Goal: Task Accomplishment & Management: Manage account settings

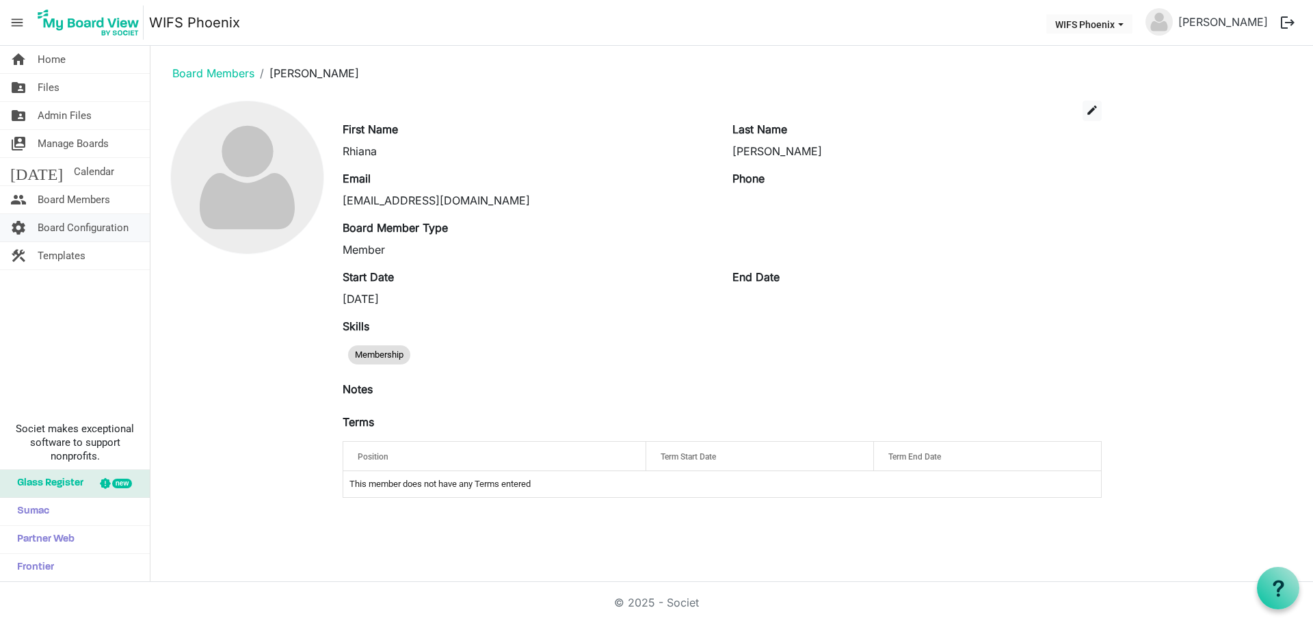
click at [53, 232] on span "Board Configuration" at bounding box center [83, 227] width 91 height 27
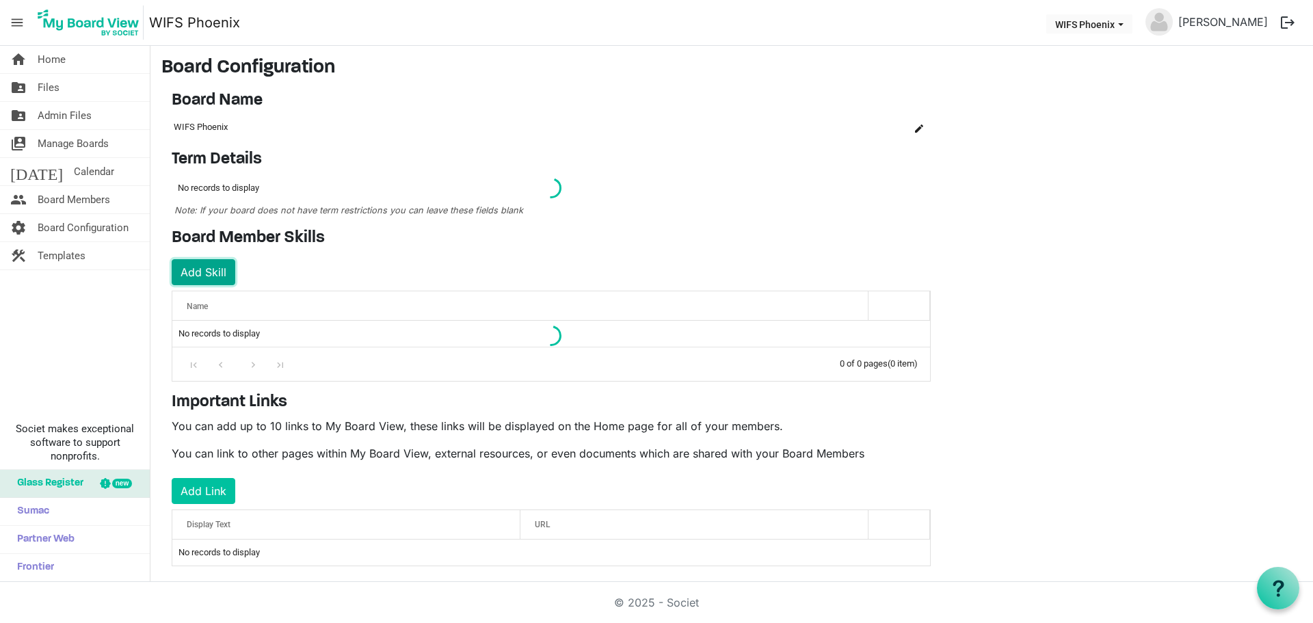
click at [202, 271] on button "Add Skill" at bounding box center [204, 272] width 64 height 26
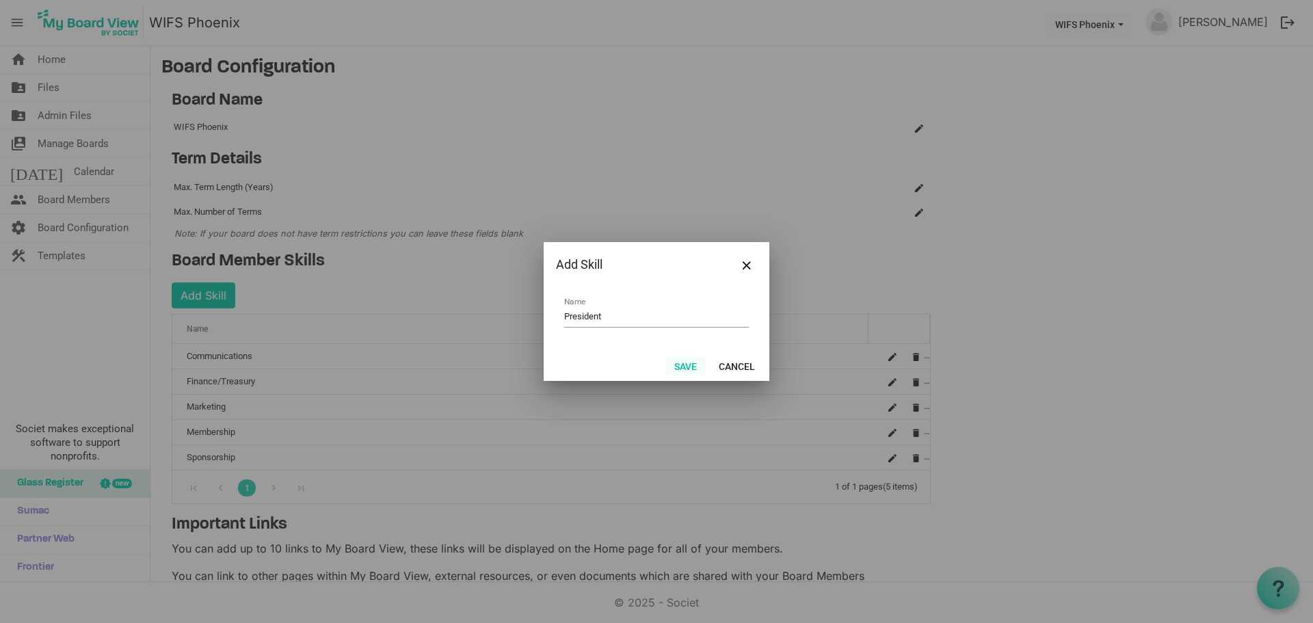
type input "President"
click at [680, 366] on button "Save" at bounding box center [685, 365] width 40 height 19
click at [688, 368] on button "Save" at bounding box center [685, 365] width 40 height 19
click at [747, 262] on span "Close" at bounding box center [746, 265] width 8 height 8
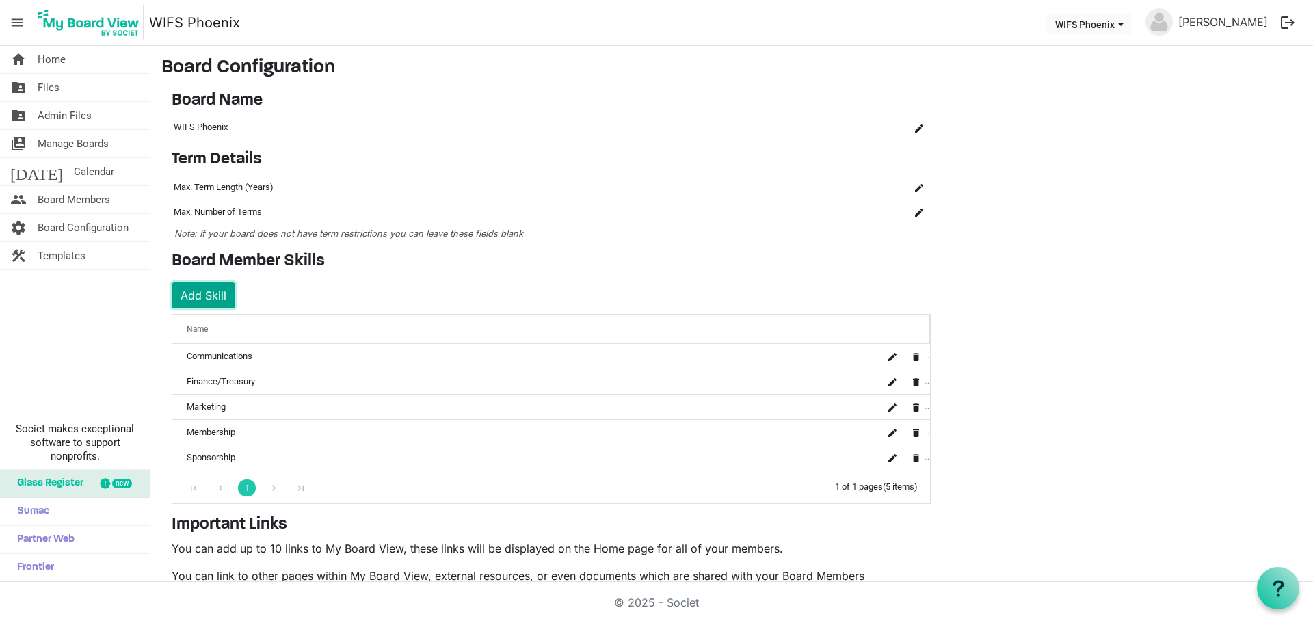
click at [206, 300] on button "Add Skill" at bounding box center [204, 295] width 64 height 26
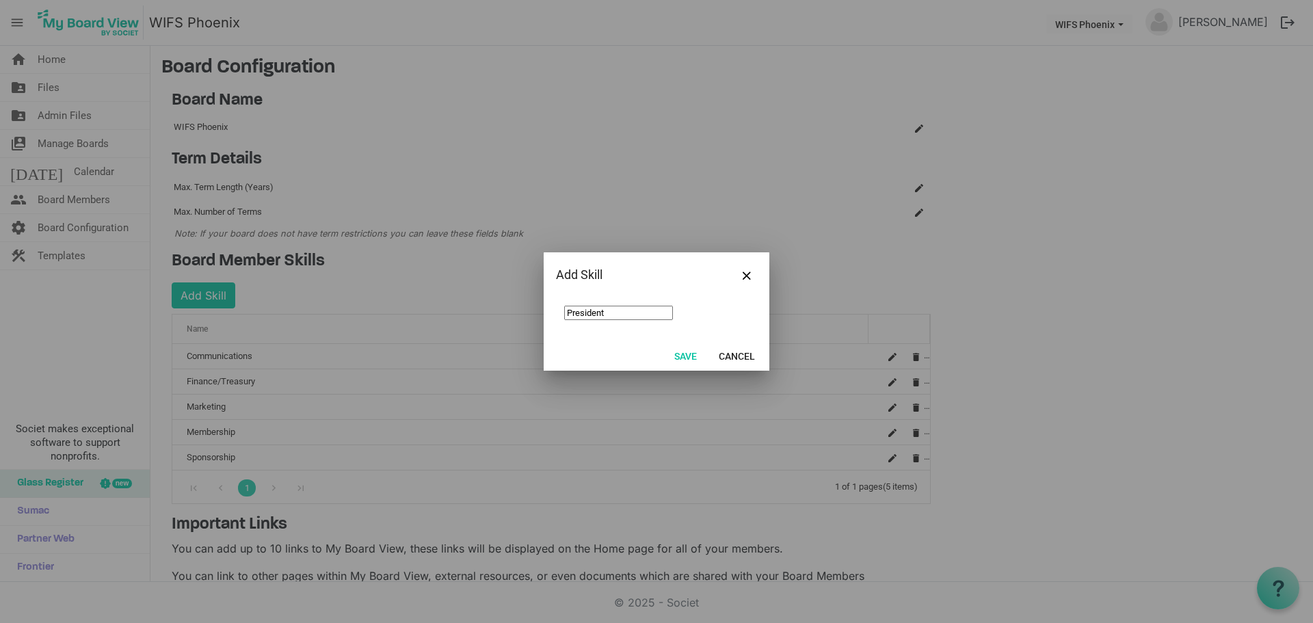
type input "President"
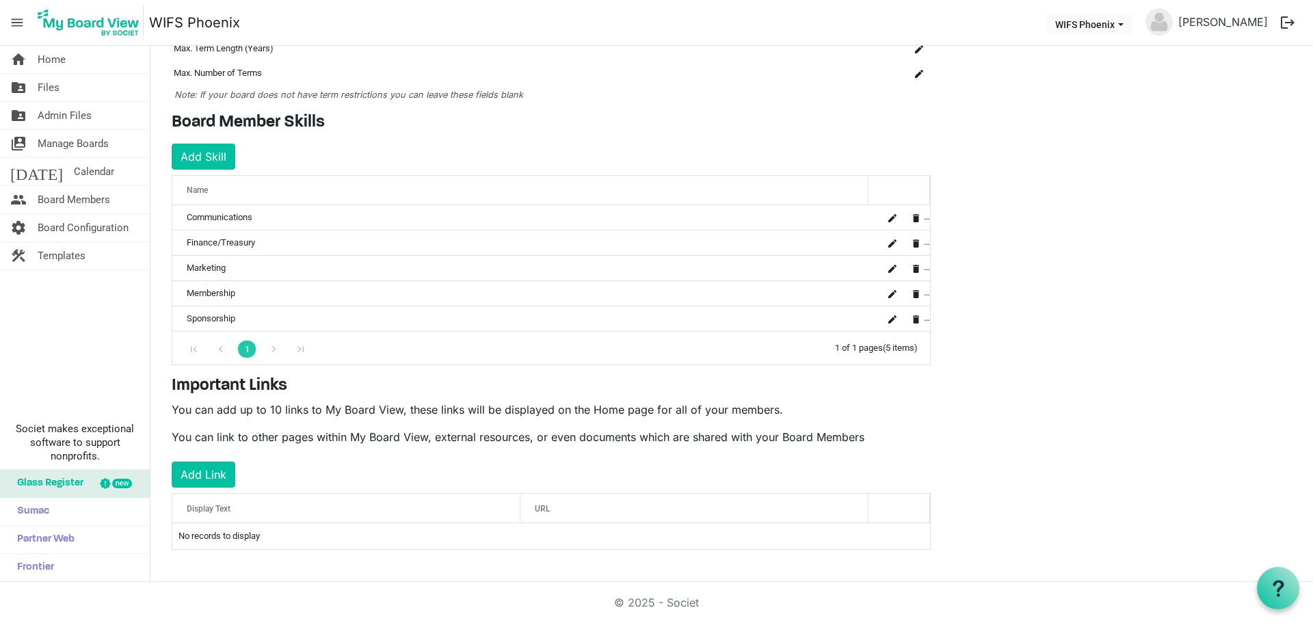
scroll to position [139, 0]
click at [215, 155] on button "Add Skill" at bounding box center [204, 156] width 64 height 26
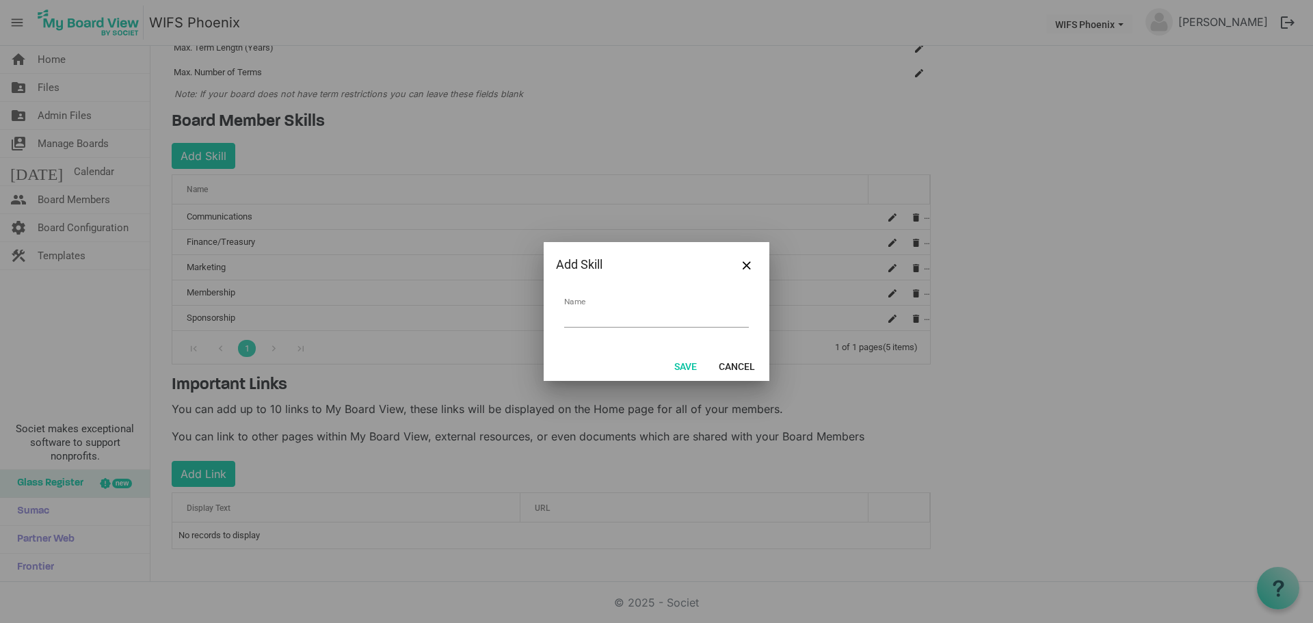
type input "F"
type input "C"
type input "Vice President"
click at [736, 358] on button "Cancel" at bounding box center [737, 365] width 54 height 19
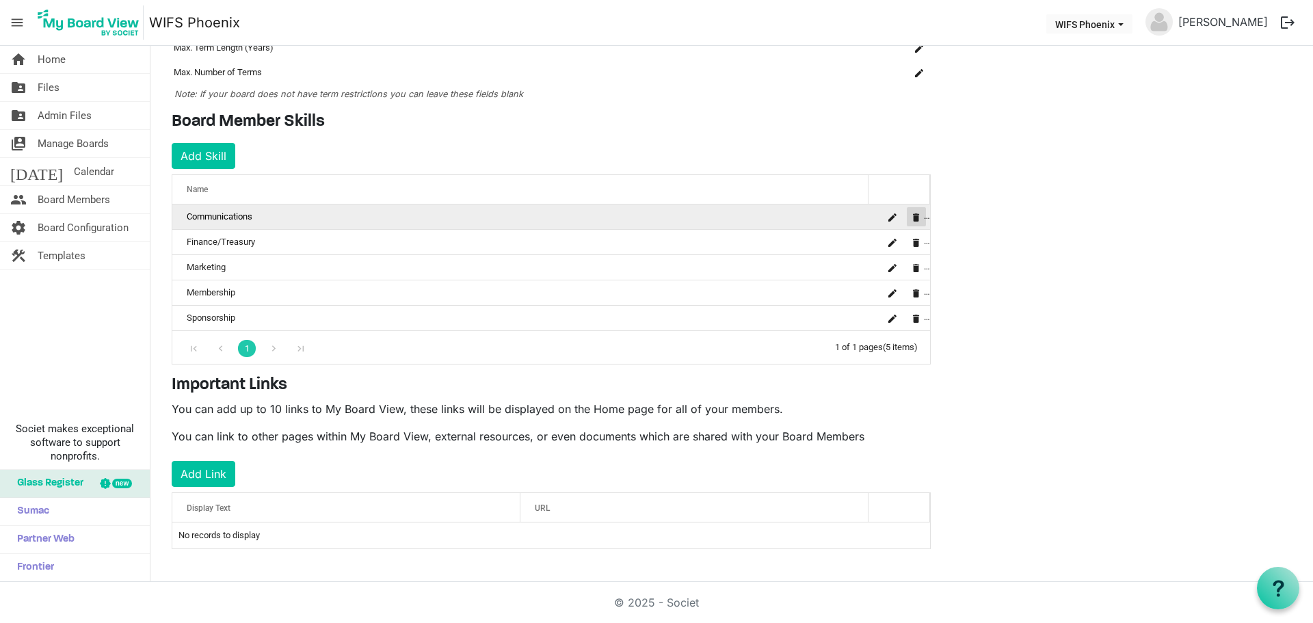
click at [913, 222] on button "is Command column column header" at bounding box center [915, 216] width 19 height 19
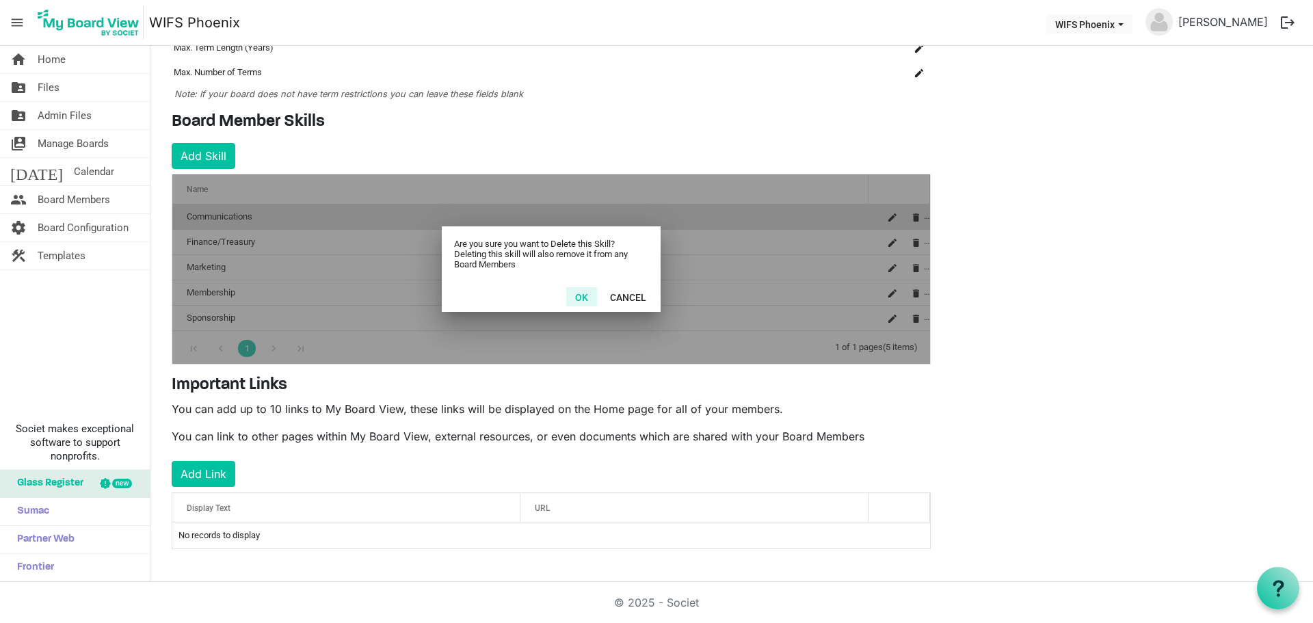
click at [591, 299] on button "OK" at bounding box center [581, 296] width 31 height 19
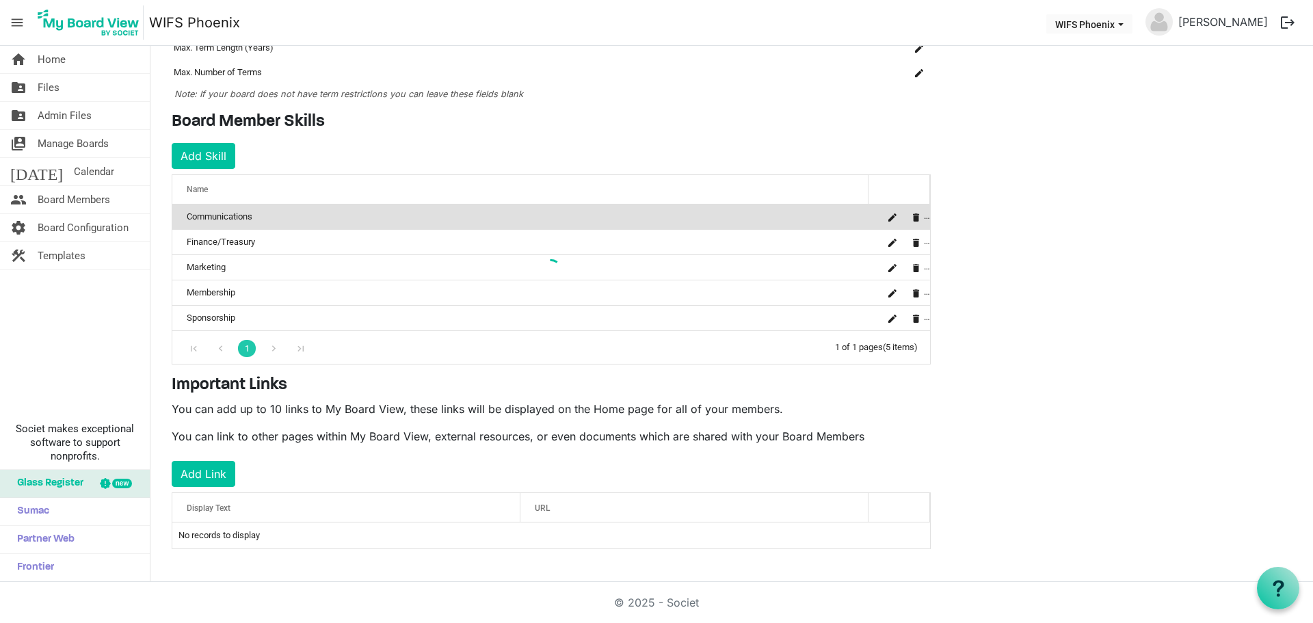
scroll to position [114, 0]
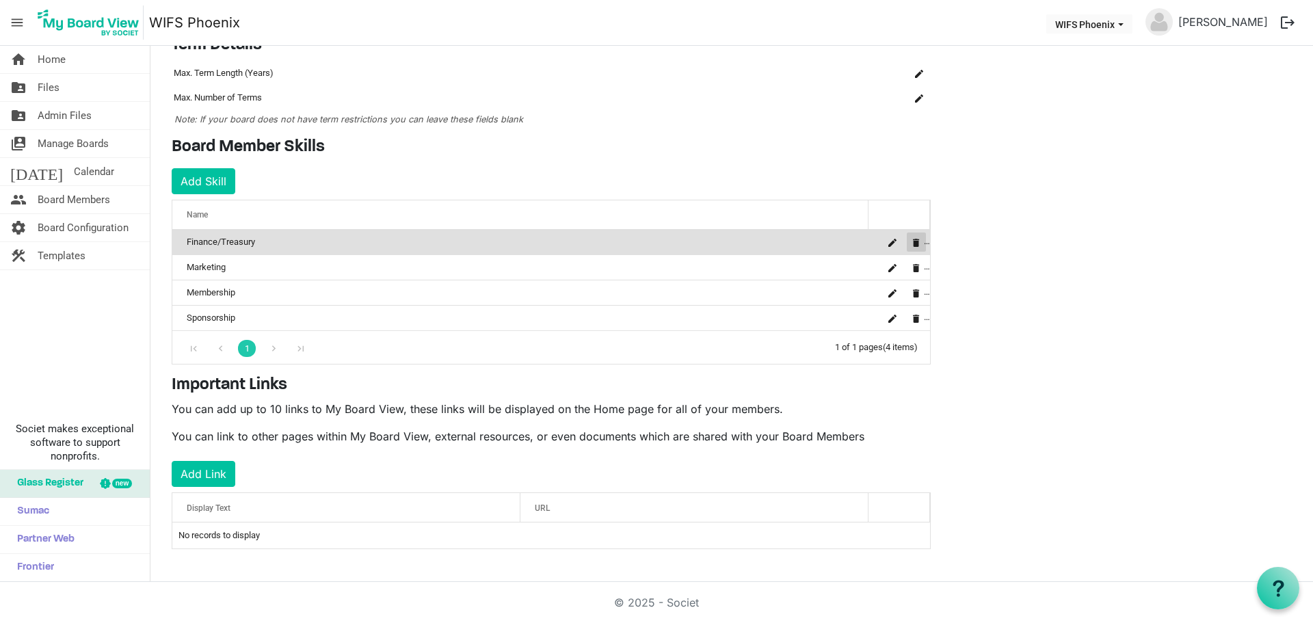
click at [914, 245] on span "is Command column column header" at bounding box center [916, 243] width 8 height 8
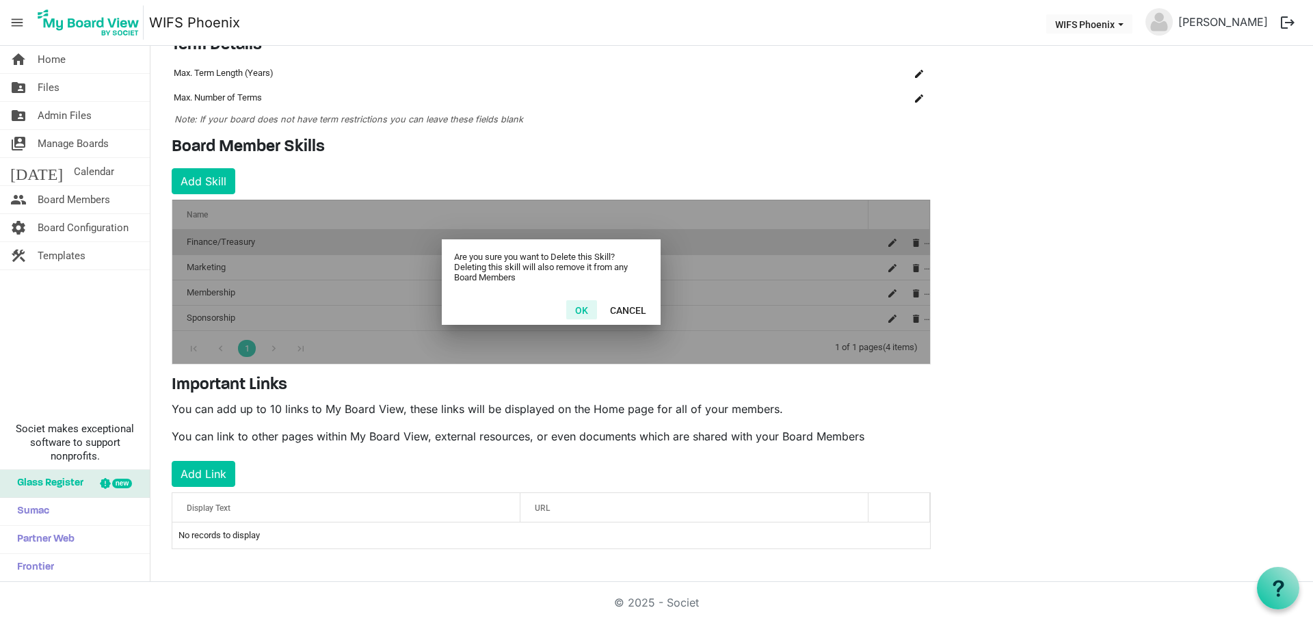
click at [584, 307] on button "OK" at bounding box center [581, 309] width 31 height 19
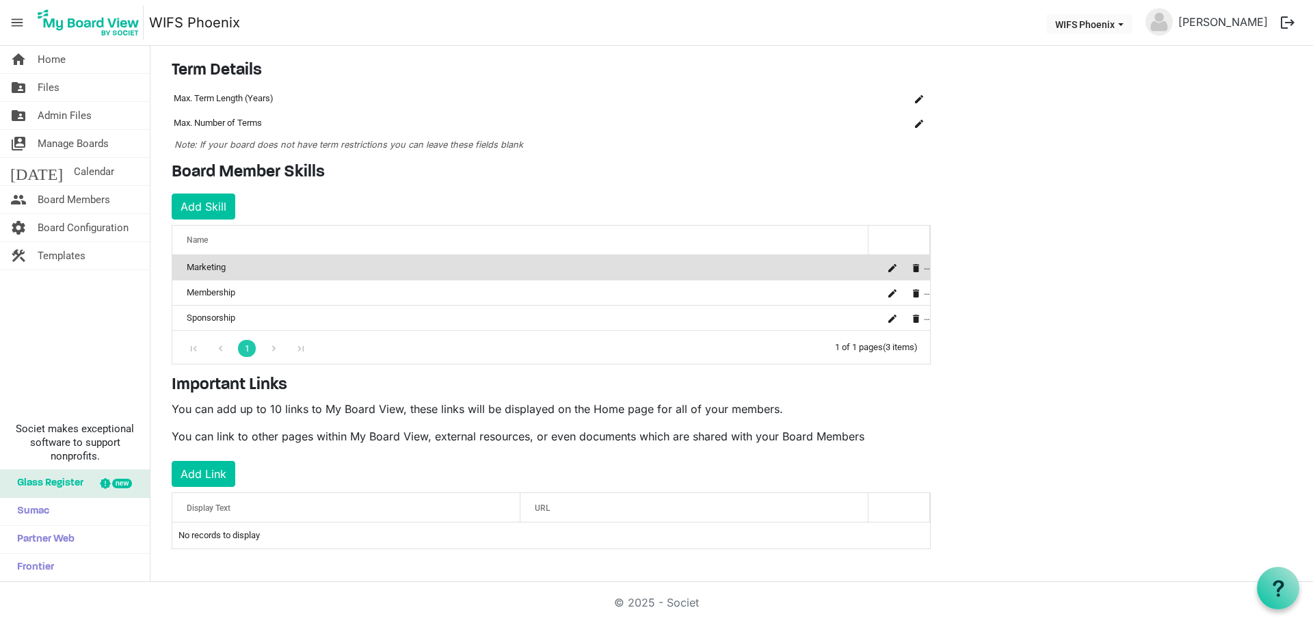
scroll to position [89, 0]
click at [915, 263] on button "is Command column column header" at bounding box center [915, 267] width 19 height 19
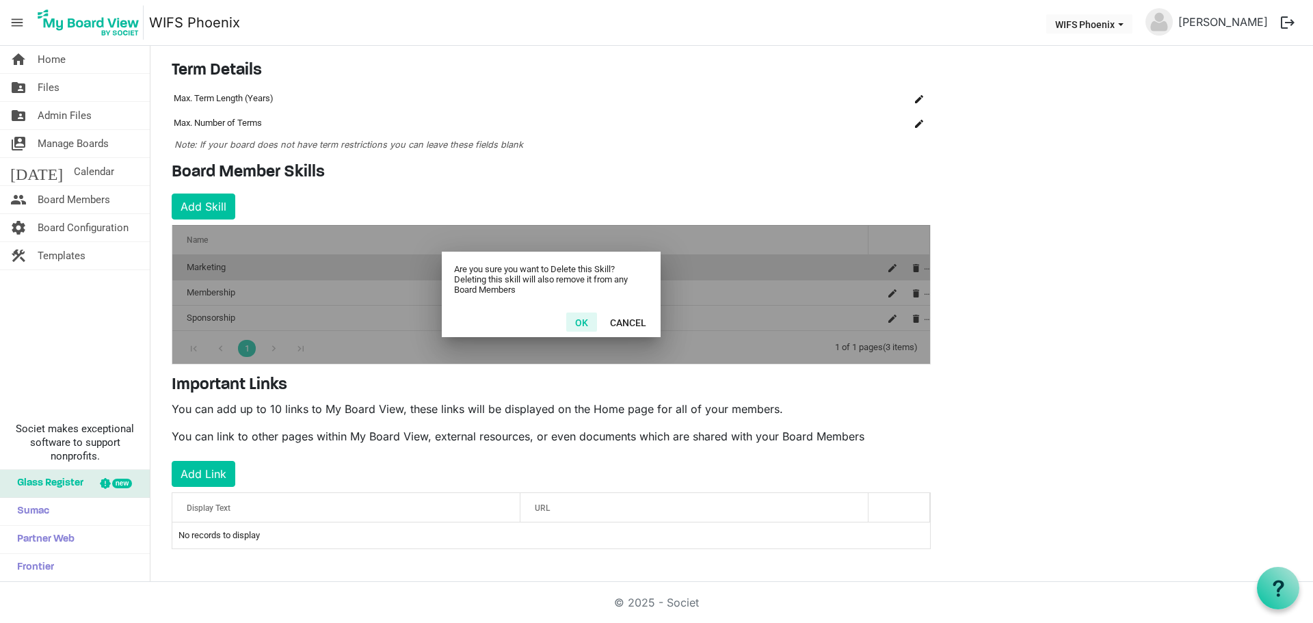
click at [578, 321] on button "OK" at bounding box center [581, 321] width 31 height 19
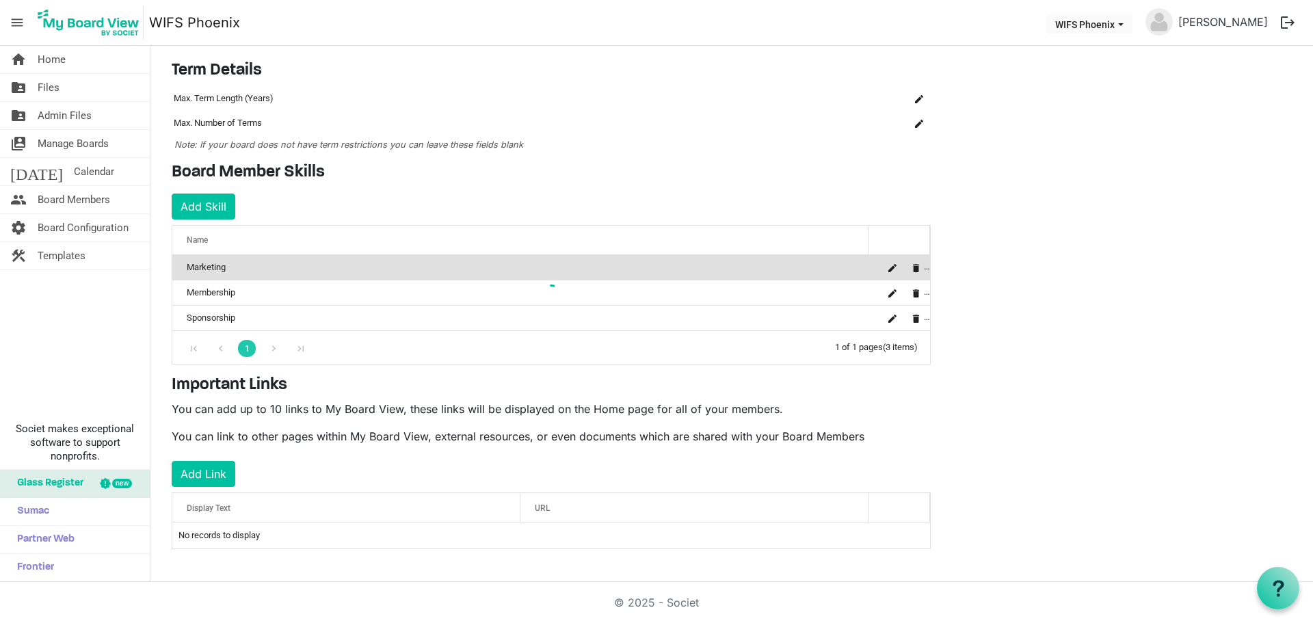
scroll to position [64, 0]
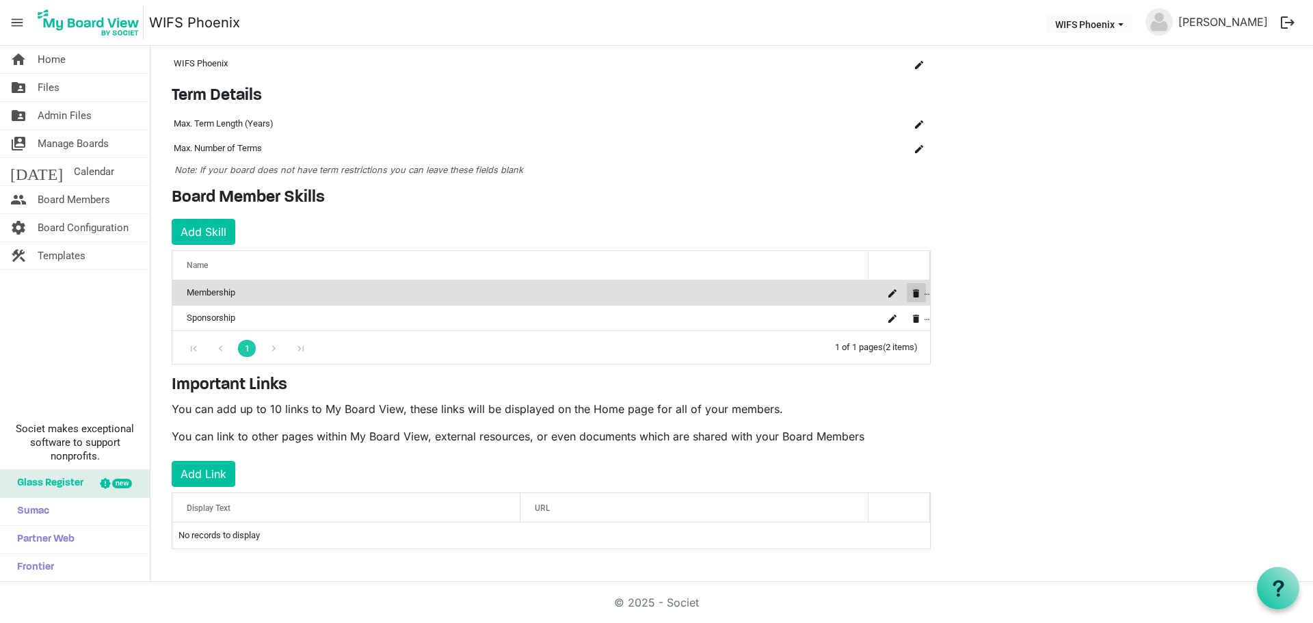
click at [920, 298] on button "is Command column column header" at bounding box center [915, 292] width 19 height 19
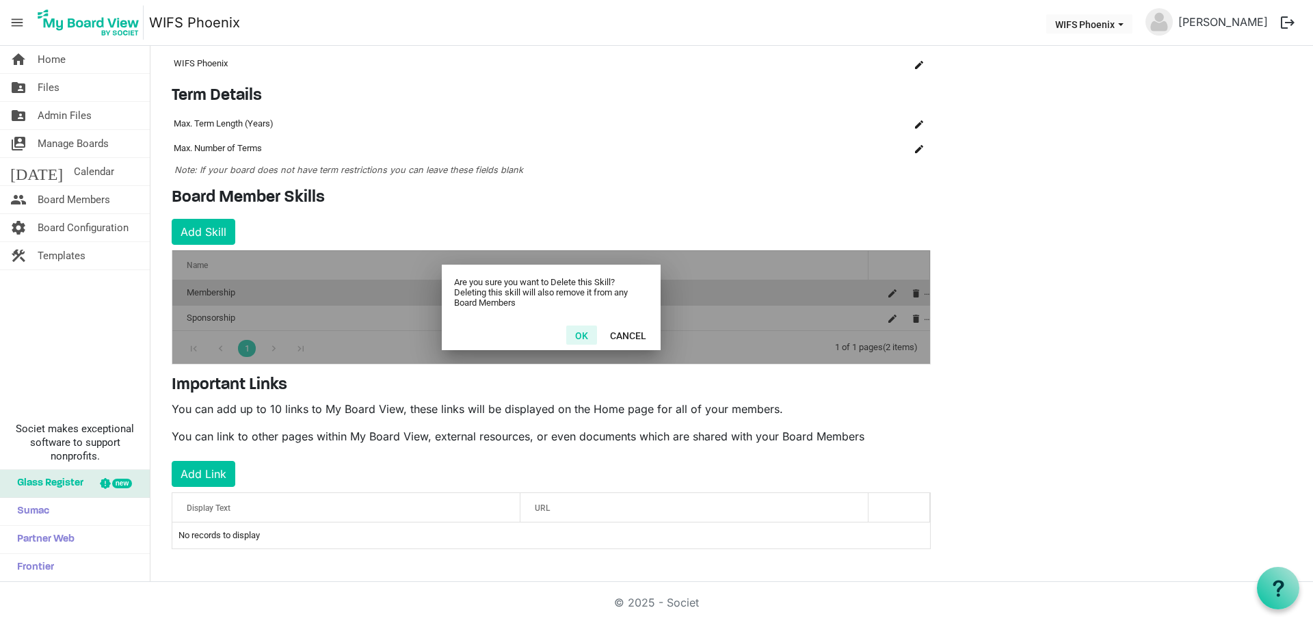
click at [590, 334] on button "OK" at bounding box center [581, 334] width 31 height 19
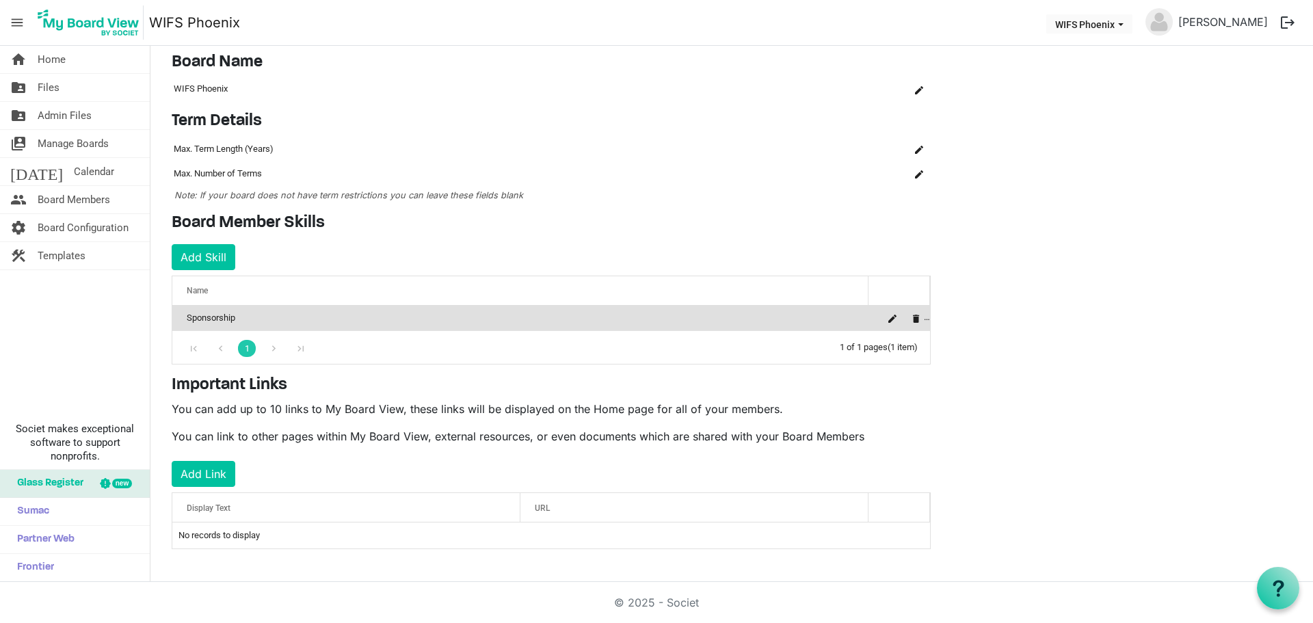
scroll to position [38, 0]
click at [913, 319] on span "is Command column column header" at bounding box center [916, 318] width 8 height 8
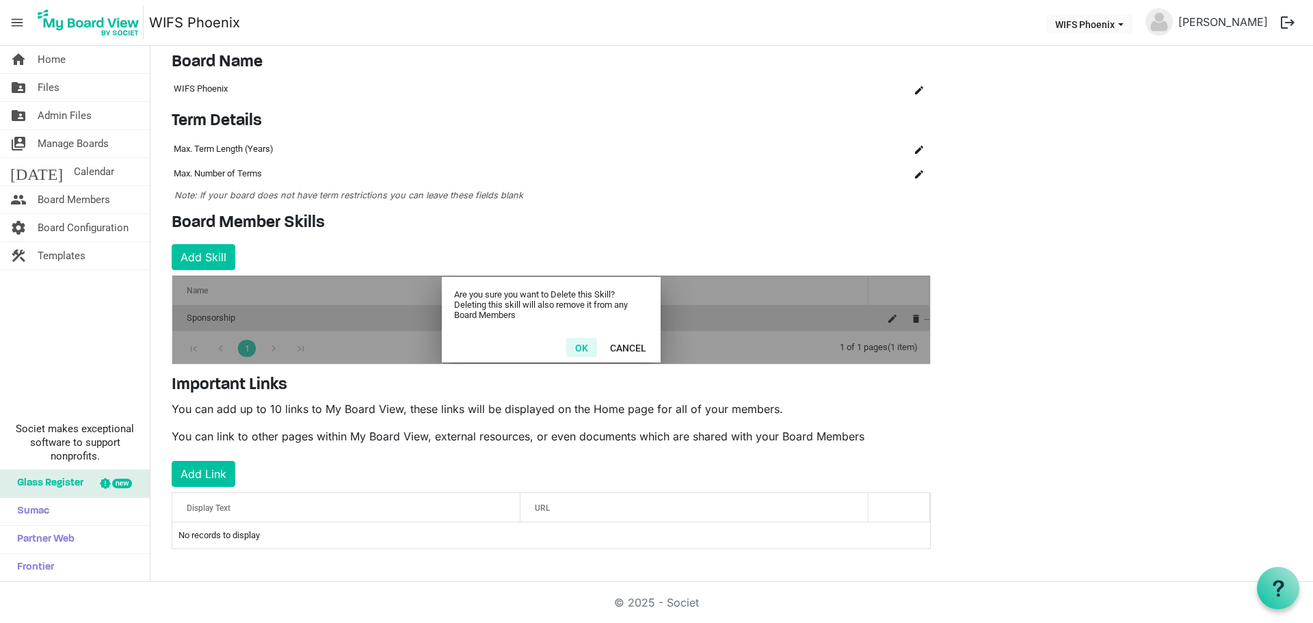
click at [580, 339] on button "OK" at bounding box center [581, 347] width 31 height 19
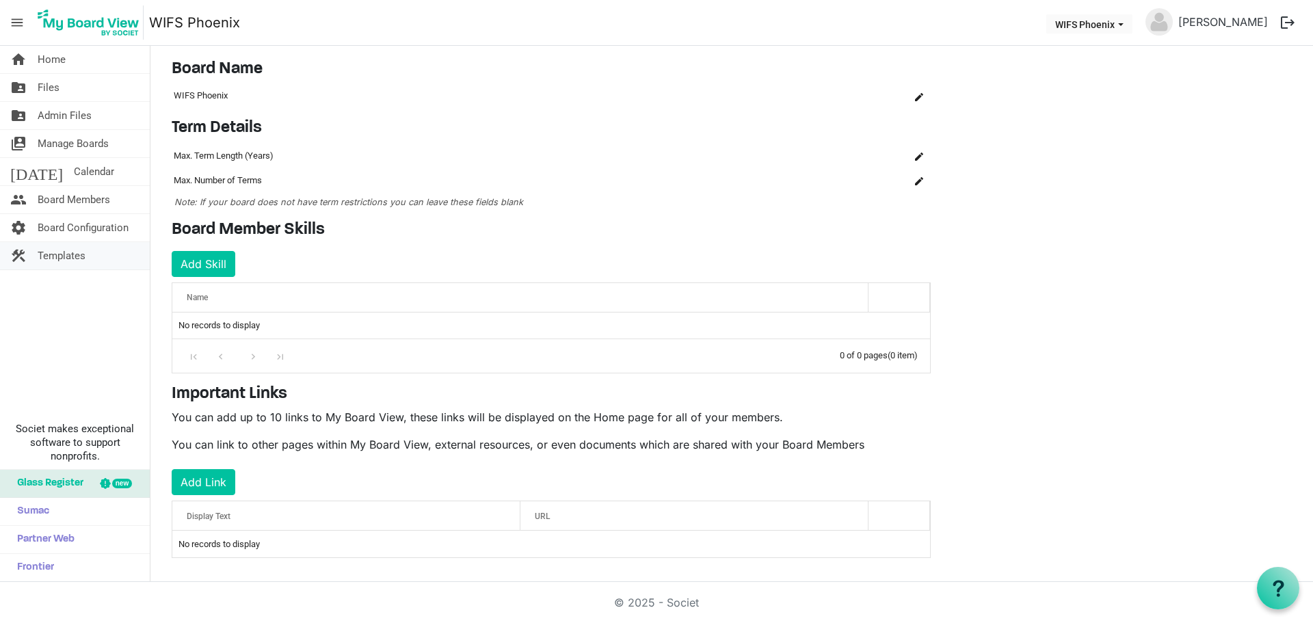
scroll to position [40, 0]
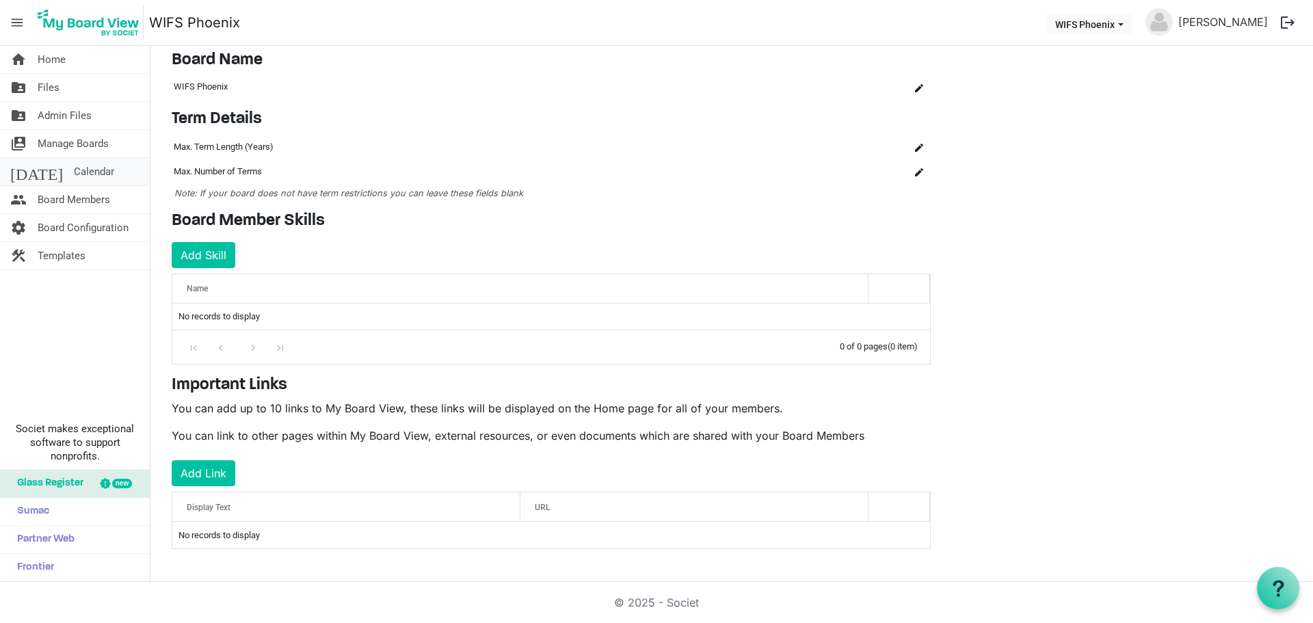
click at [74, 178] on span "Calendar" at bounding box center [94, 171] width 40 height 27
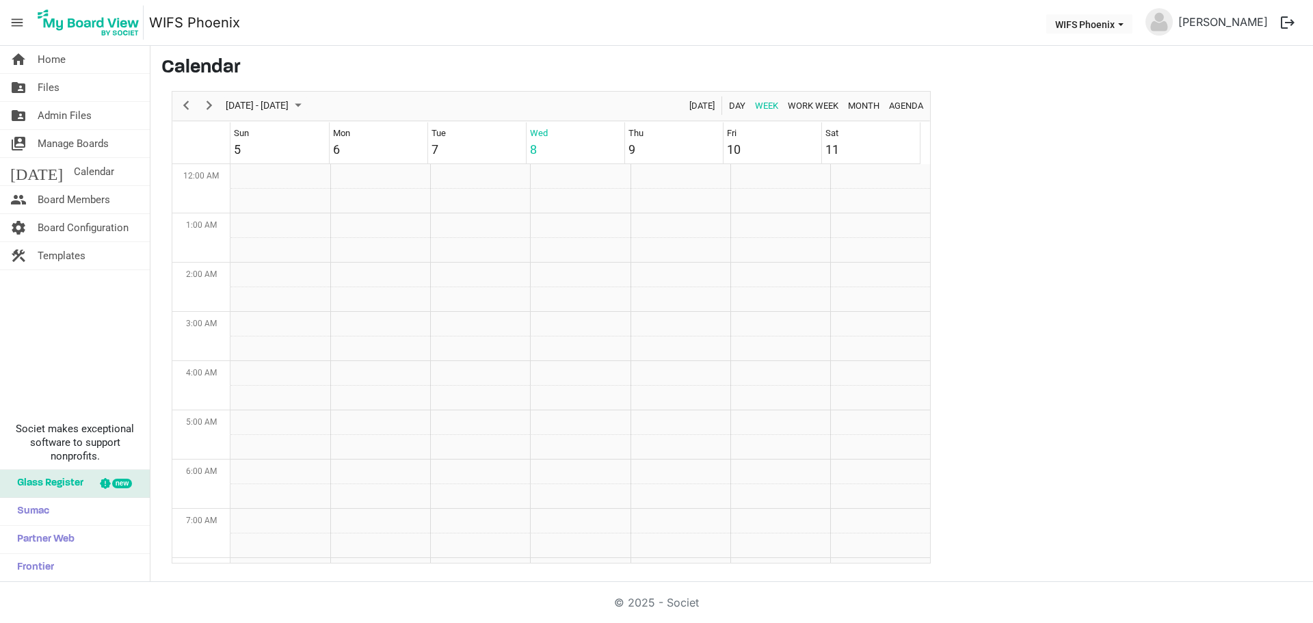
scroll to position [443, 0]
drag, startPoint x: 669, startPoint y: 327, endPoint x: 668, endPoint y: 368, distance: 41.0
click at [668, 368] on tbody "Week of October 8, 2025" at bounding box center [579, 311] width 699 height 1181
click at [775, 205] on td "Week of October 8, 2025" at bounding box center [780, 201] width 100 height 25
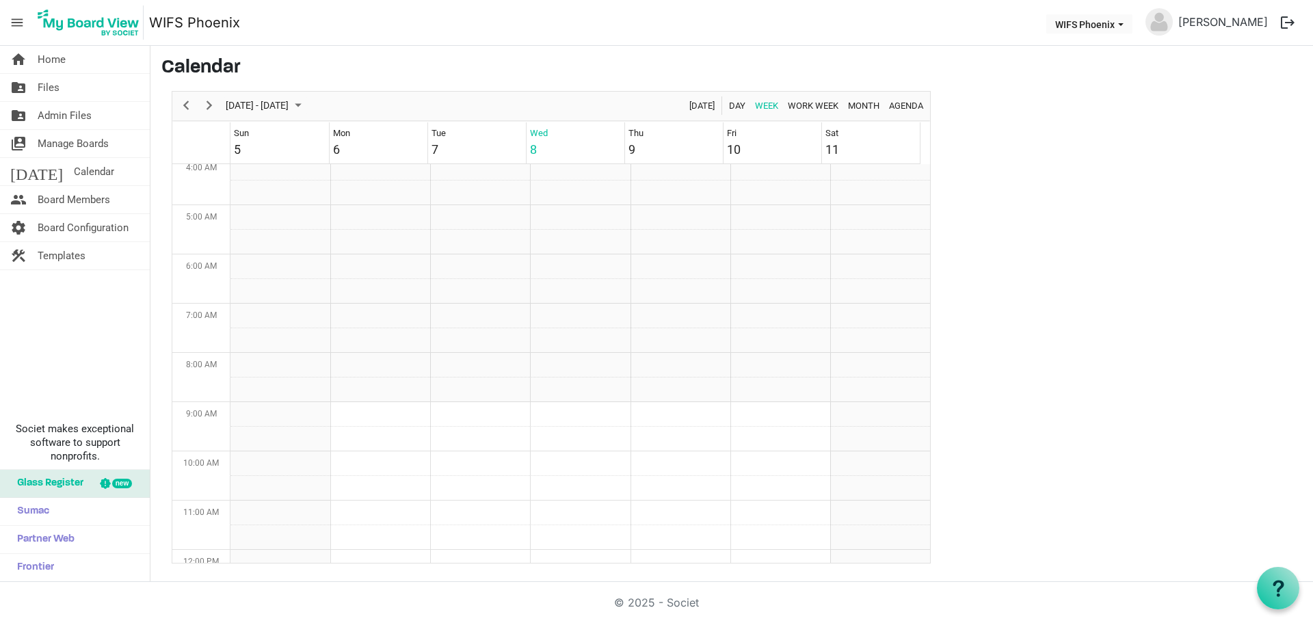
scroll to position [99, 0]
click at [902, 109] on span "Agenda" at bounding box center [905, 105] width 37 height 17
click at [767, 106] on span "Week" at bounding box center [766, 105] width 26 height 17
click at [383, 174] on td "Week of October 8, 2025" at bounding box center [380, 175] width 100 height 25
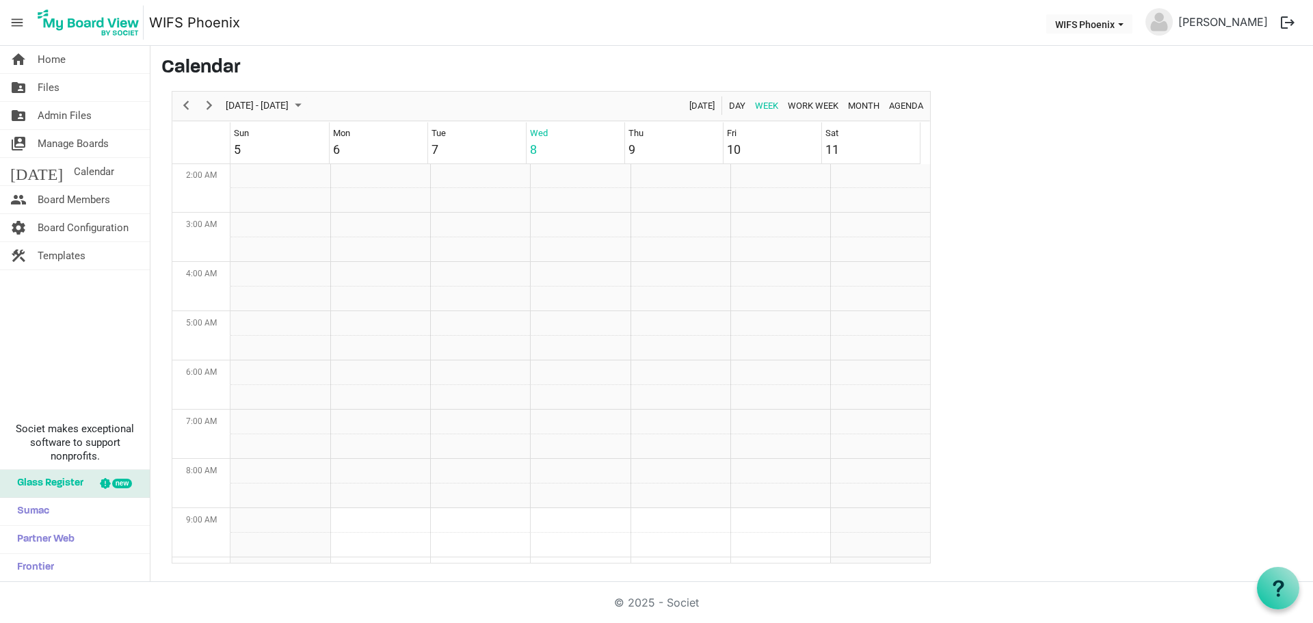
click at [11, 23] on span "menu" at bounding box center [17, 23] width 26 height 26
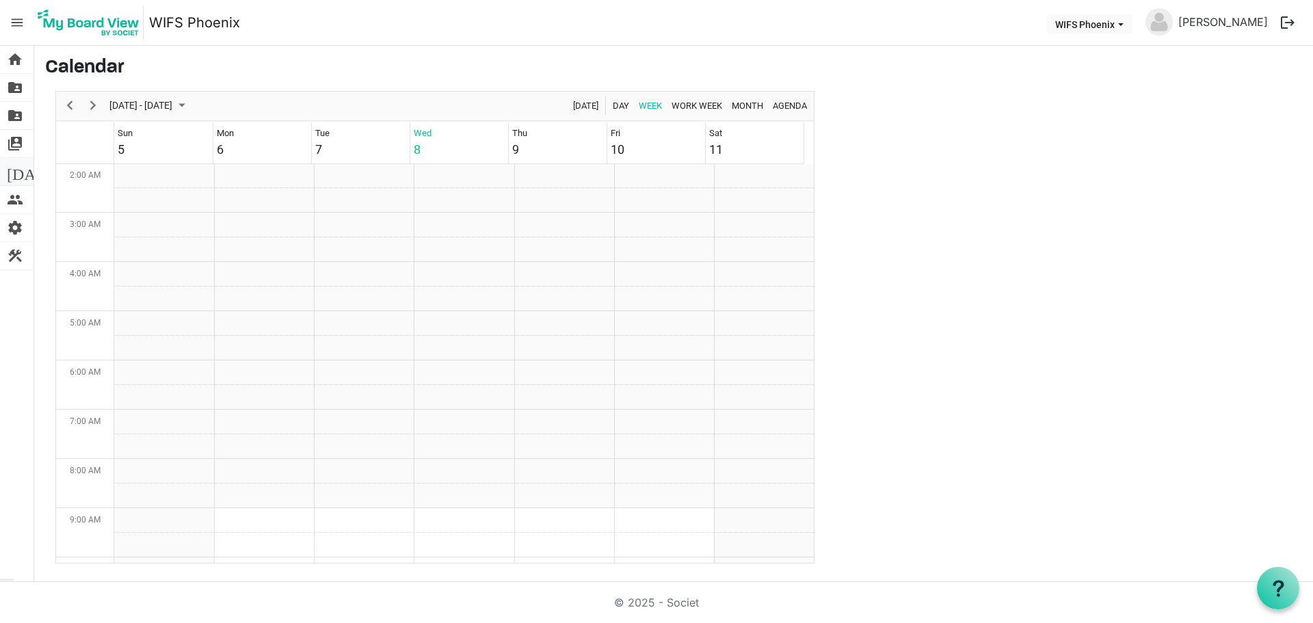
click at [14, 170] on span "[DATE]" at bounding box center [33, 171] width 53 height 27
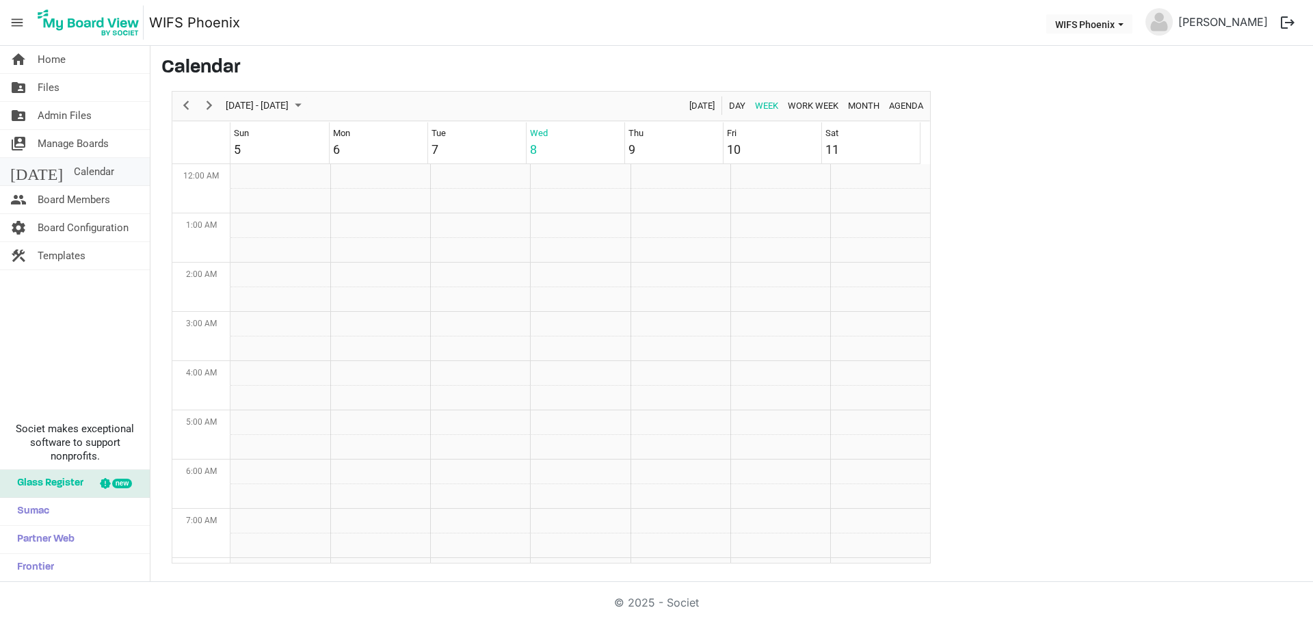
scroll to position [443, 0]
click at [290, 106] on span "[DATE] - [DATE]" at bounding box center [257, 105] width 66 height 17
click at [1118, 28] on button "WIFS Phoenix" at bounding box center [1089, 23] width 86 height 19
click at [1172, 26] on img at bounding box center [1158, 21] width 27 height 27
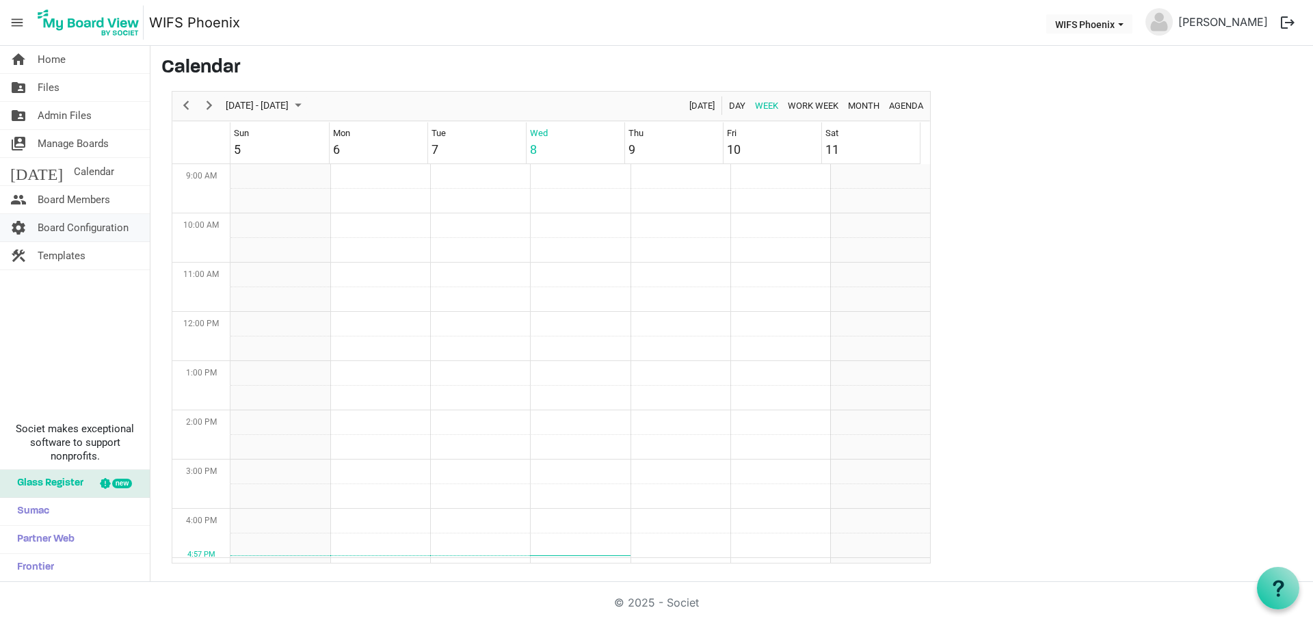
click at [47, 230] on span "Board Configuration" at bounding box center [83, 227] width 91 height 27
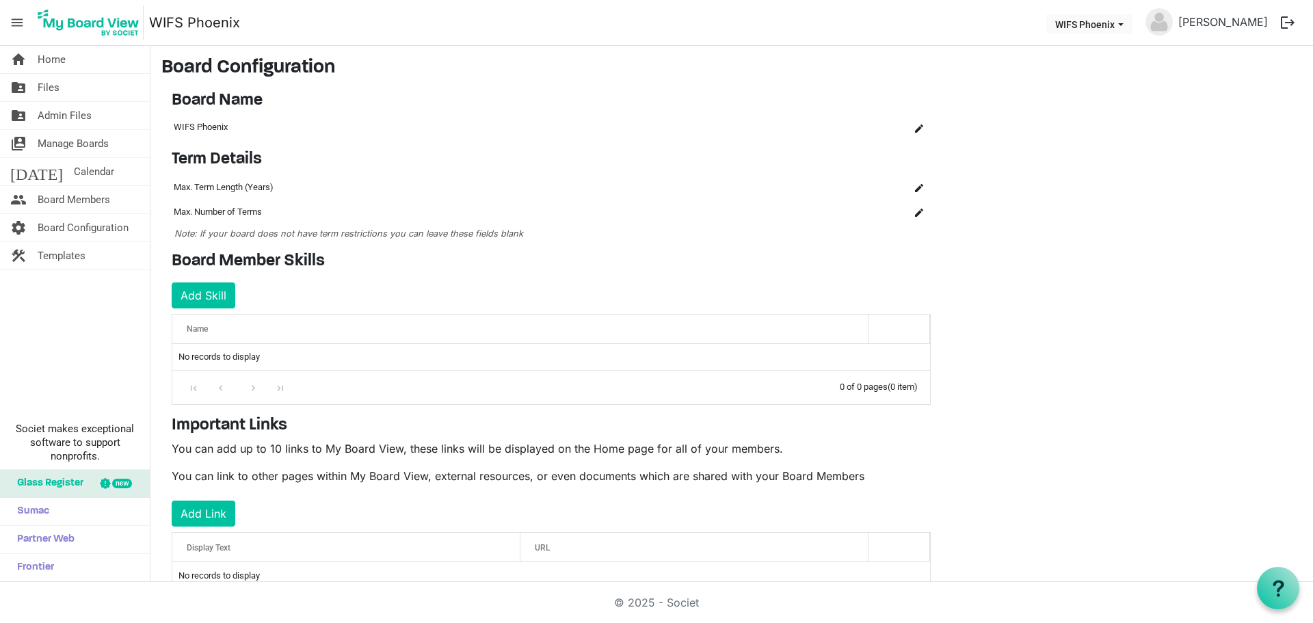
click at [82, 480] on span "Glass Register" at bounding box center [46, 483] width 73 height 27
click at [85, 176] on link "today Calendar" at bounding box center [75, 171] width 150 height 27
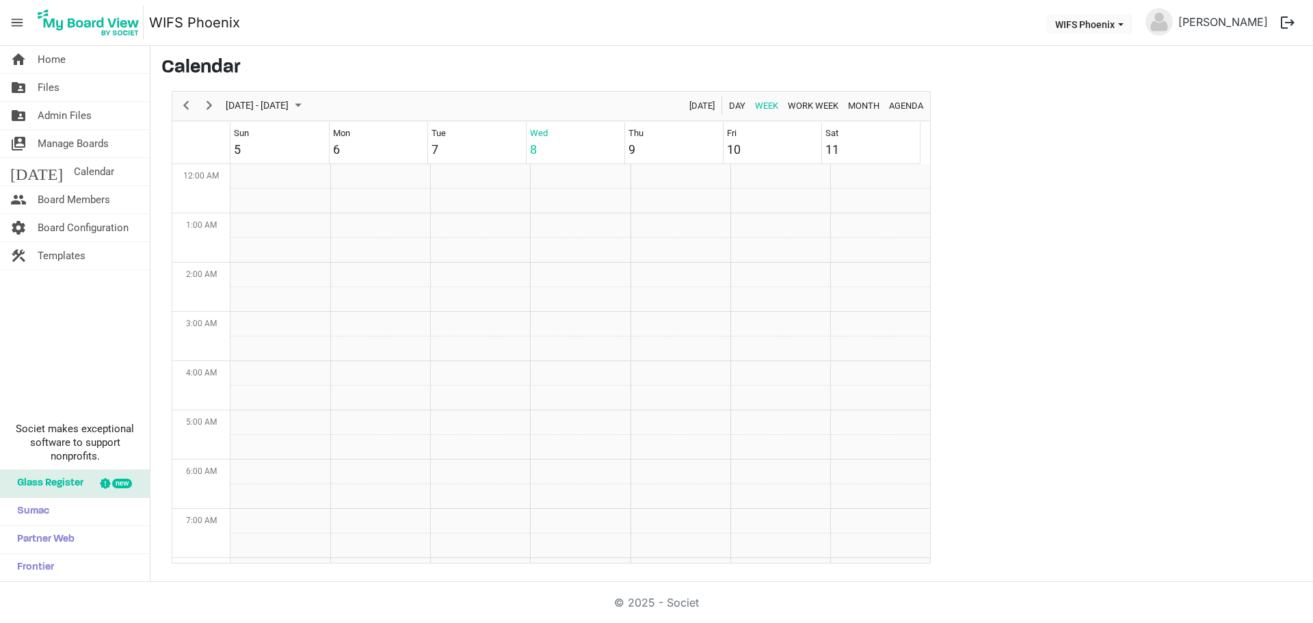
scroll to position [443, 0]
click at [85, 146] on span "Manage Boards" at bounding box center [73, 143] width 71 height 27
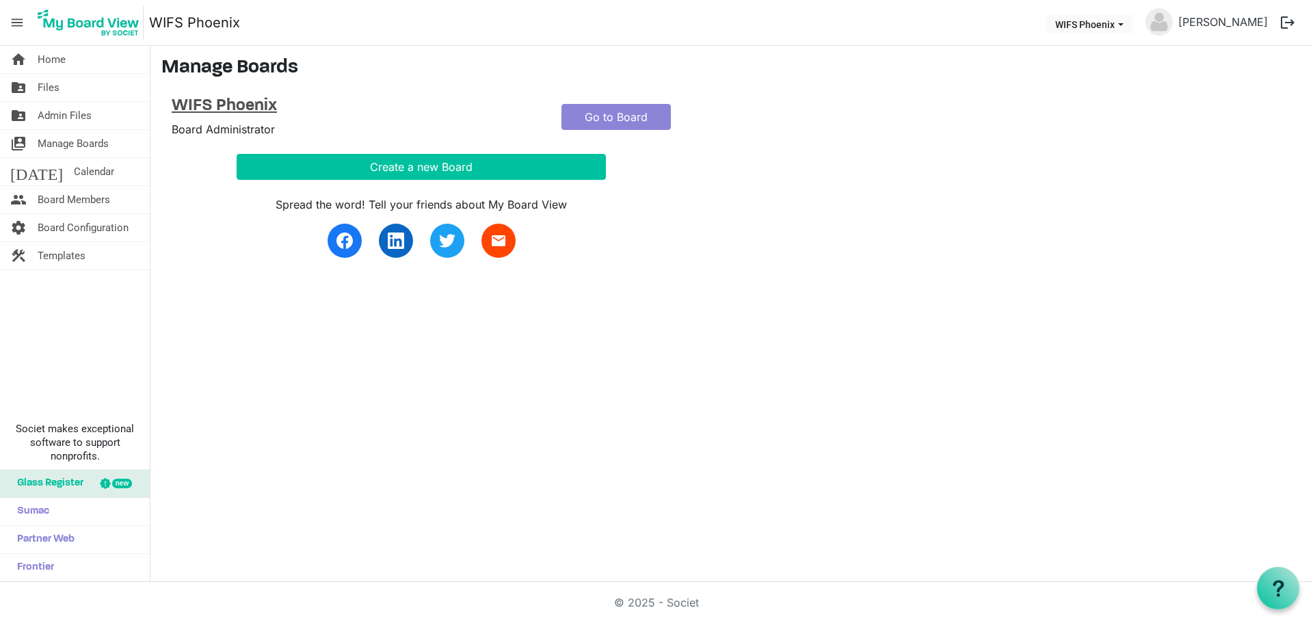
click at [252, 107] on h4 "WIFS Phoenix" at bounding box center [356, 106] width 369 height 20
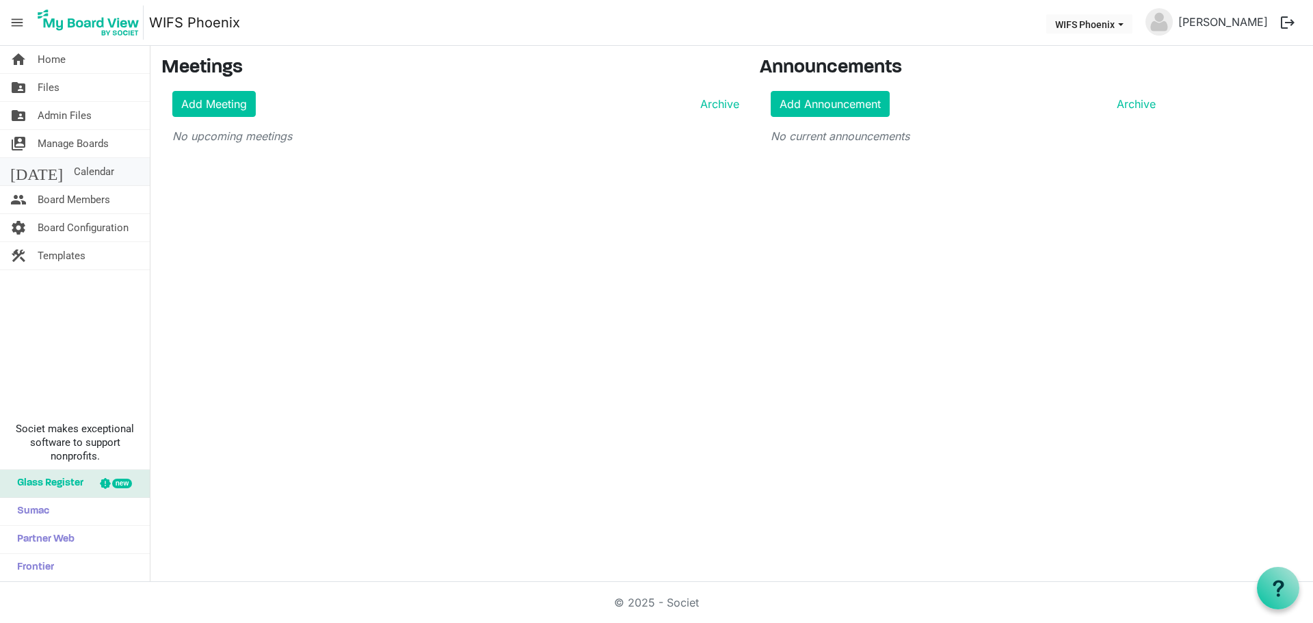
click at [74, 170] on span "Calendar" at bounding box center [94, 171] width 40 height 27
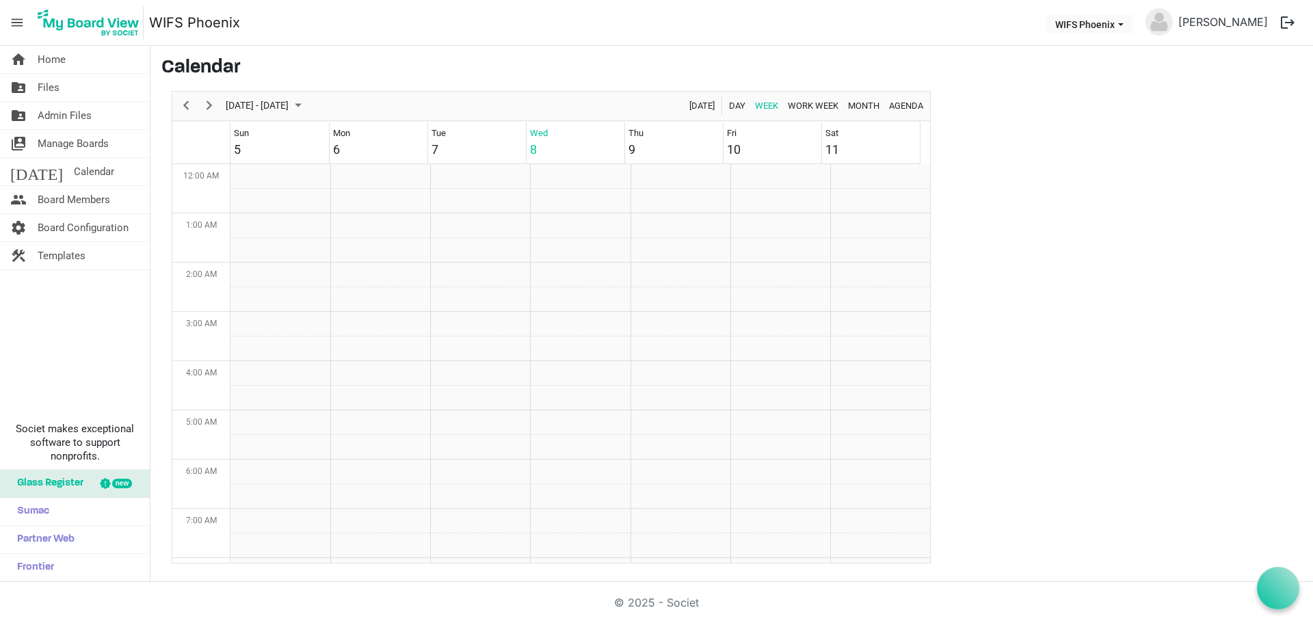
scroll to position [443, 0]
click at [1261, 593] on div at bounding box center [1277, 588] width 42 height 42
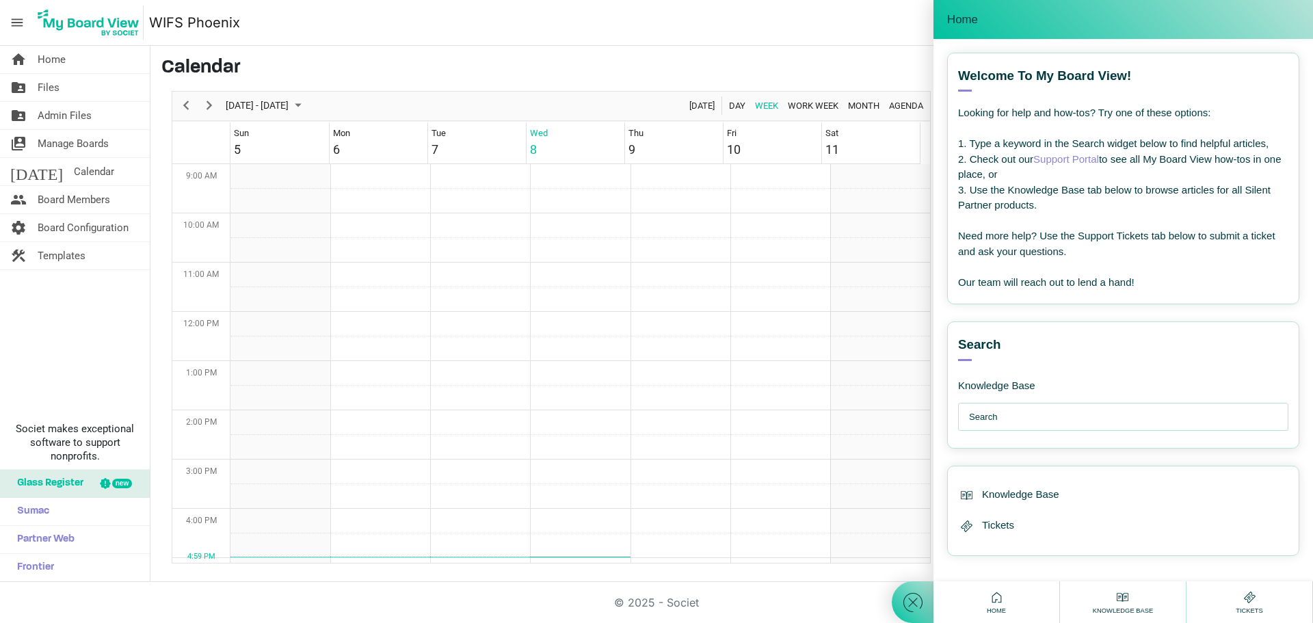
click at [1025, 412] on input "text" at bounding box center [1126, 416] width 315 height 27
type input "calendar"
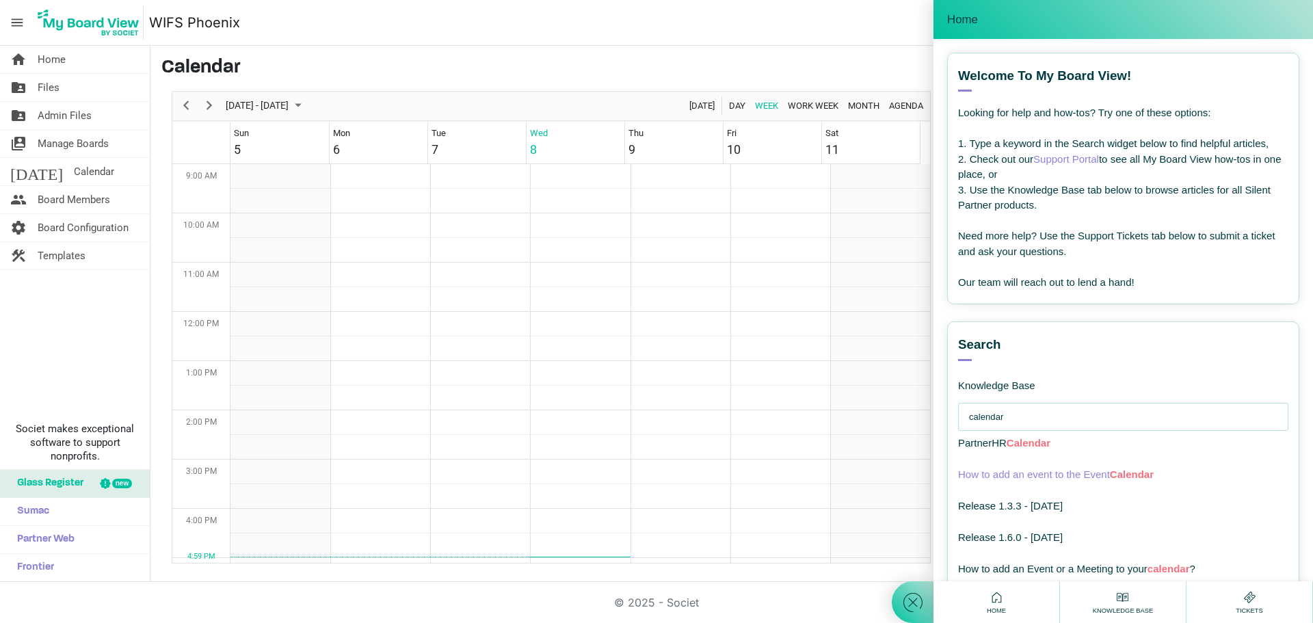
click at [1044, 468] on span "How to add an event to the Event Calendar" at bounding box center [1056, 474] width 196 height 12
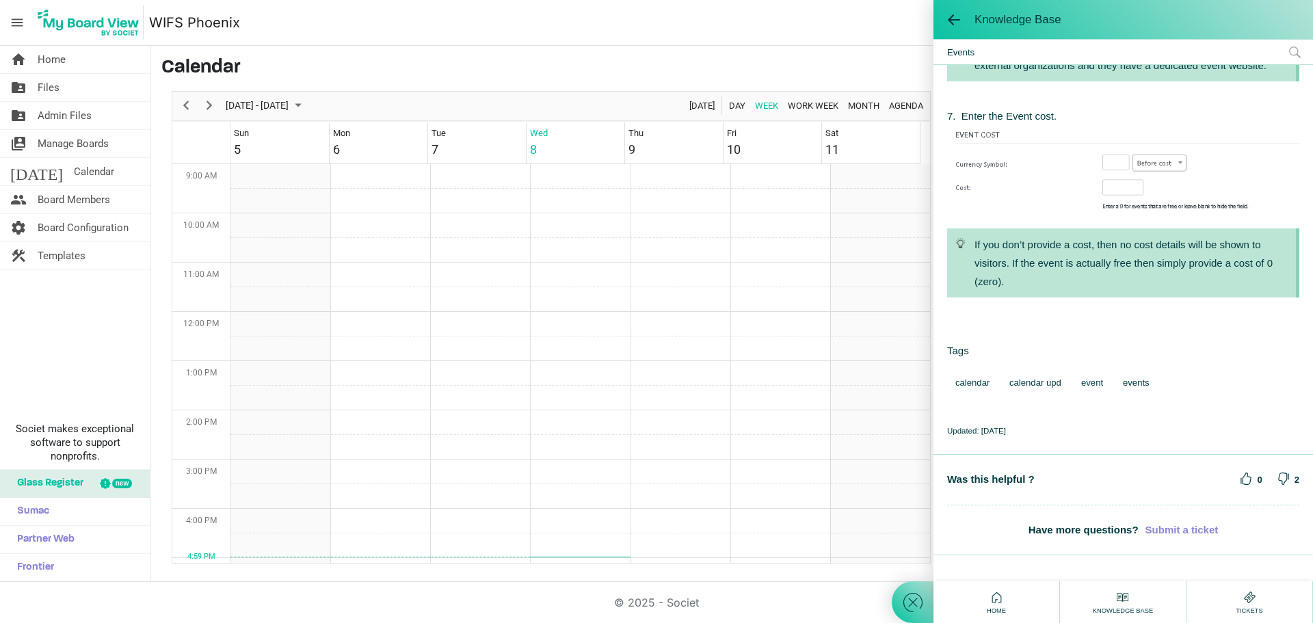
scroll to position [2022, 0]
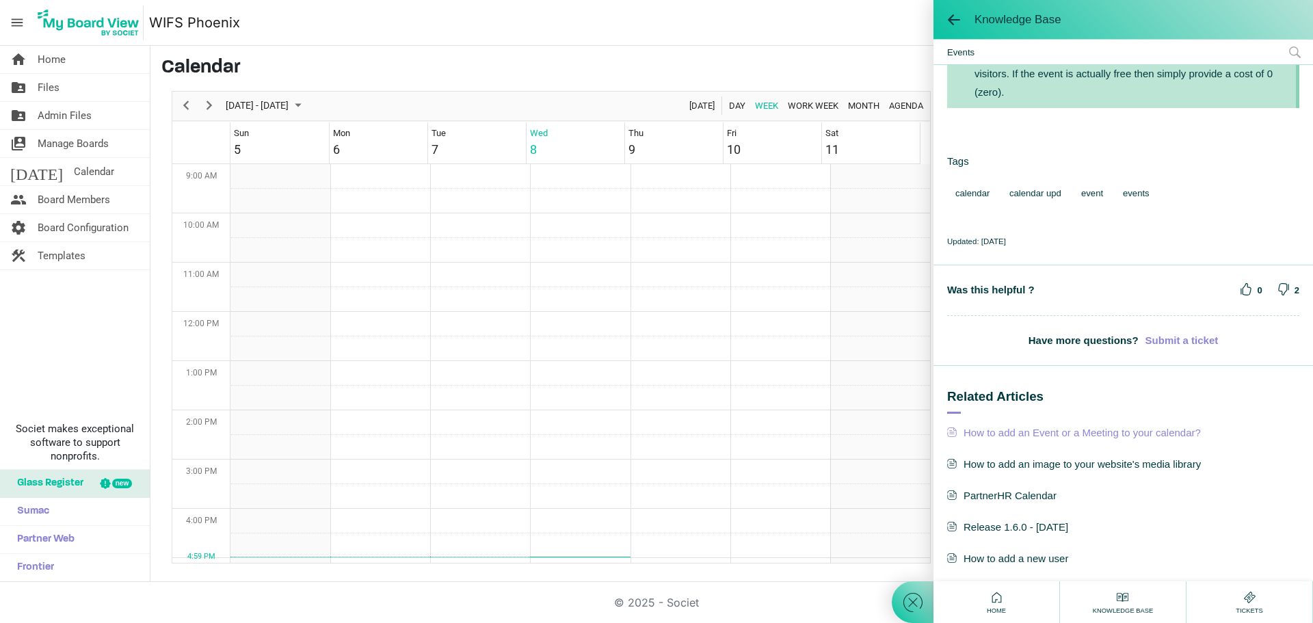
click at [1095, 435] on span "How to add an Event or a Meeting to your calendar?" at bounding box center [1123, 433] width 352 height 18
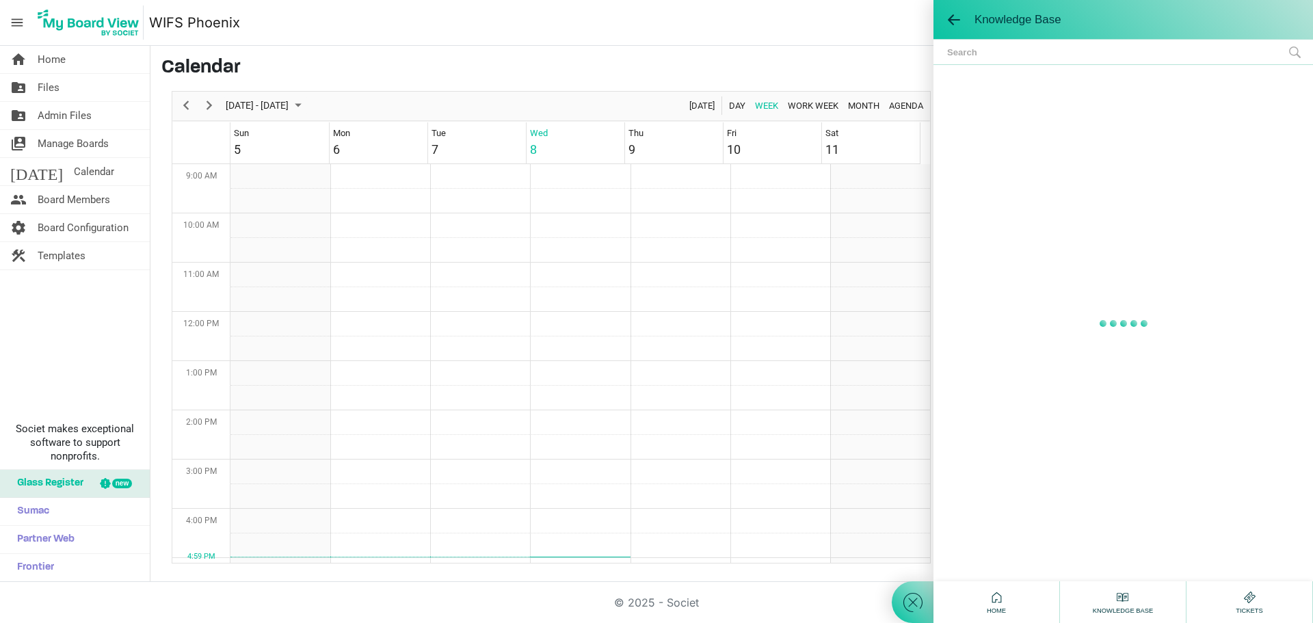
scroll to position [0, 0]
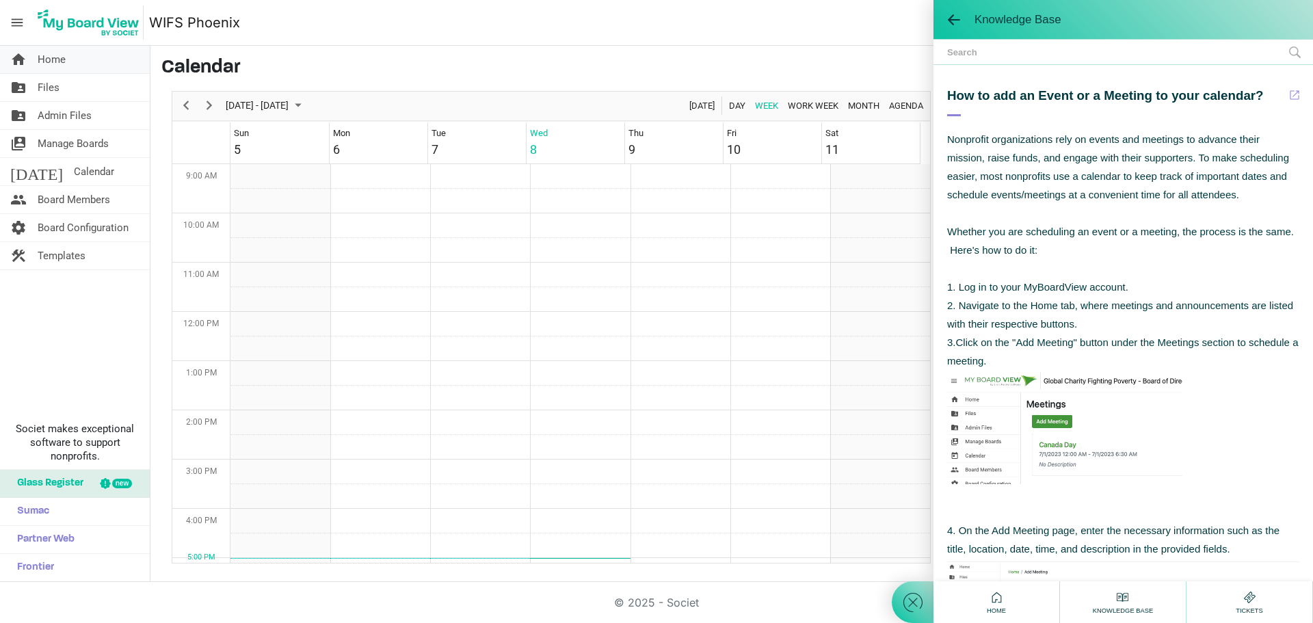
click at [48, 60] on span "Home" at bounding box center [52, 59] width 28 height 27
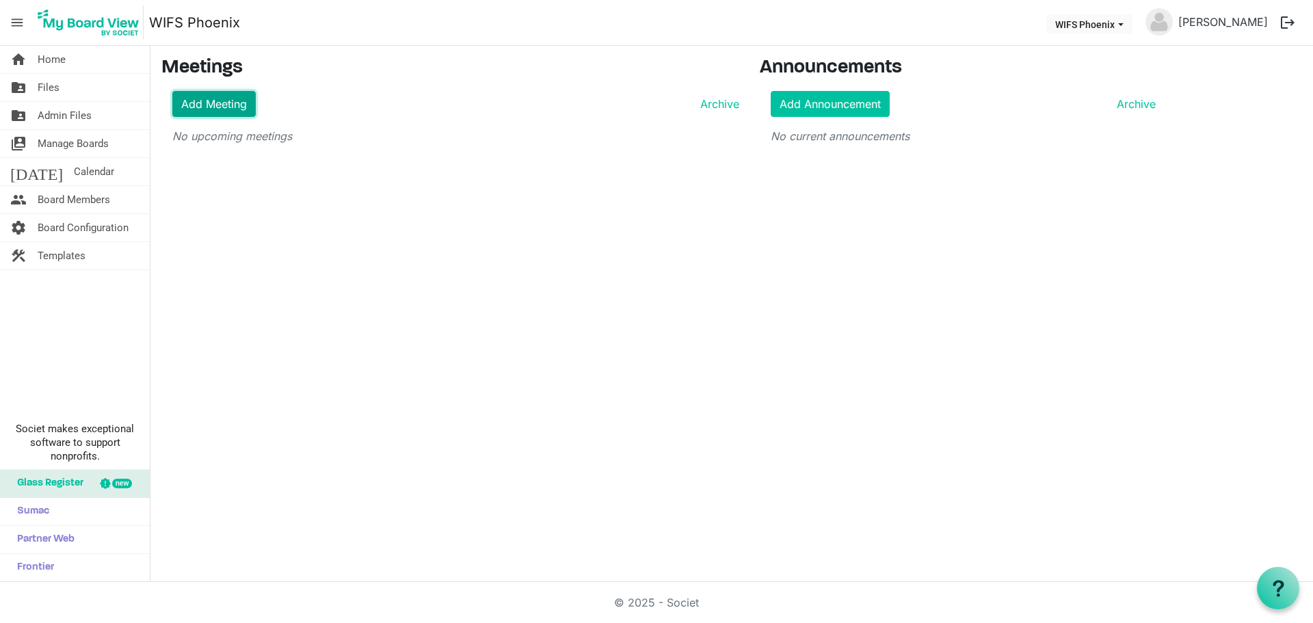
click at [211, 103] on link "Add Meeting" at bounding box center [213, 104] width 83 height 26
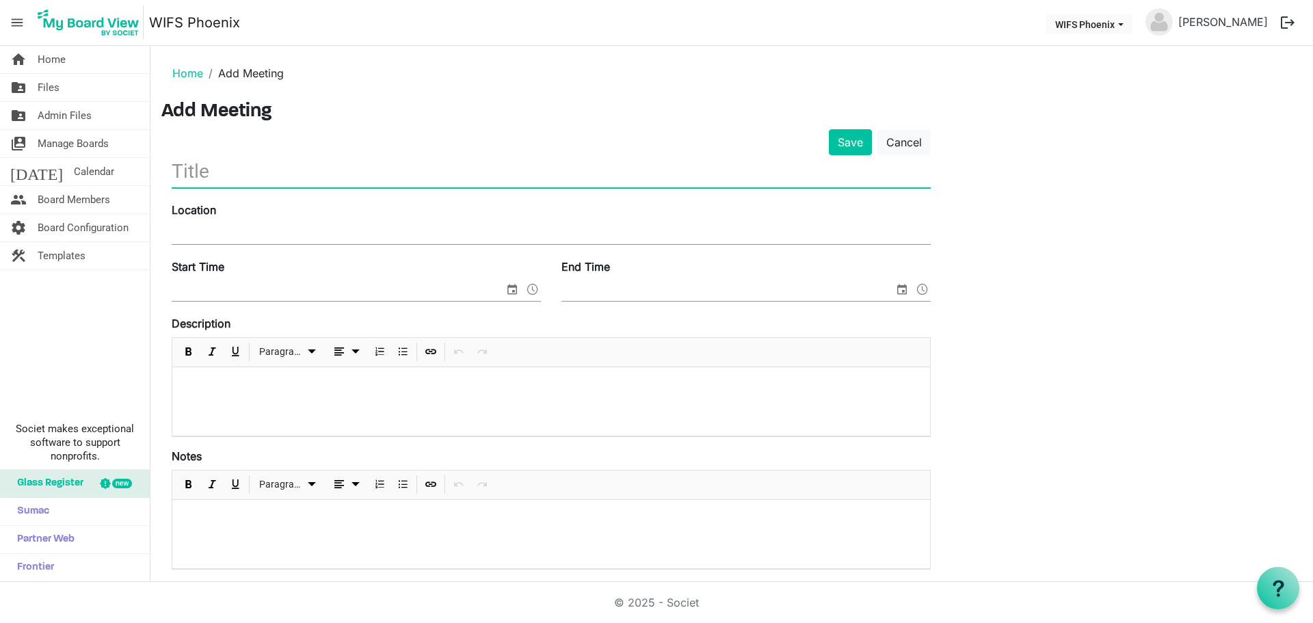
click at [226, 171] on input "text" at bounding box center [551, 171] width 759 height 32
type input "W"
type input "Board Meeting"
click at [208, 222] on div "Location" at bounding box center [550, 225] width 779 height 46
click at [219, 234] on input "Location" at bounding box center [551, 234] width 759 height 21
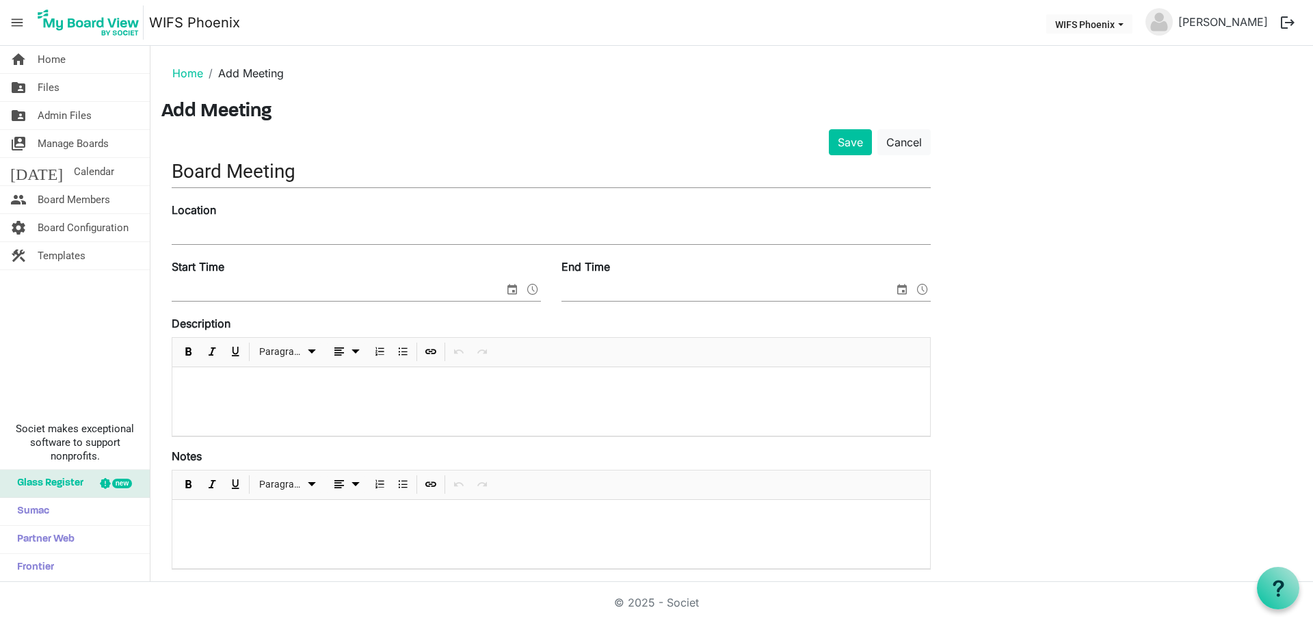
drag, startPoint x: 1135, startPoint y: 262, endPoint x: 712, endPoint y: 234, distance: 424.0
click at [1135, 262] on div "Save Cancel Board Meeting Location Start Time End Time Description Paragraph No…" at bounding box center [731, 496] width 1140 height 734
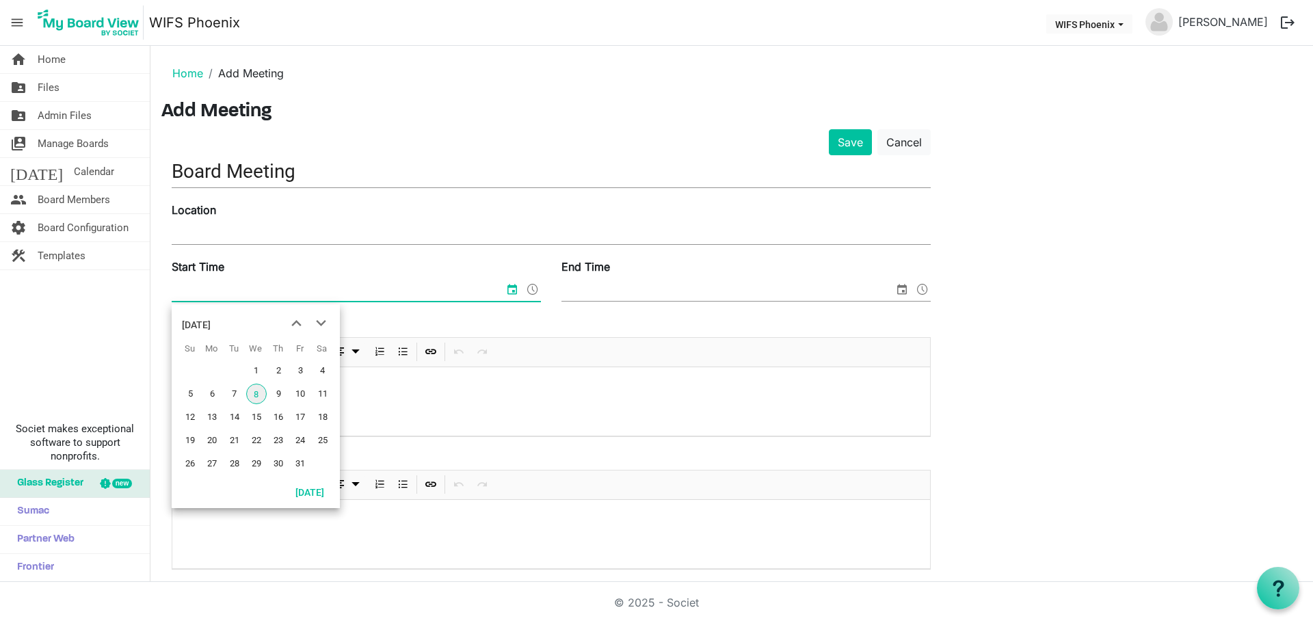
click at [265, 288] on input "Start Time" at bounding box center [338, 290] width 332 height 21
click at [317, 323] on span "next month" at bounding box center [321, 323] width 24 height 25
click at [259, 415] on span "12" at bounding box center [256, 417] width 21 height 21
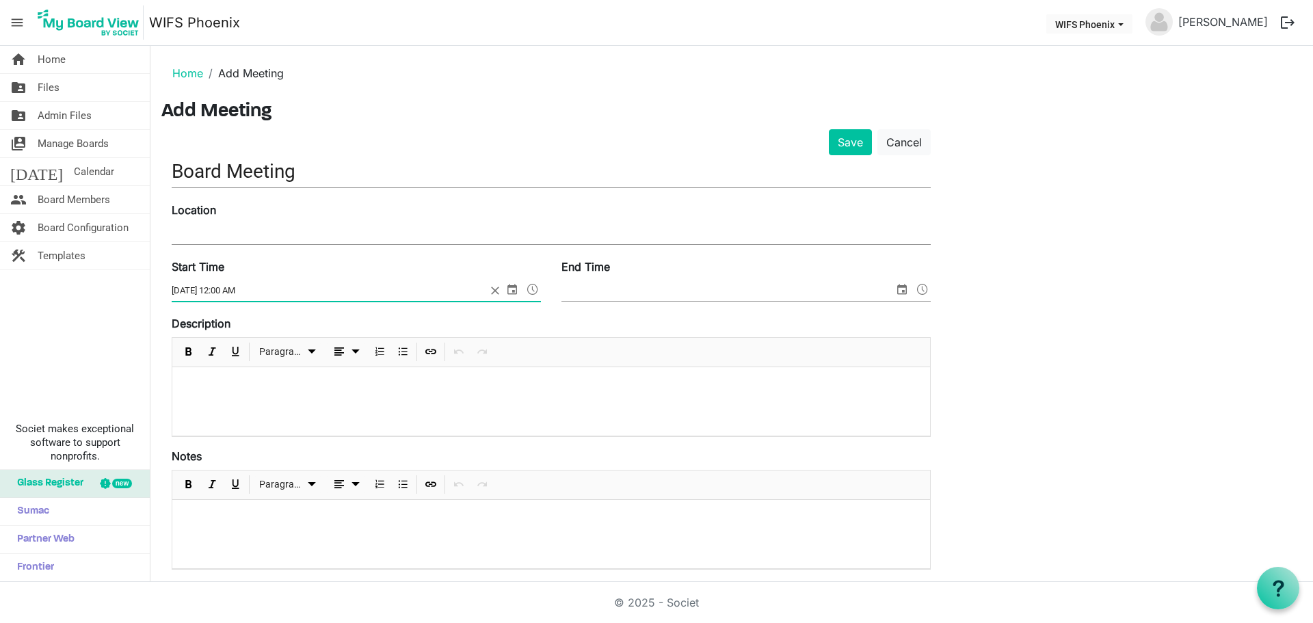
click at [248, 294] on input "11/12/2025 12:00 AM" at bounding box center [329, 290] width 314 height 21
click at [252, 291] on input "11/12/2025 12:00 AM" at bounding box center [329, 290] width 314 height 21
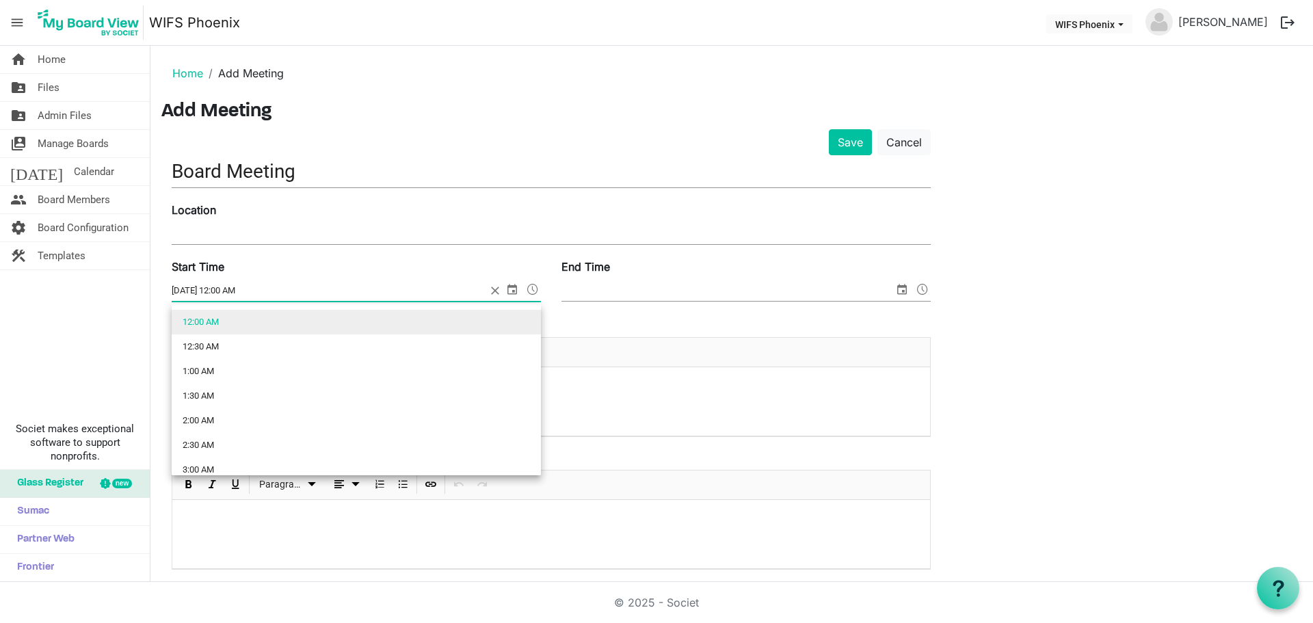
click at [527, 288] on span at bounding box center [532, 289] width 16 height 18
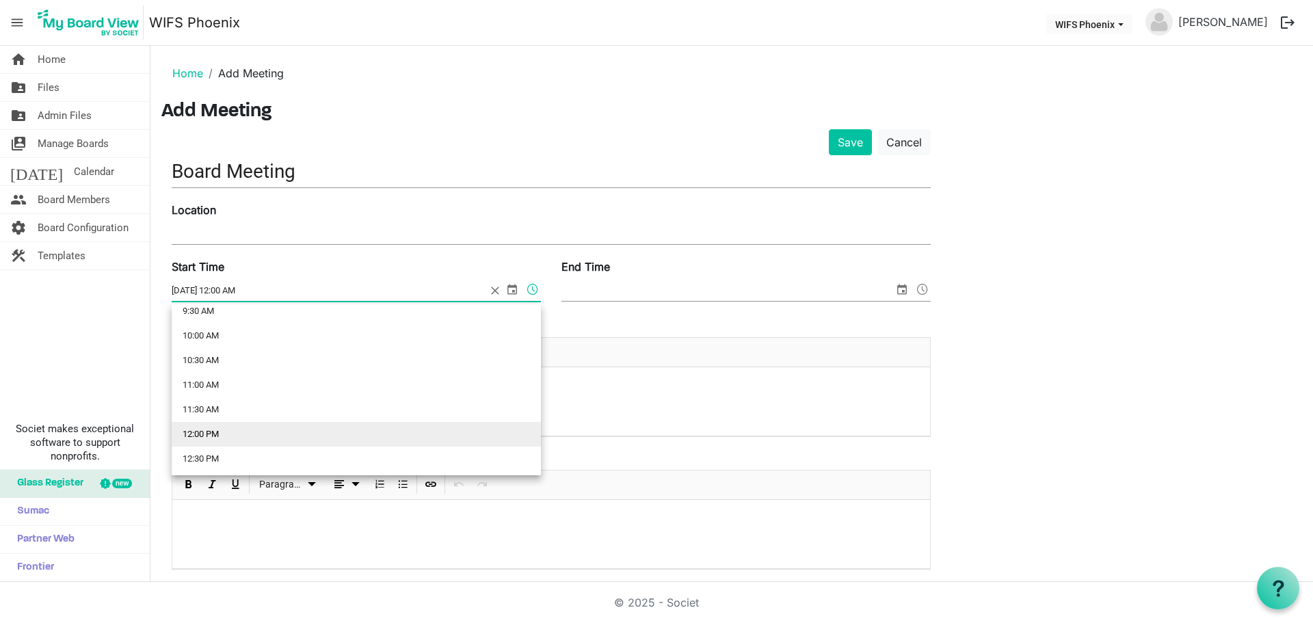
click at [207, 431] on li "12:00 PM" at bounding box center [356, 434] width 369 height 25
type input "11/12/2025 12:00 PM"
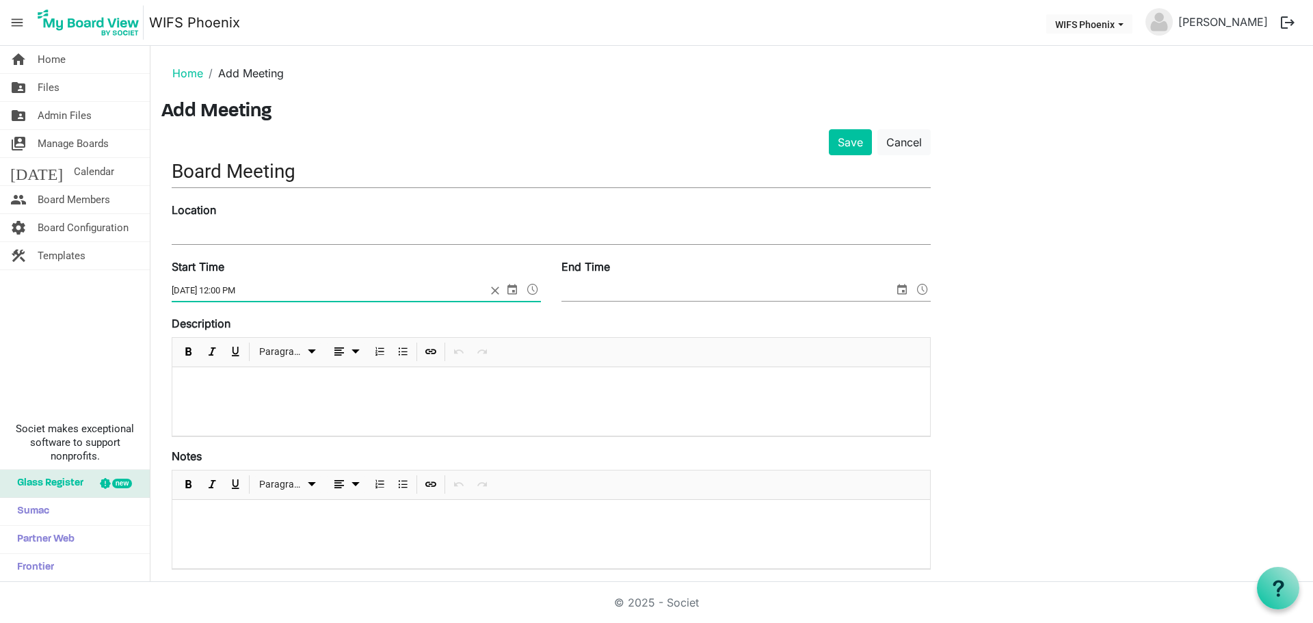
click at [904, 285] on span "select" at bounding box center [901, 289] width 16 height 18
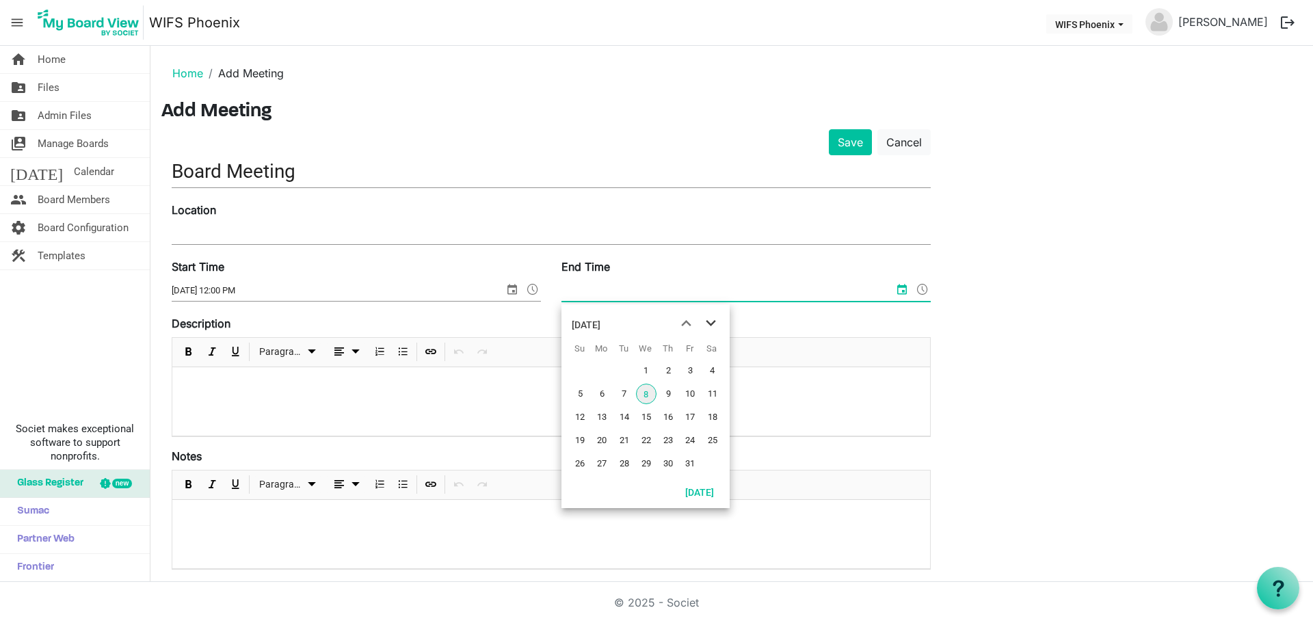
click at [707, 322] on span "next month" at bounding box center [711, 323] width 24 height 25
click at [647, 416] on span "12" at bounding box center [646, 417] width 21 height 21
click at [924, 288] on span at bounding box center [922, 289] width 16 height 18
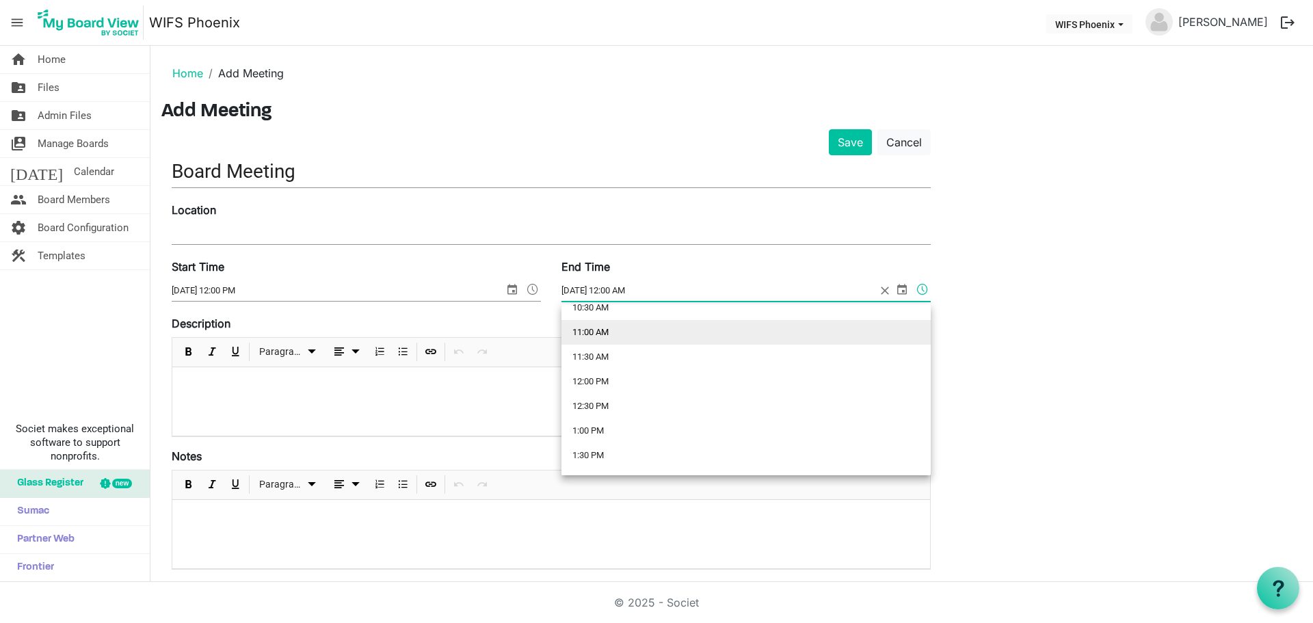
scroll to position [547, 0]
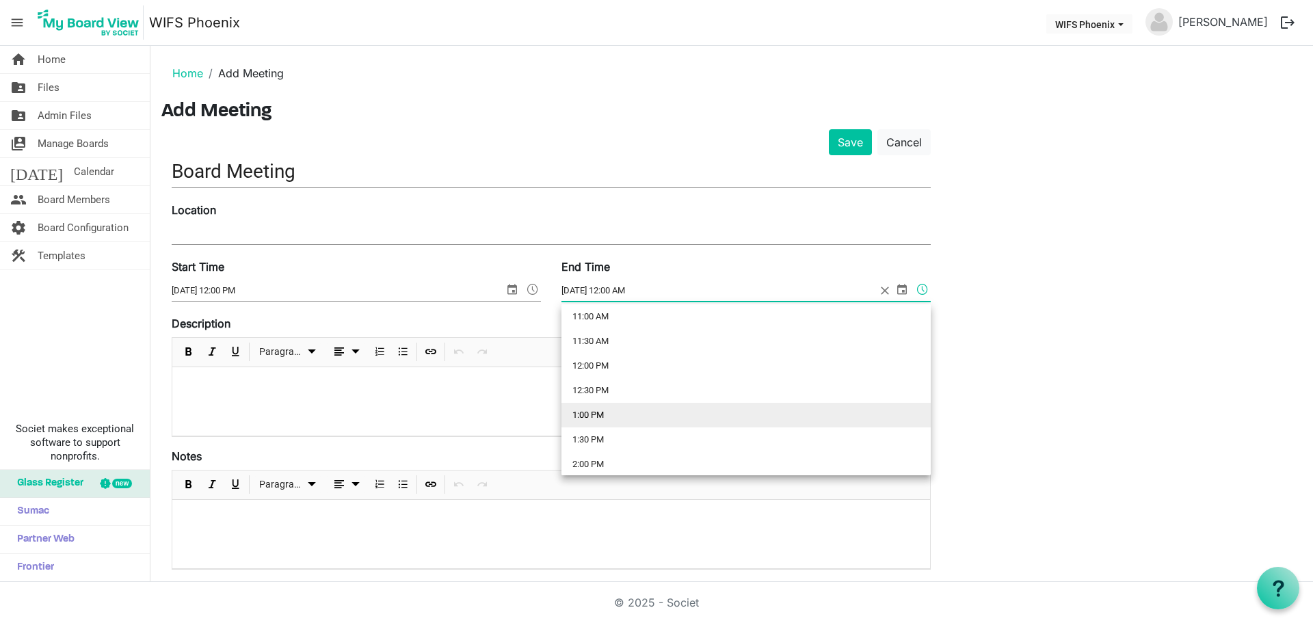
click at [600, 410] on li "1:00 PM" at bounding box center [745, 415] width 369 height 25
type input "11/12/2025 1:00 PM"
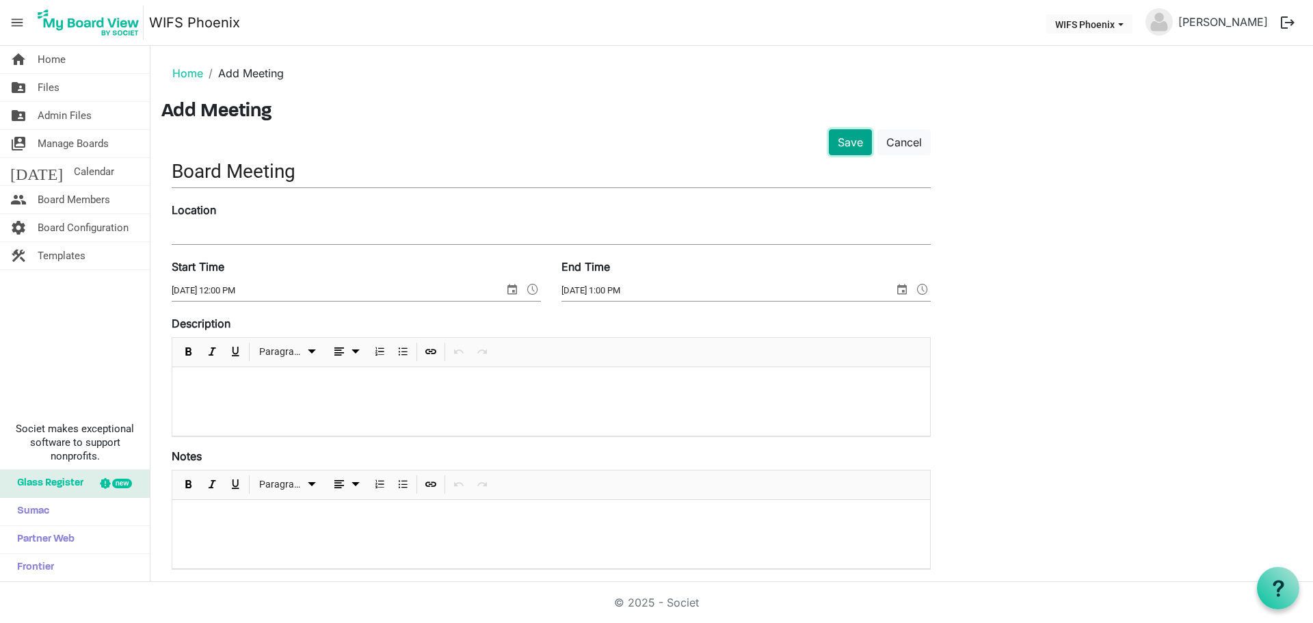
click at [867, 138] on button "Save" at bounding box center [850, 142] width 43 height 26
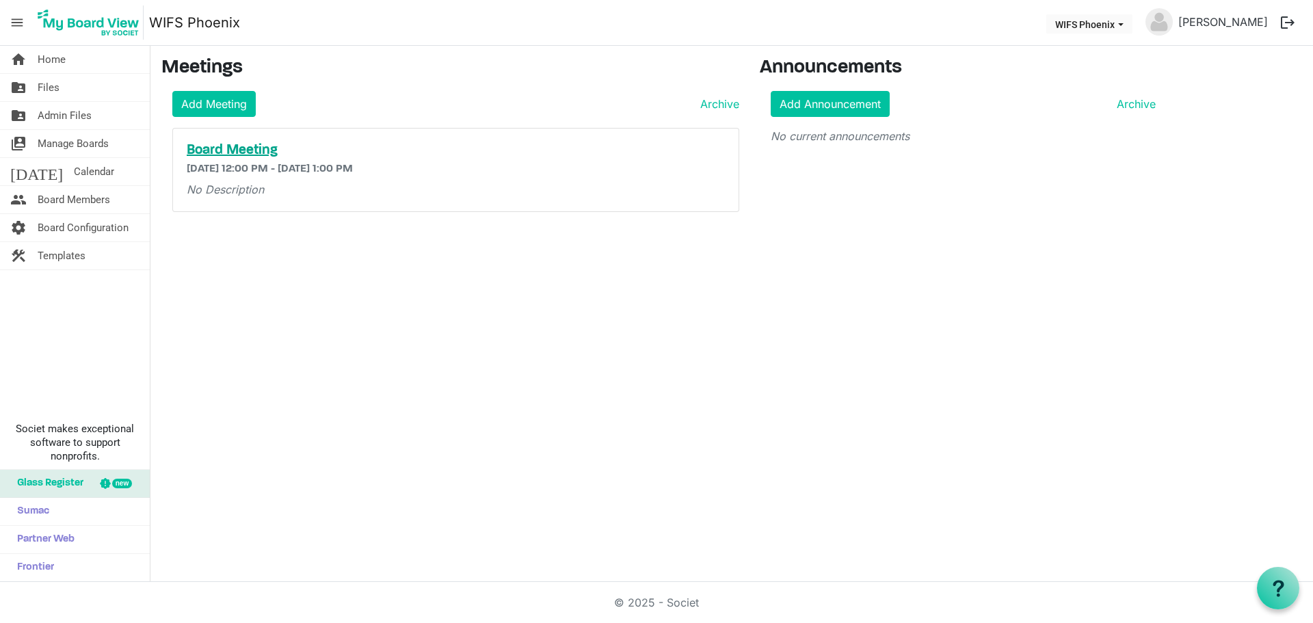
click at [262, 145] on h5 "Board Meeting" at bounding box center [456, 150] width 538 height 16
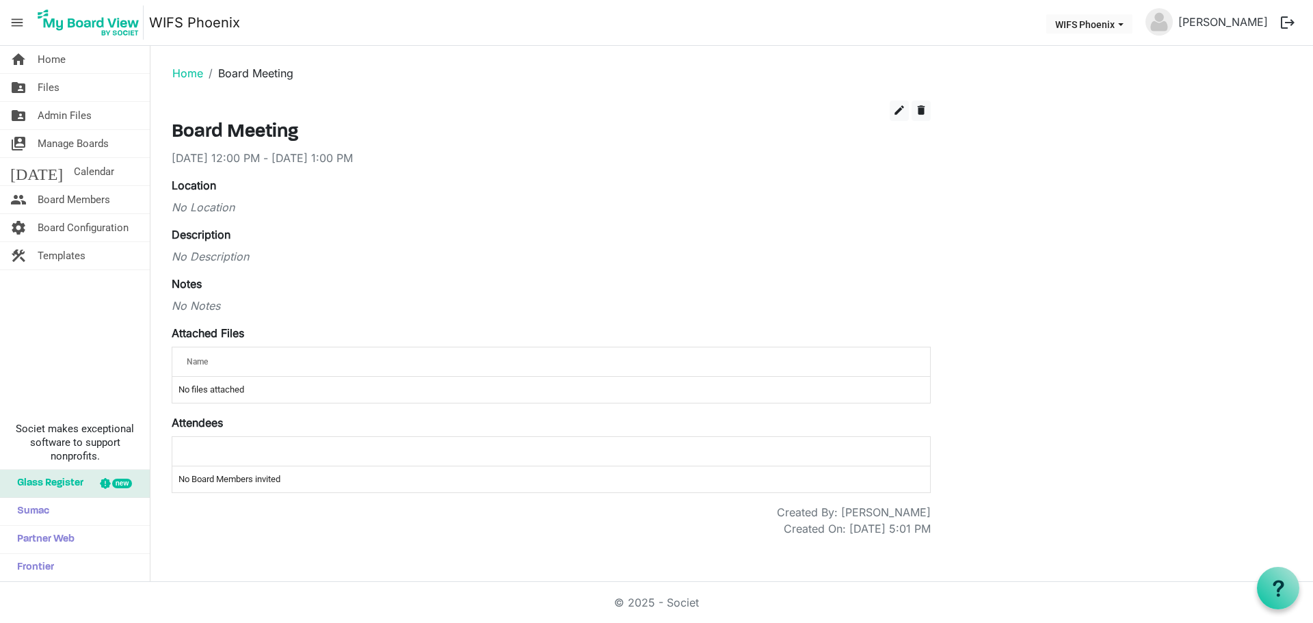
click at [232, 456] on div at bounding box center [551, 451] width 738 height 20
click at [903, 107] on span "edit" at bounding box center [899, 110] width 12 height 12
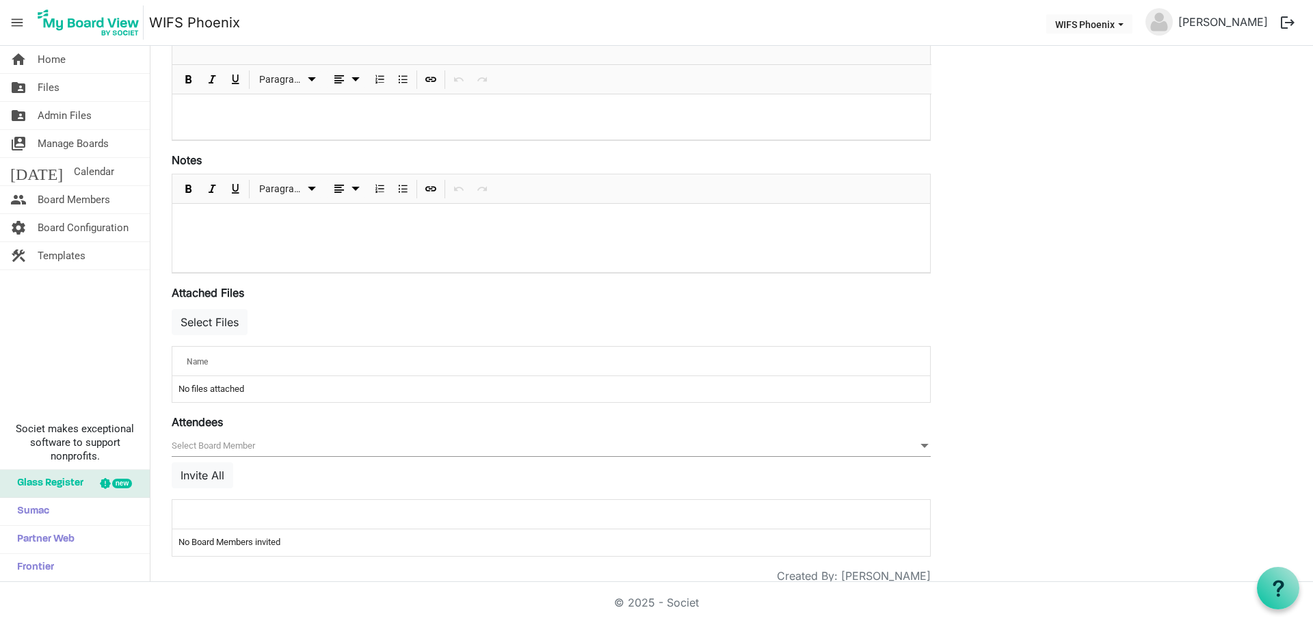
scroll to position [297, 0]
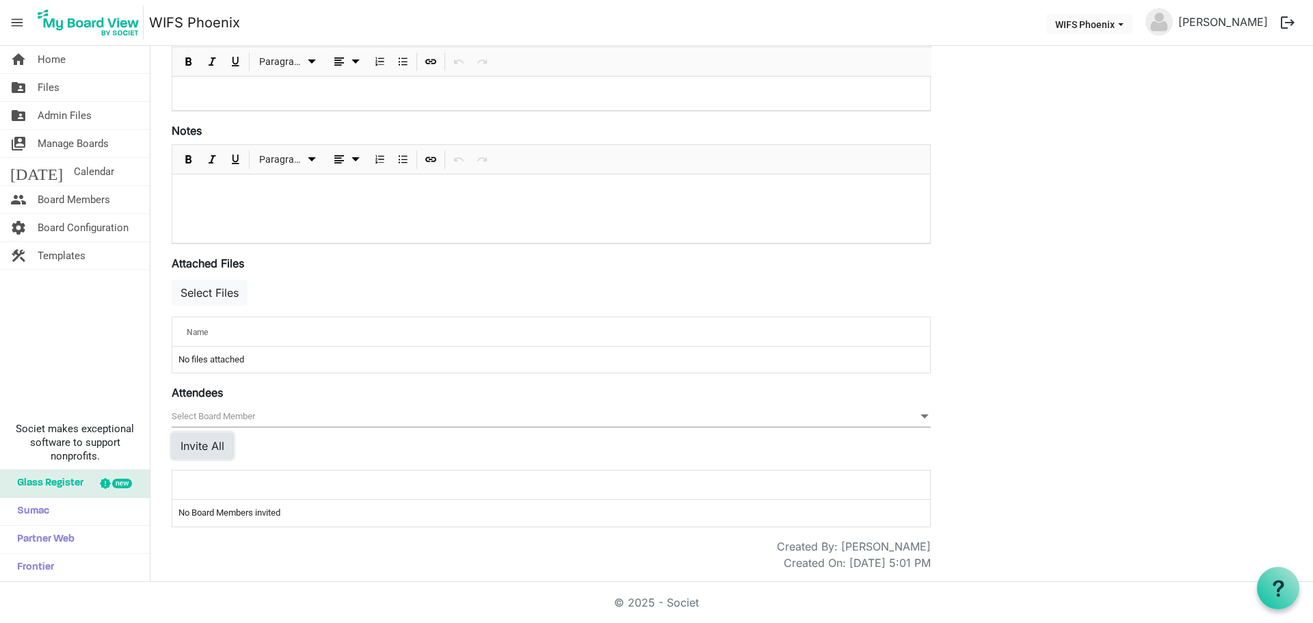
click at [212, 444] on button "Invite All" at bounding box center [203, 446] width 62 height 26
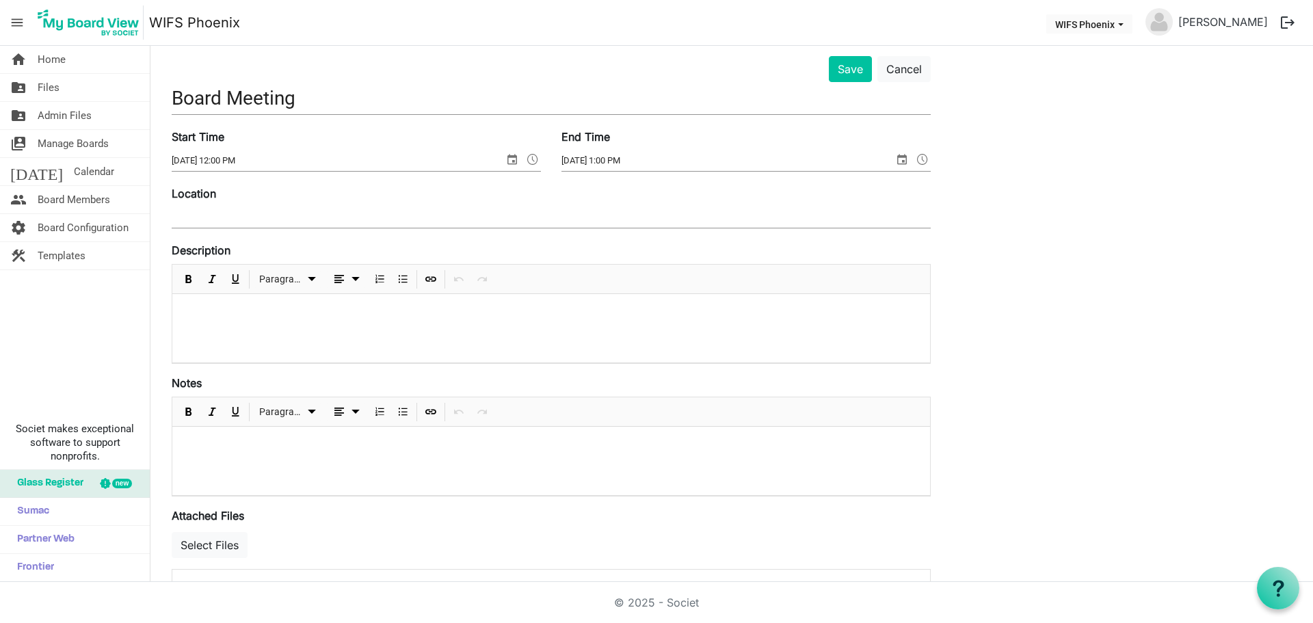
scroll to position [0, 0]
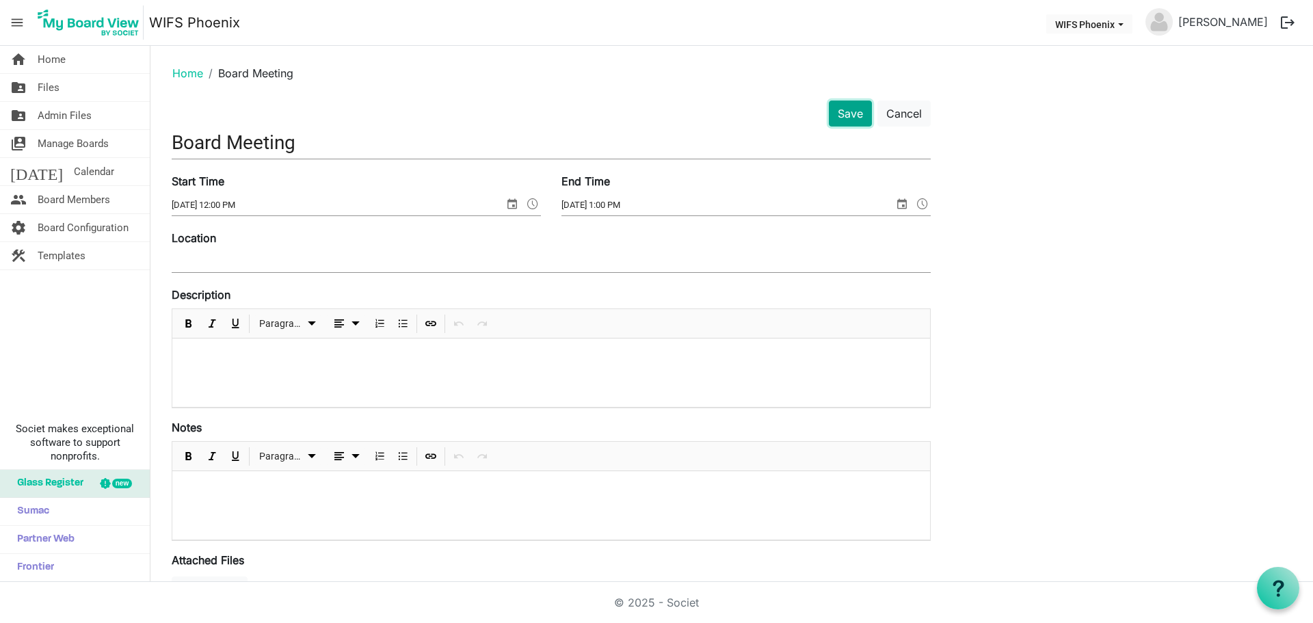
click at [860, 118] on button "Save" at bounding box center [850, 113] width 43 height 26
click at [850, 109] on button "Save" at bounding box center [850, 113] width 43 height 26
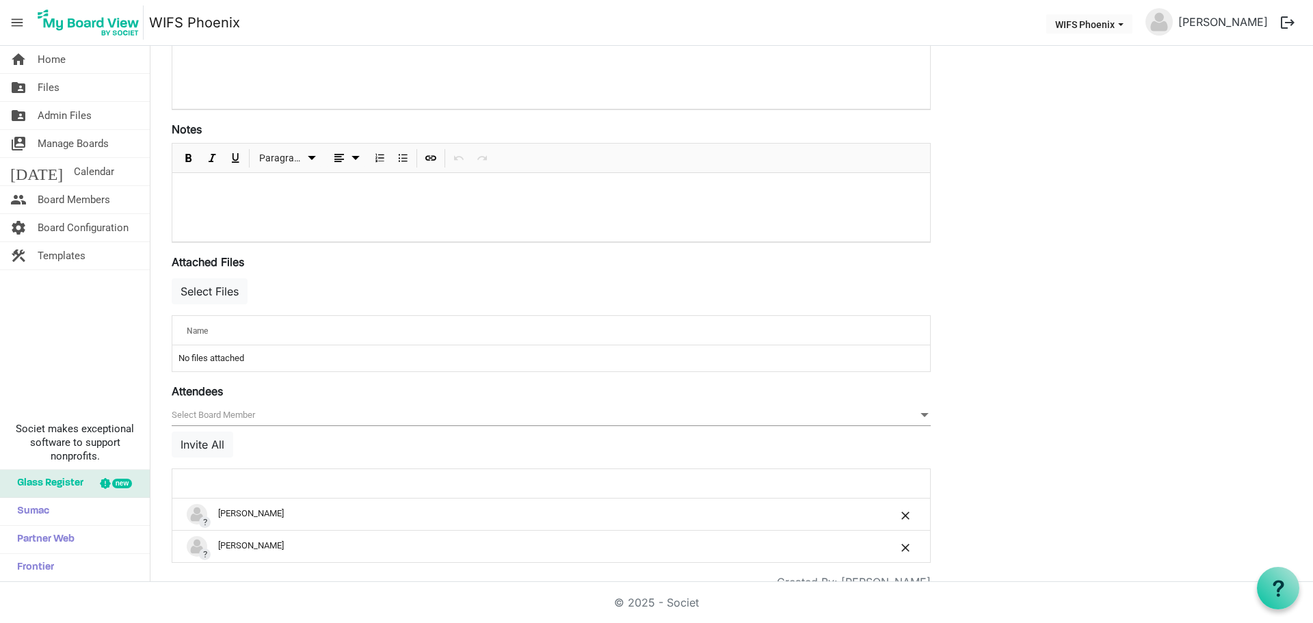
scroll to position [334, 0]
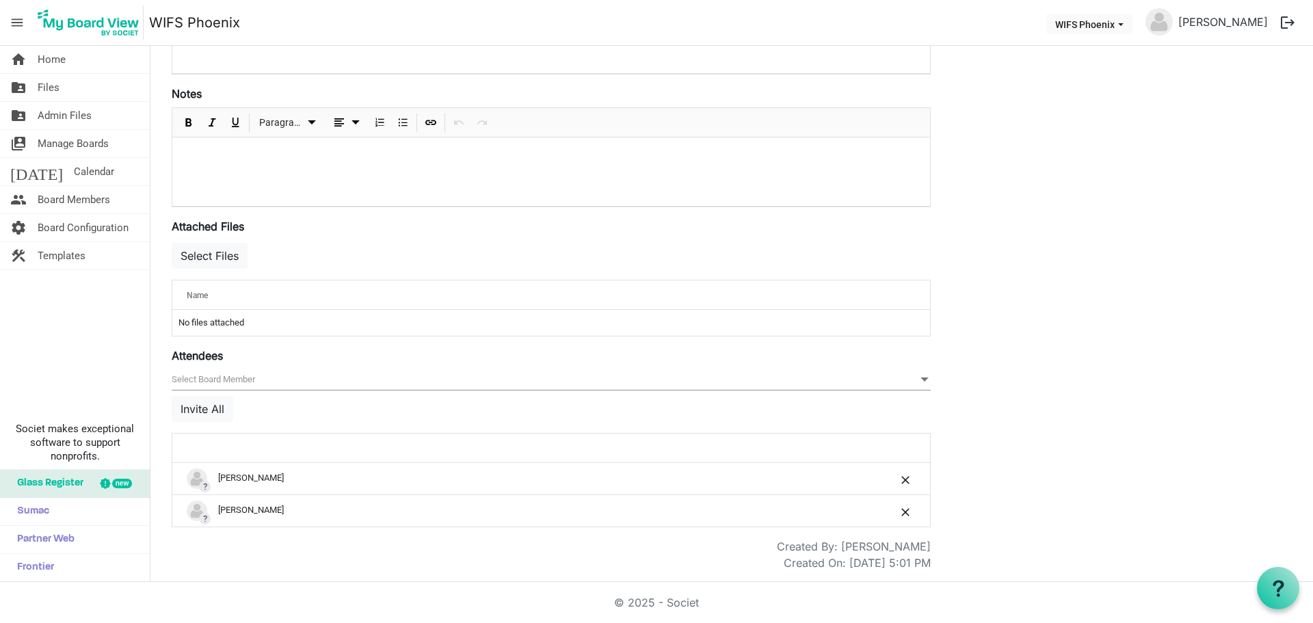
click at [294, 314] on td "No files attached" at bounding box center [550, 323] width 757 height 26
drag, startPoint x: 257, startPoint y: 284, endPoint x: 250, endPoint y: 275, distance: 11.6
click at [256, 284] on th "Name" at bounding box center [508, 294] width 672 height 29
click at [228, 256] on button "Select Files" at bounding box center [210, 256] width 76 height 26
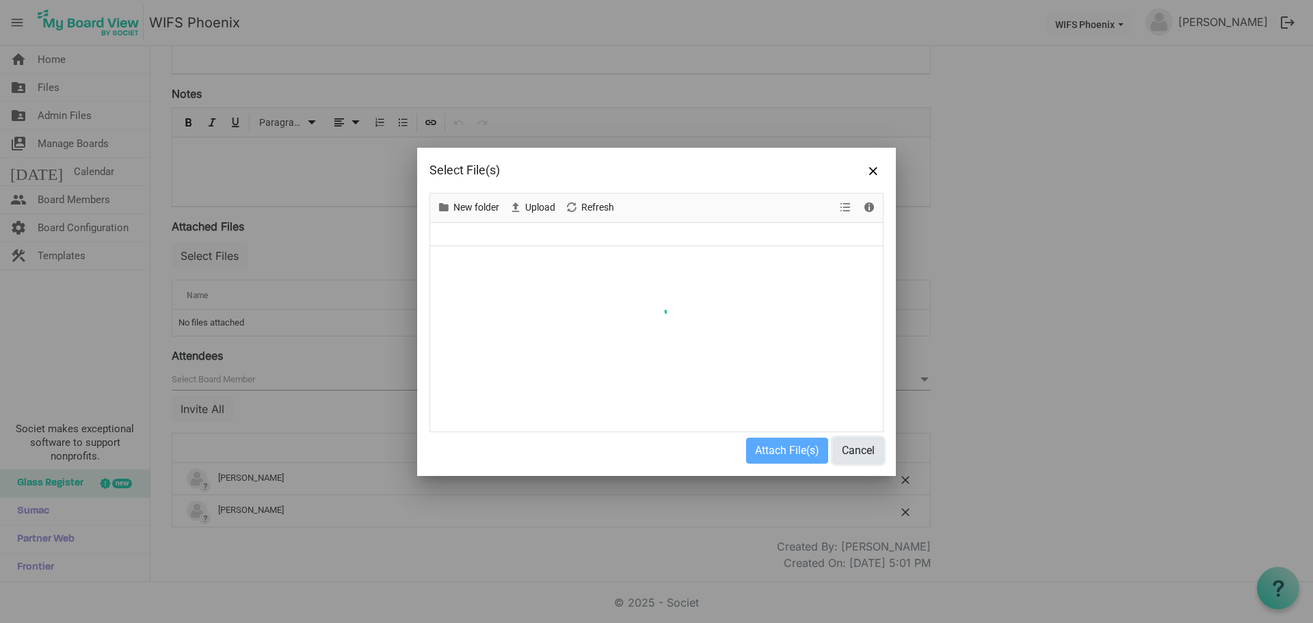
click at [857, 455] on button "Cancel" at bounding box center [858, 451] width 51 height 26
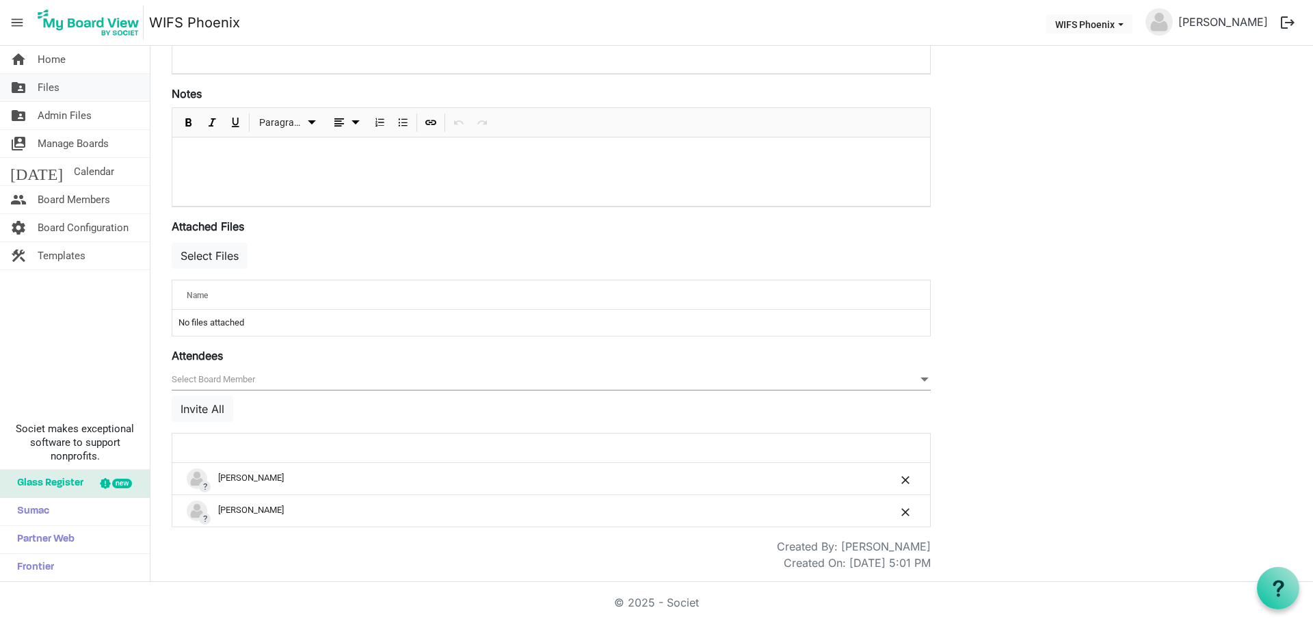
click at [53, 83] on span "Files" at bounding box center [49, 87] width 22 height 27
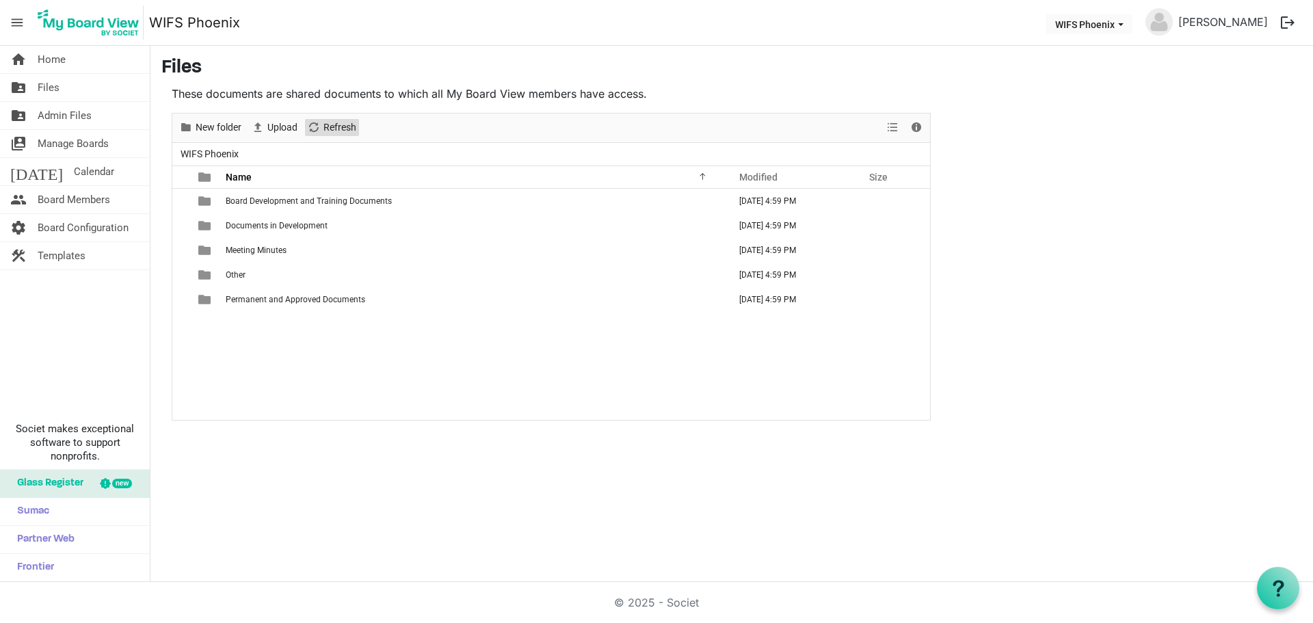
click at [341, 122] on span "Refresh" at bounding box center [340, 127] width 36 height 17
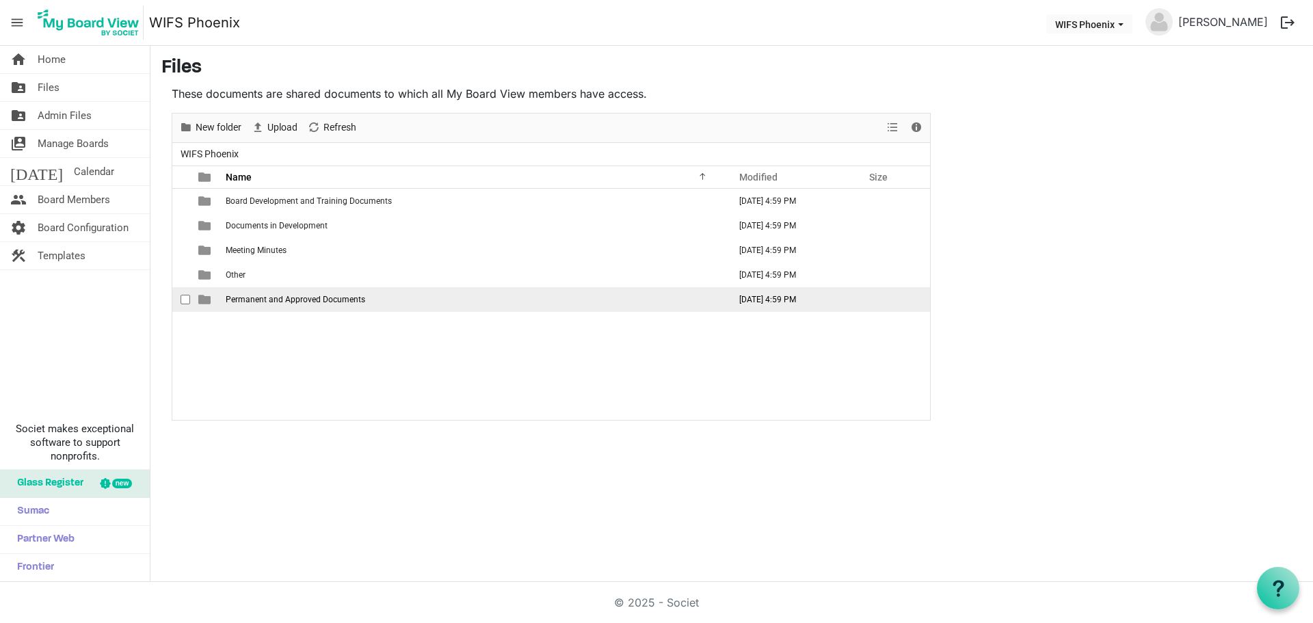
click at [301, 302] on span "Permanent and Approved Documents" at bounding box center [295, 300] width 139 height 10
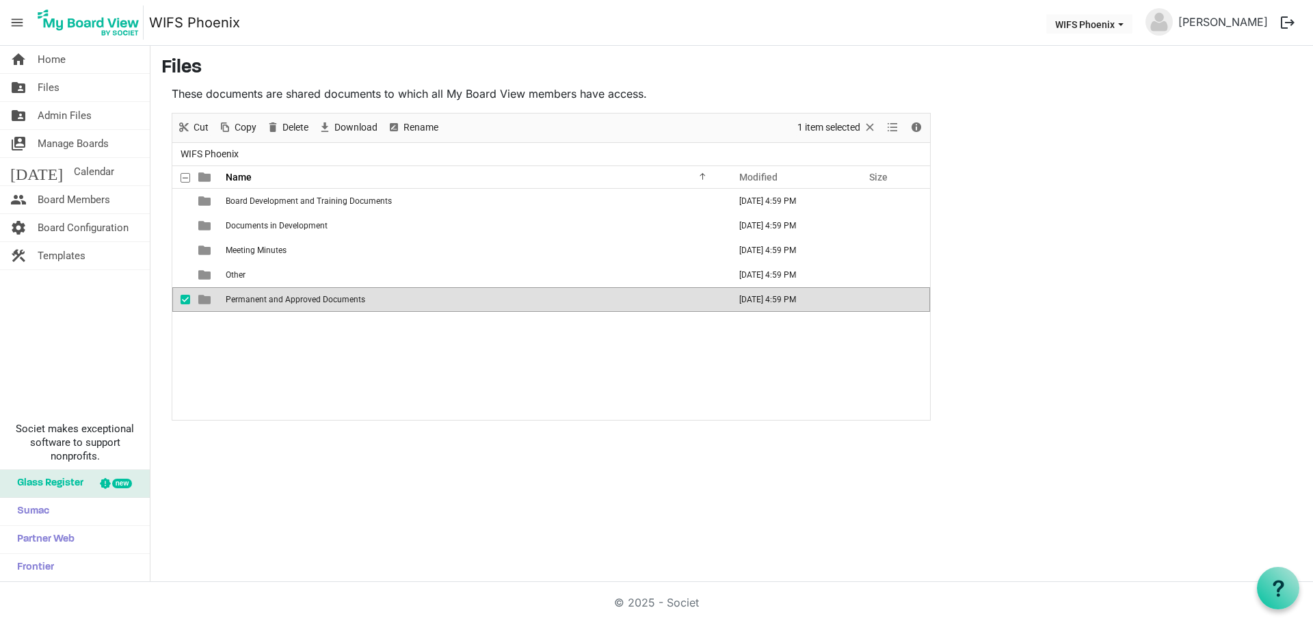
click at [304, 287] on td "Permanent and Approved Documents" at bounding box center [472, 299] width 503 height 25
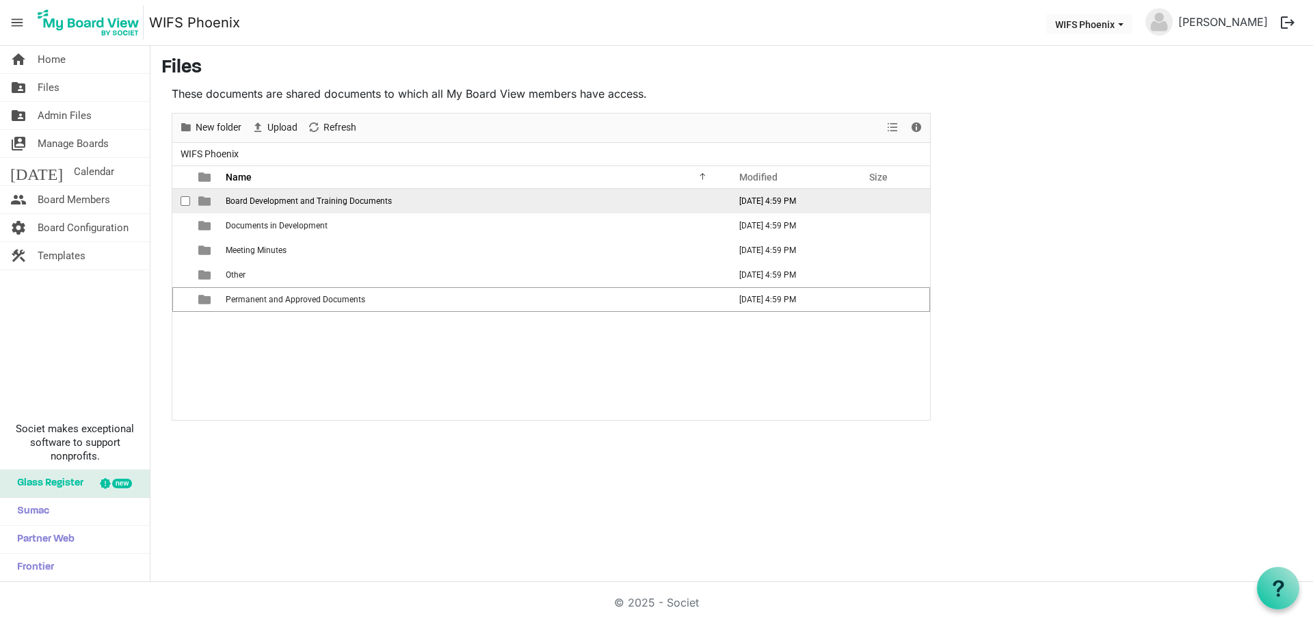
click at [330, 206] on td "Board Development and Training Documents" at bounding box center [472, 201] width 503 height 25
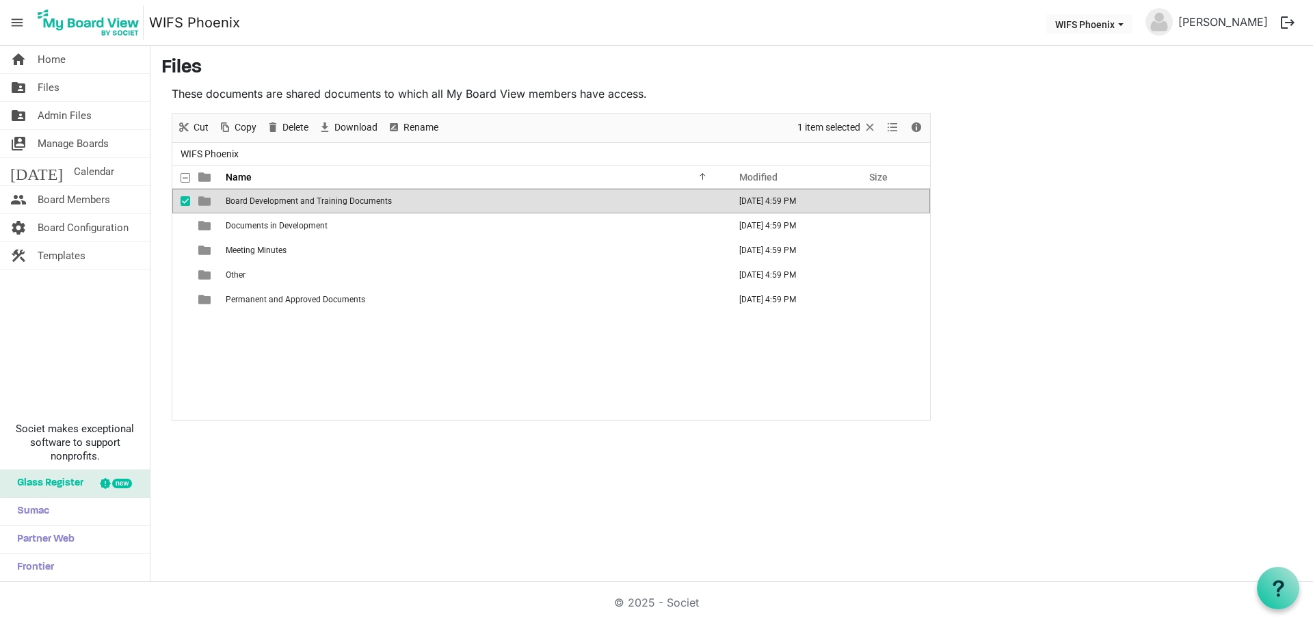
click at [330, 206] on td "Board Development and Training Documents" at bounding box center [472, 201] width 503 height 25
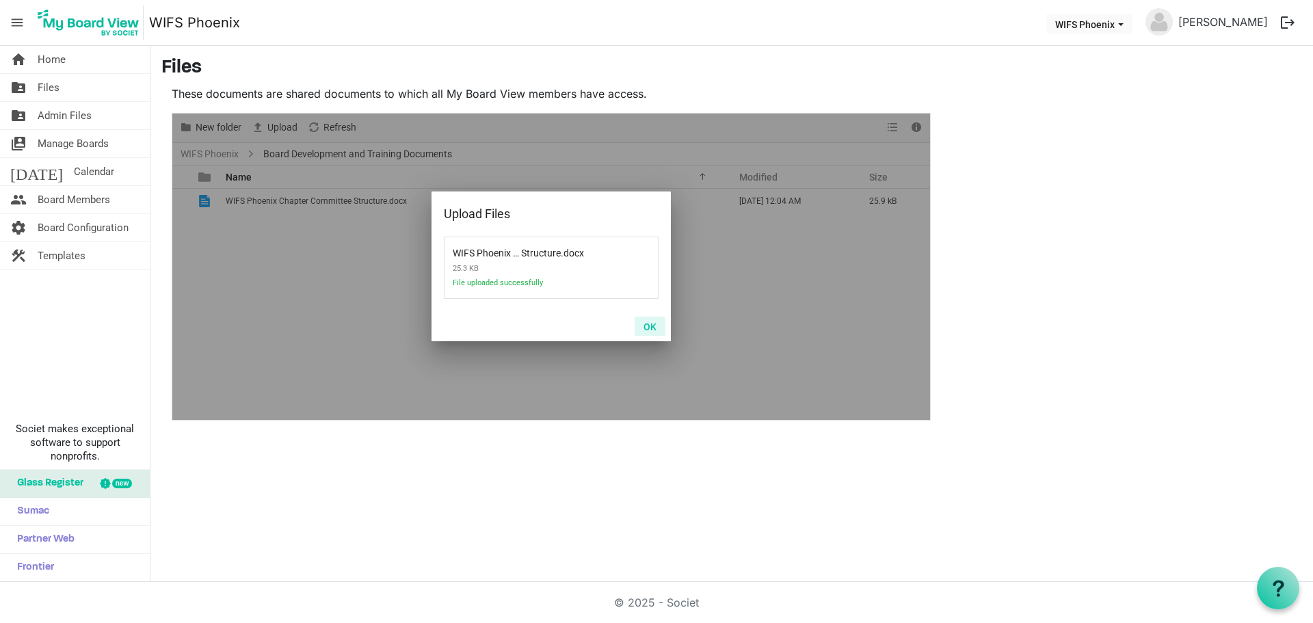
click at [651, 321] on button "OK" at bounding box center [649, 326] width 31 height 19
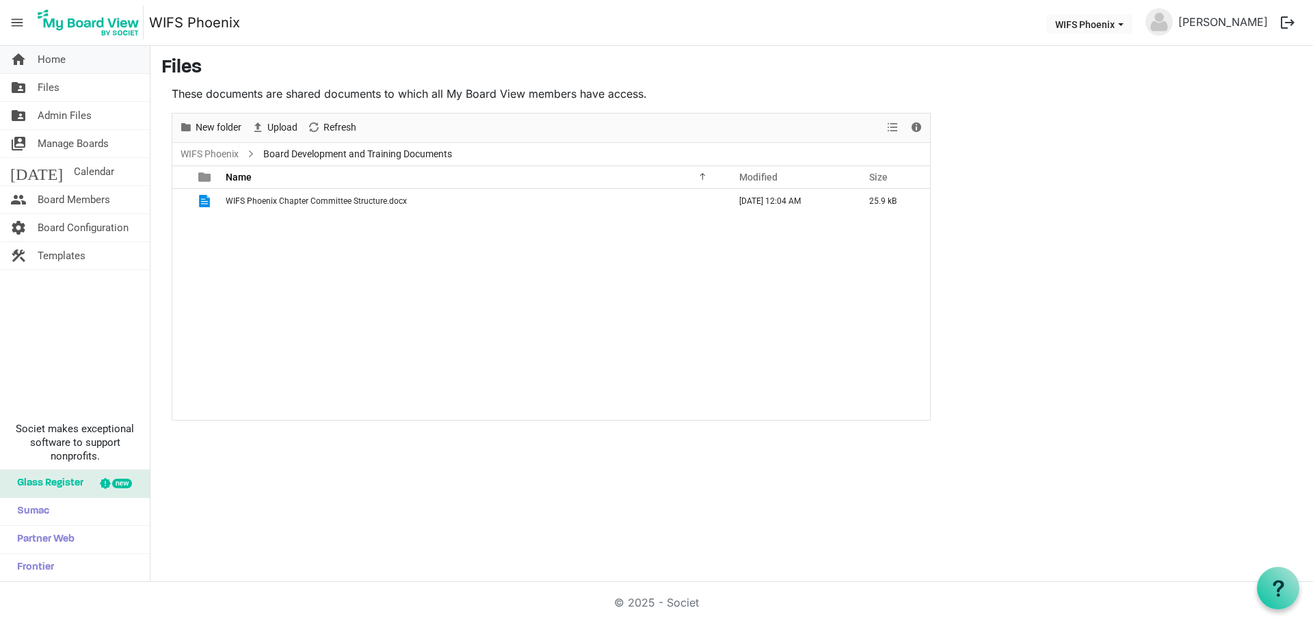
click at [48, 62] on span "Home" at bounding box center [52, 59] width 28 height 27
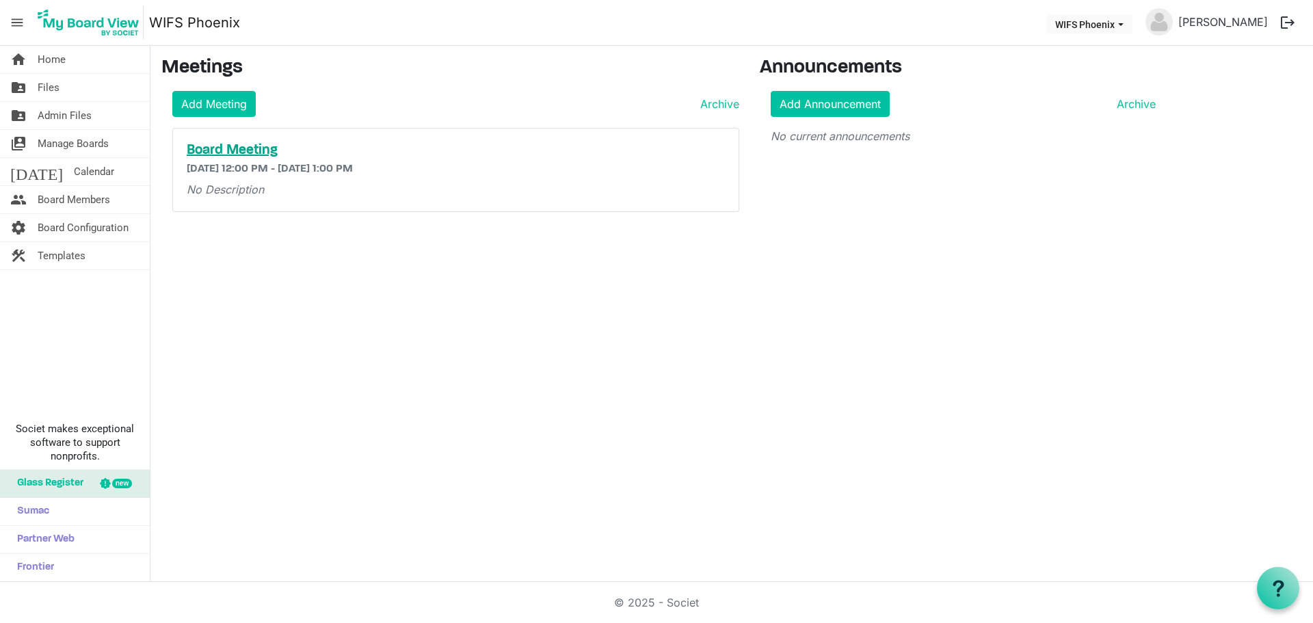
click at [240, 149] on h5 "Board Meeting" at bounding box center [456, 150] width 538 height 16
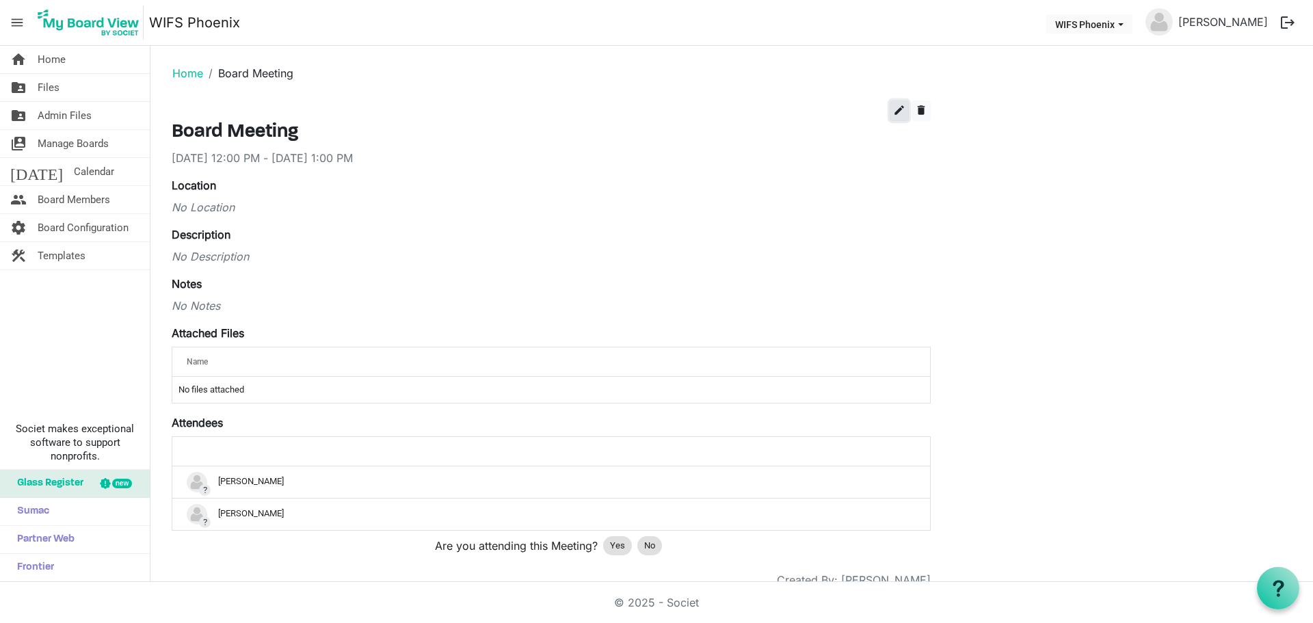
click at [896, 104] on span "edit" at bounding box center [899, 110] width 12 height 12
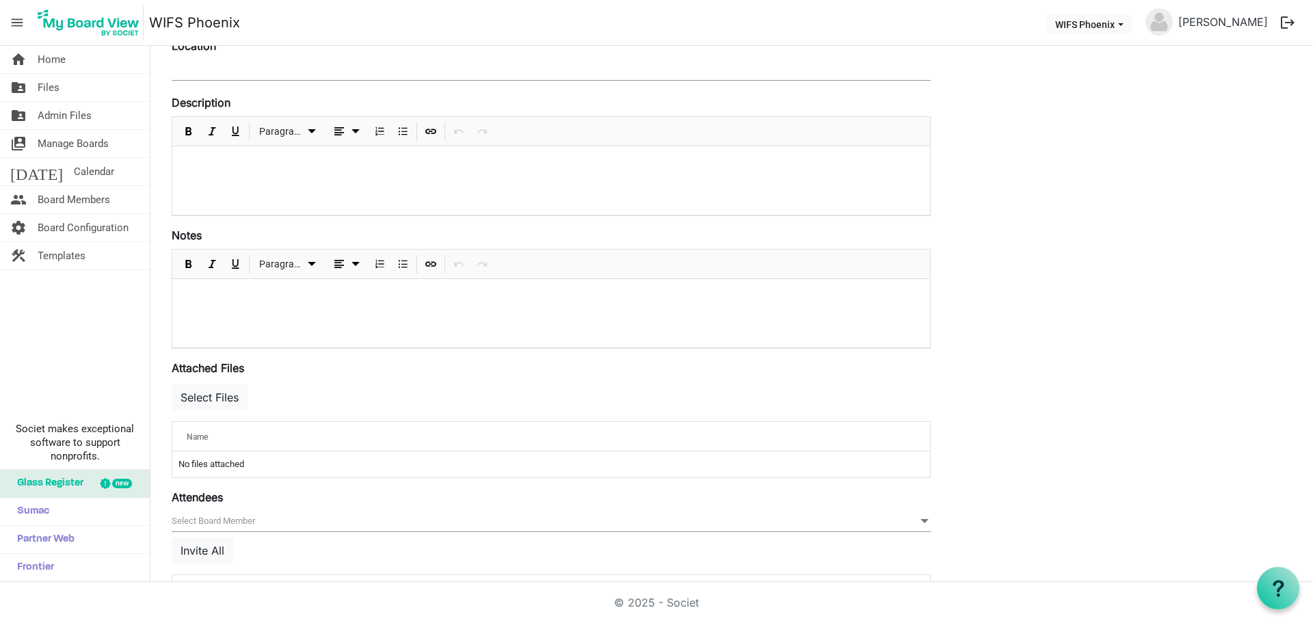
scroll to position [205, 0]
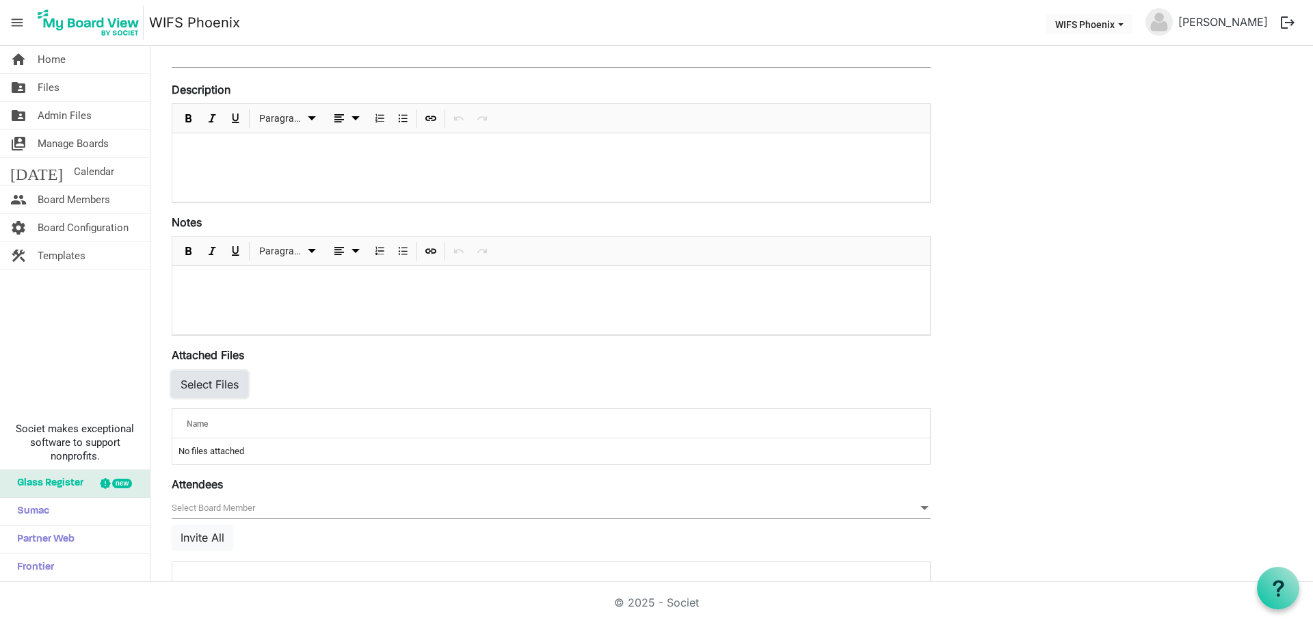
click at [220, 385] on button "Select Files" at bounding box center [210, 384] width 76 height 26
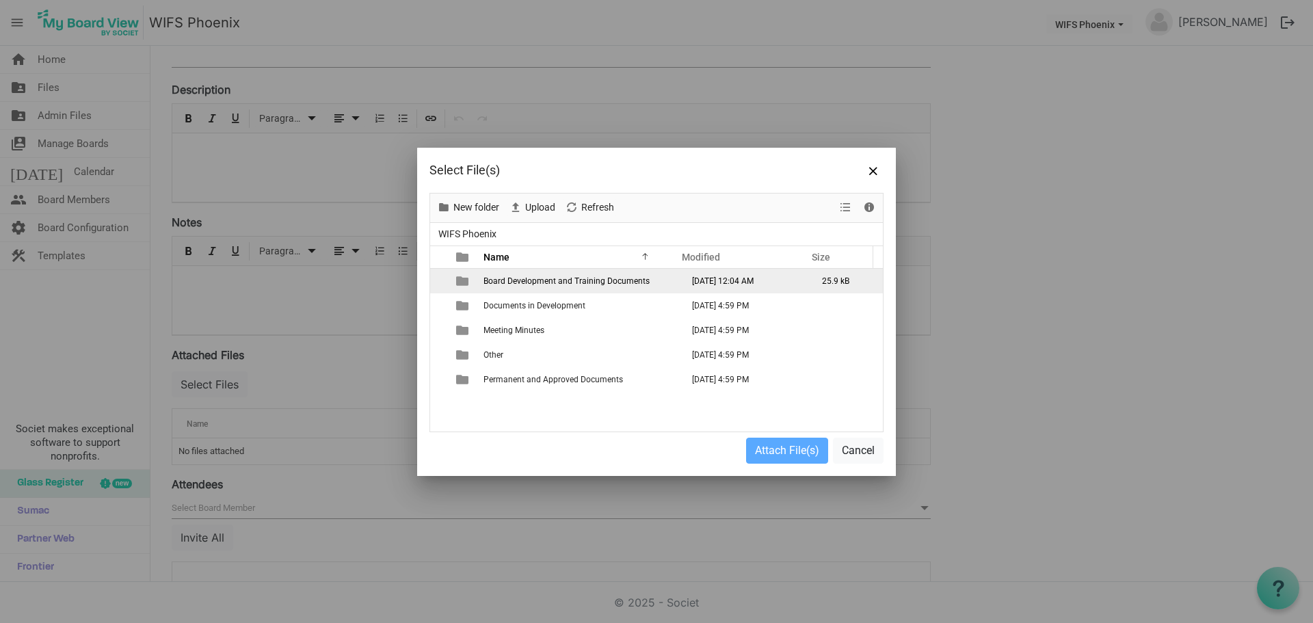
click at [525, 285] on span "Board Development and Training Documents" at bounding box center [566, 281] width 166 height 10
click at [545, 278] on span "Board Development and Training Documents" at bounding box center [566, 281] width 166 height 10
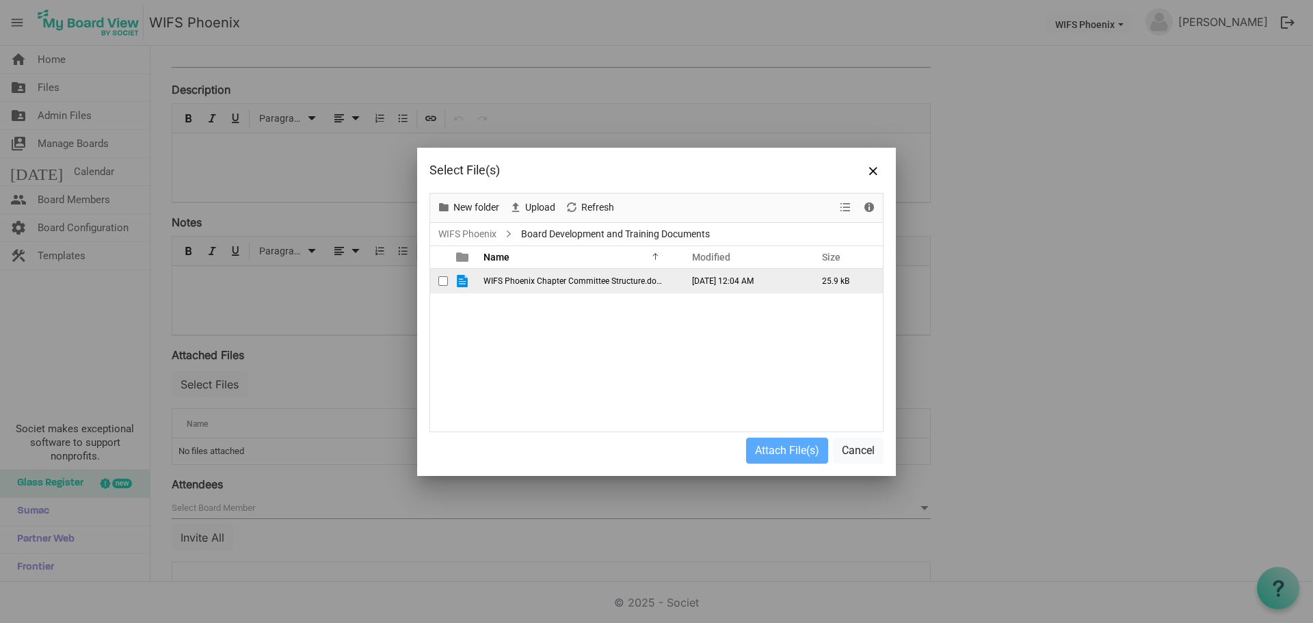
click at [619, 284] on span "WIFS Phoenix Chapter Committee Structure.docx" at bounding box center [573, 281] width 181 height 10
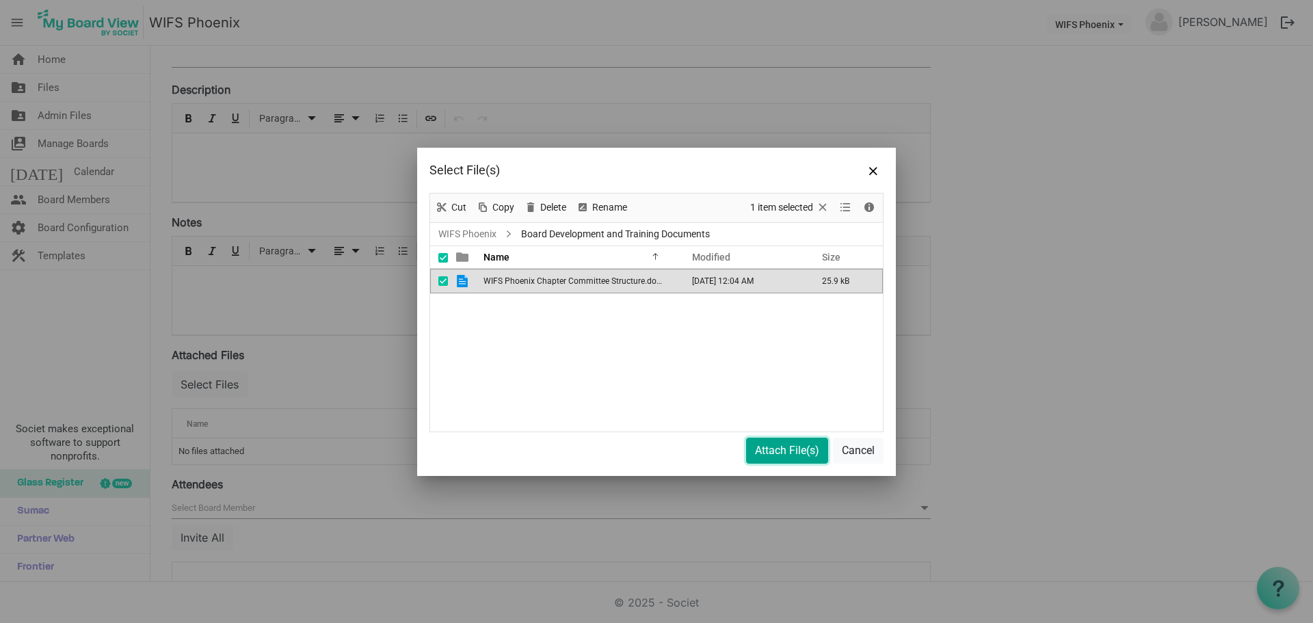
click at [783, 457] on button "Attach File(s)" at bounding box center [787, 451] width 82 height 26
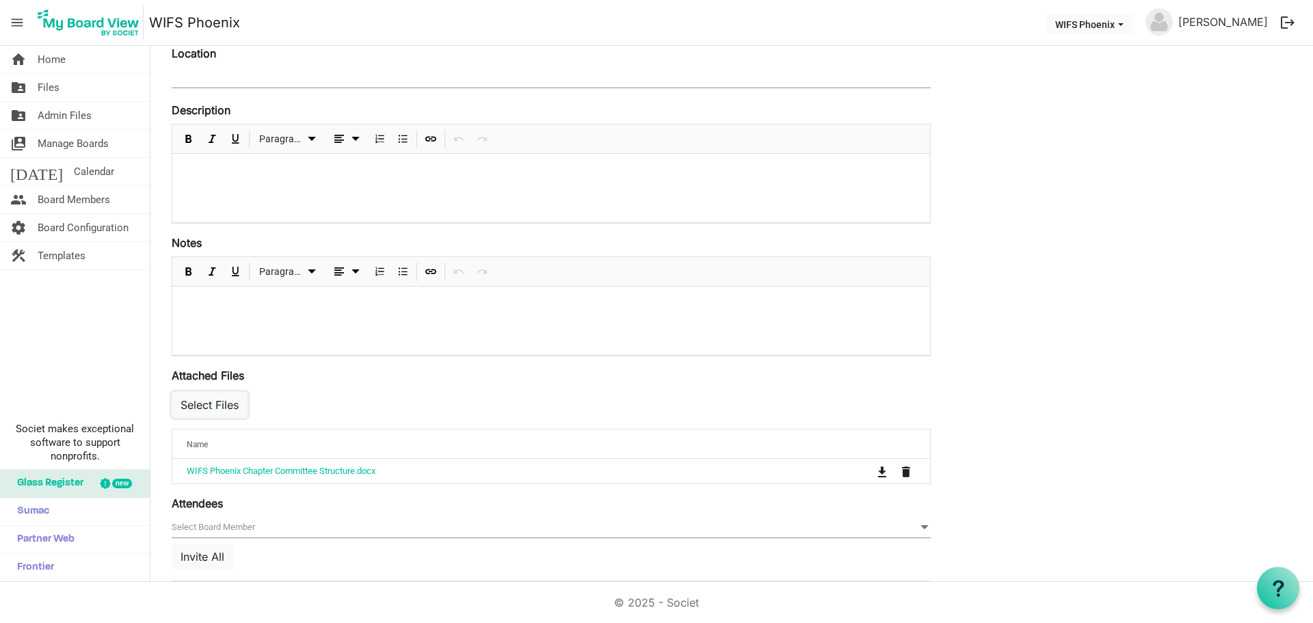
scroll to position [0, 0]
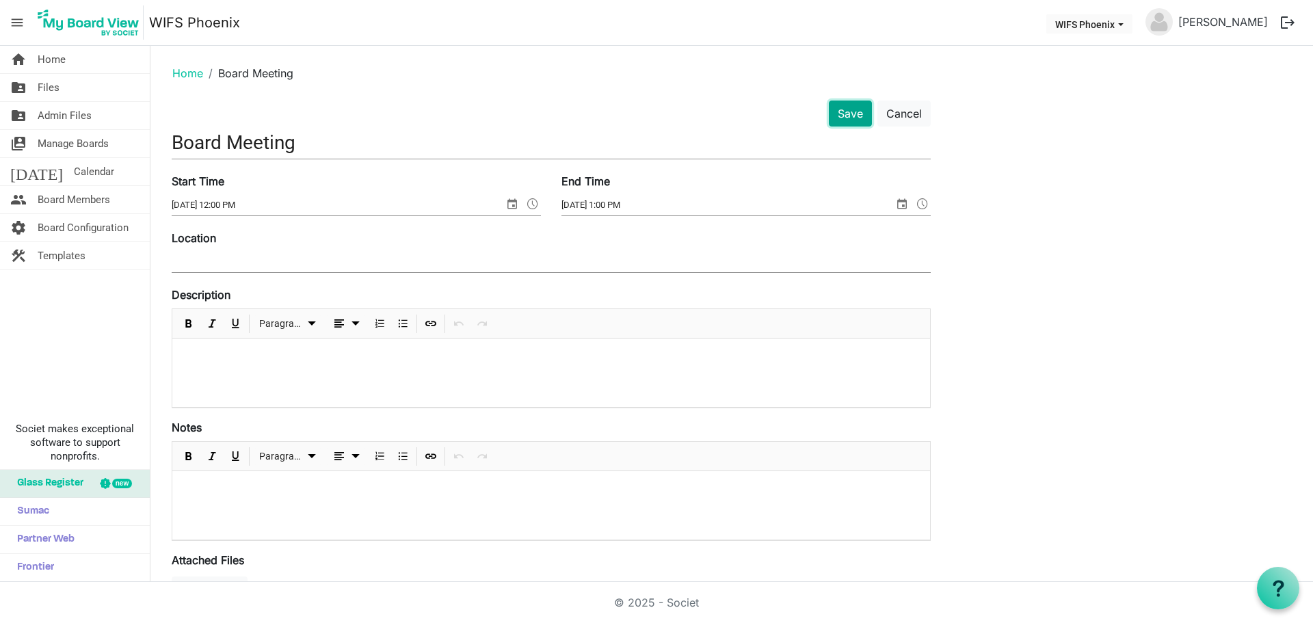
click at [844, 117] on button "Save" at bounding box center [850, 113] width 43 height 26
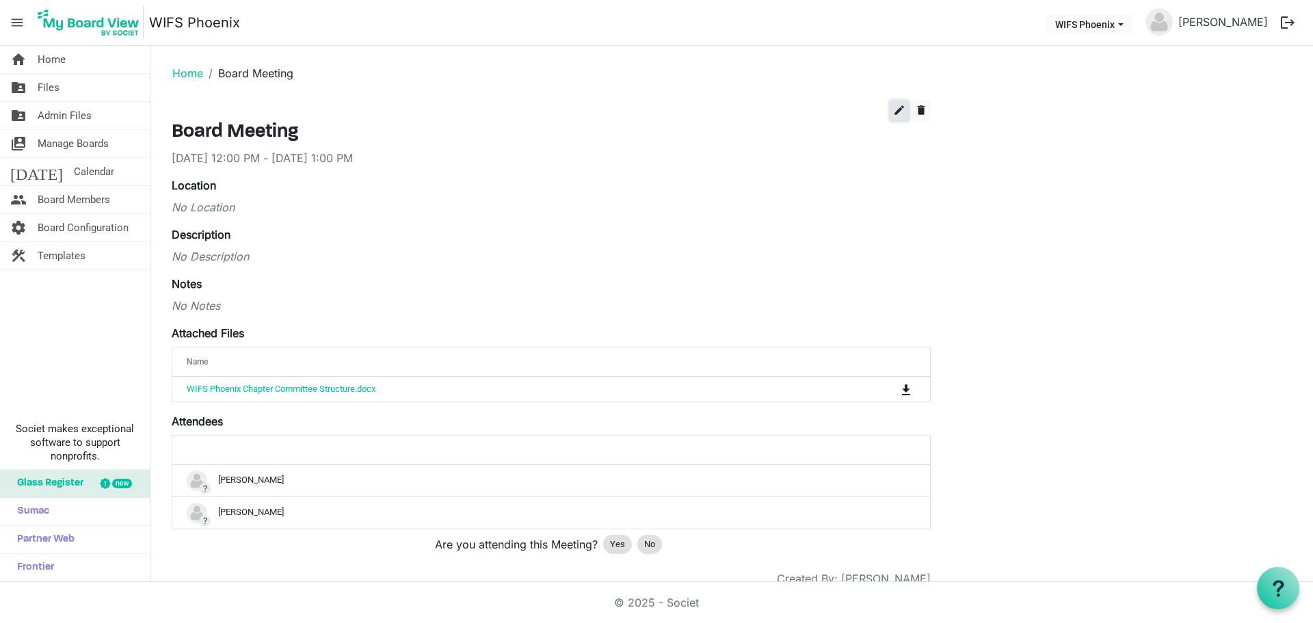
click at [900, 111] on span "edit" at bounding box center [899, 110] width 12 height 12
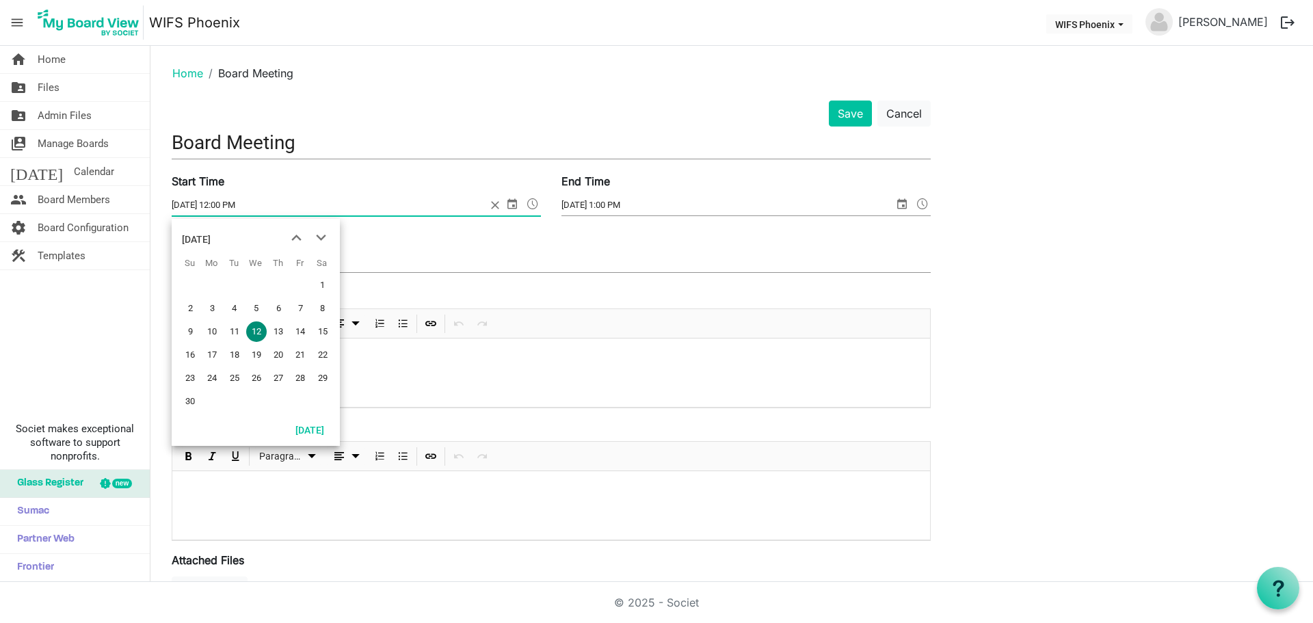
click at [515, 197] on span "select" at bounding box center [512, 204] width 16 height 18
click at [297, 232] on span "previous month" at bounding box center [296, 238] width 24 height 25
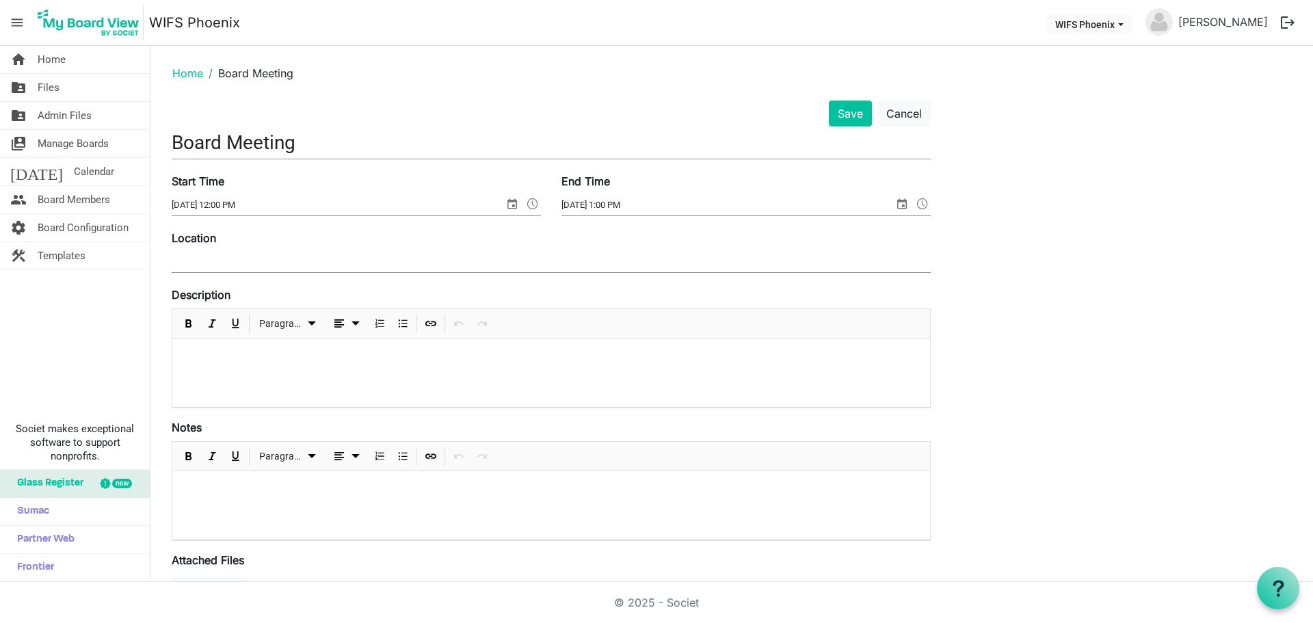
click at [1056, 245] on div "Save Cancel Board Meeting Start Time 11/12/2025 12:00 PM End Time 11/12/2025 1:…" at bounding box center [731, 501] width 1140 height 803
click at [258, 349] on div at bounding box center [550, 372] width 757 height 68
click at [263, 487] on p at bounding box center [551, 489] width 736 height 14
click at [851, 108] on button "Save" at bounding box center [850, 113] width 43 height 26
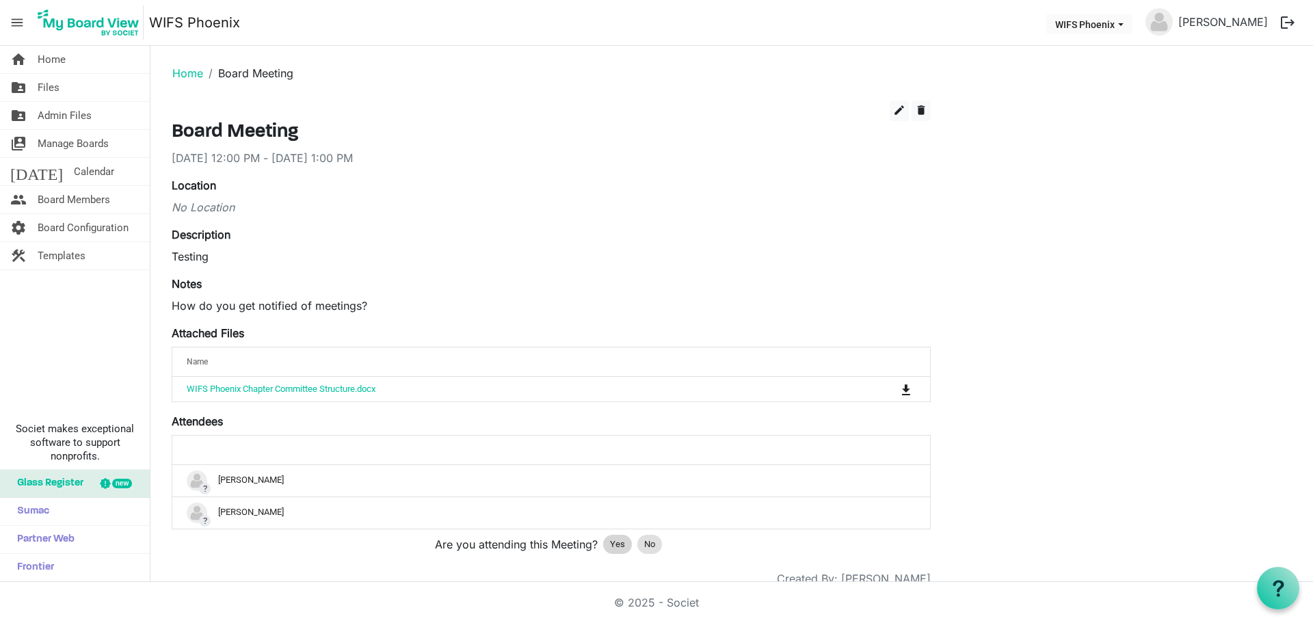
click at [608, 542] on div "Yes" at bounding box center [617, 544] width 29 height 19
click at [70, 221] on span "Board Configuration" at bounding box center [83, 227] width 91 height 27
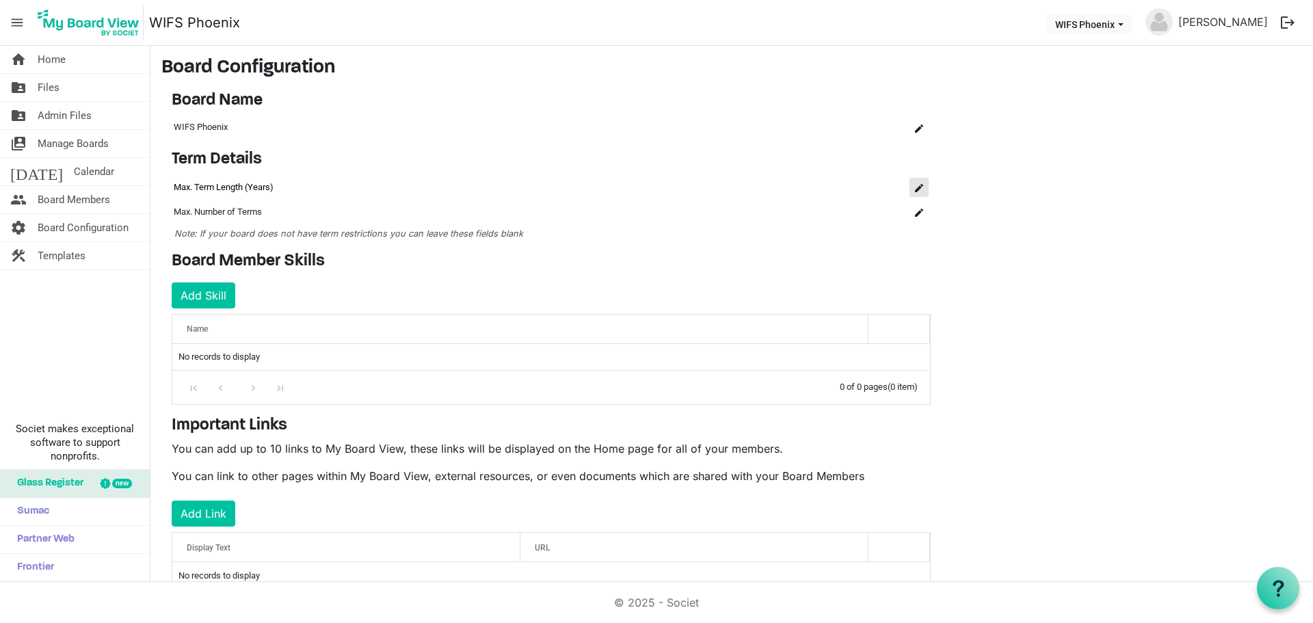
click at [918, 185] on span "is Command column column header" at bounding box center [919, 188] width 8 height 8
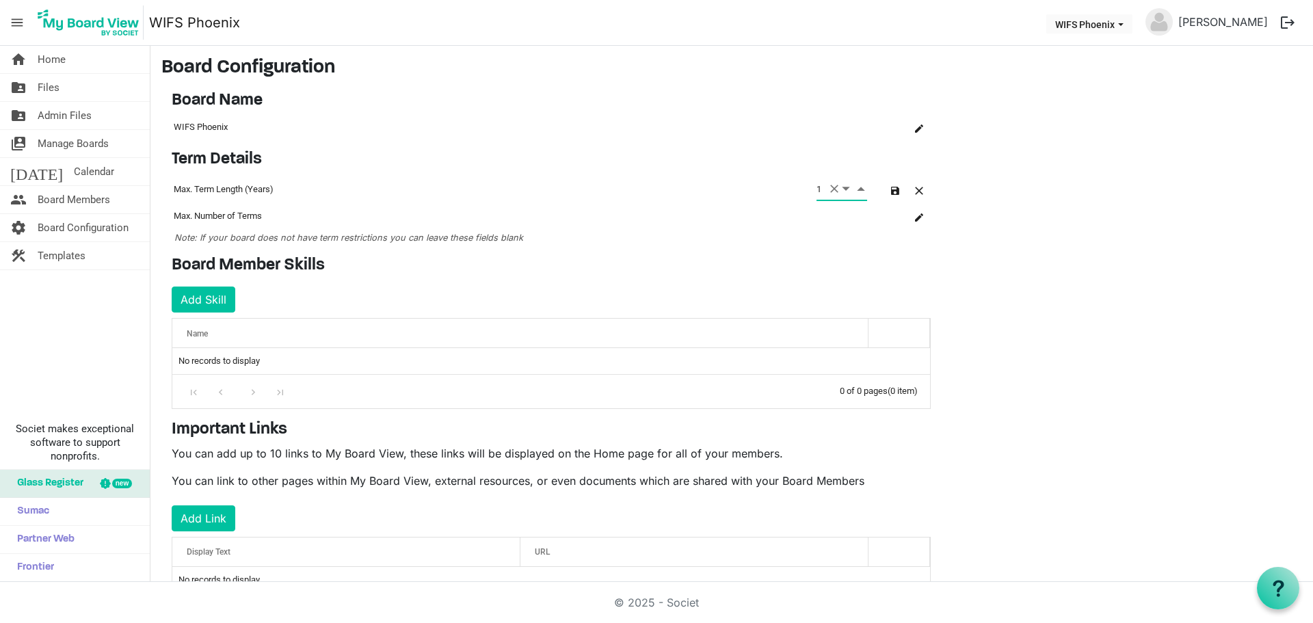
click at [862, 191] on span "Increment value" at bounding box center [860, 188] width 12 height 17
type input "2"
click at [862, 191] on span "Increment value" at bounding box center [860, 188] width 12 height 17
click at [896, 191] on span "button" at bounding box center [895, 191] width 8 height 8
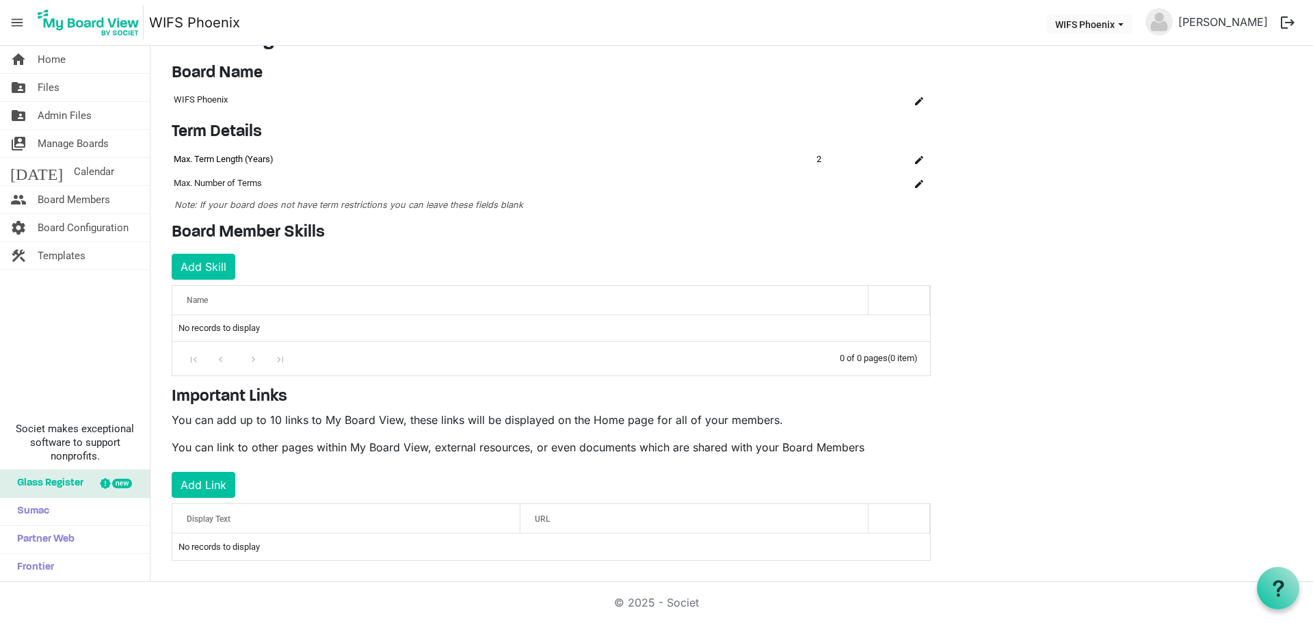
scroll to position [39, 0]
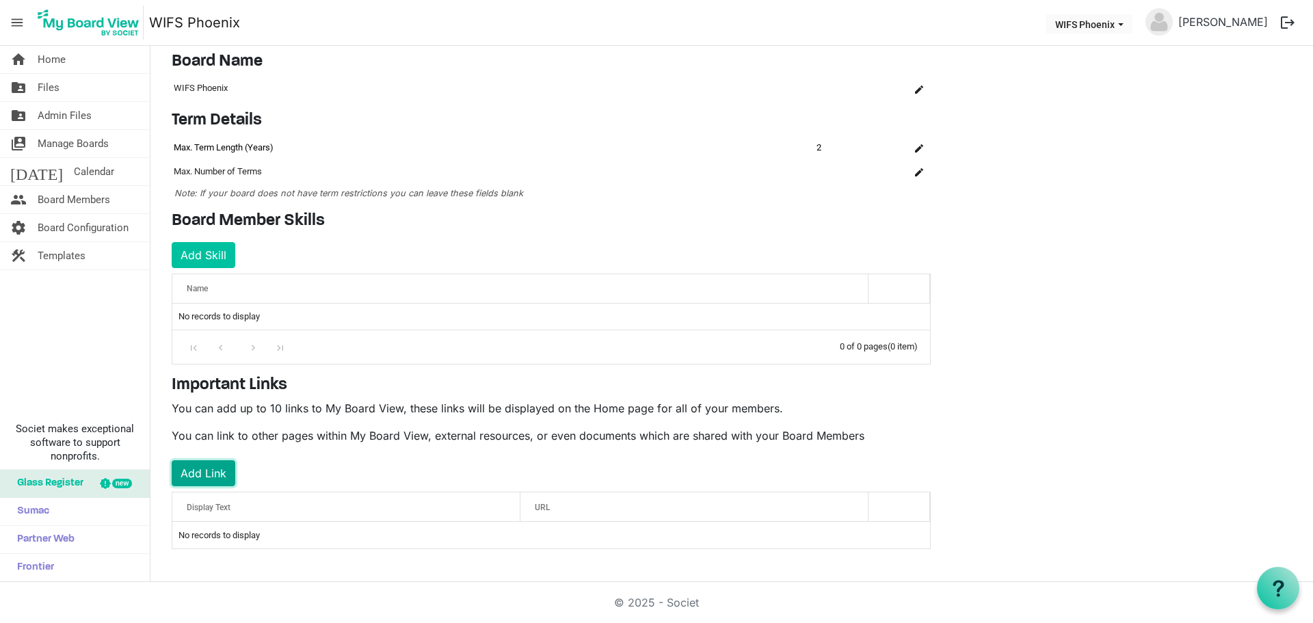
click at [213, 474] on button "Add Link" at bounding box center [204, 473] width 64 height 26
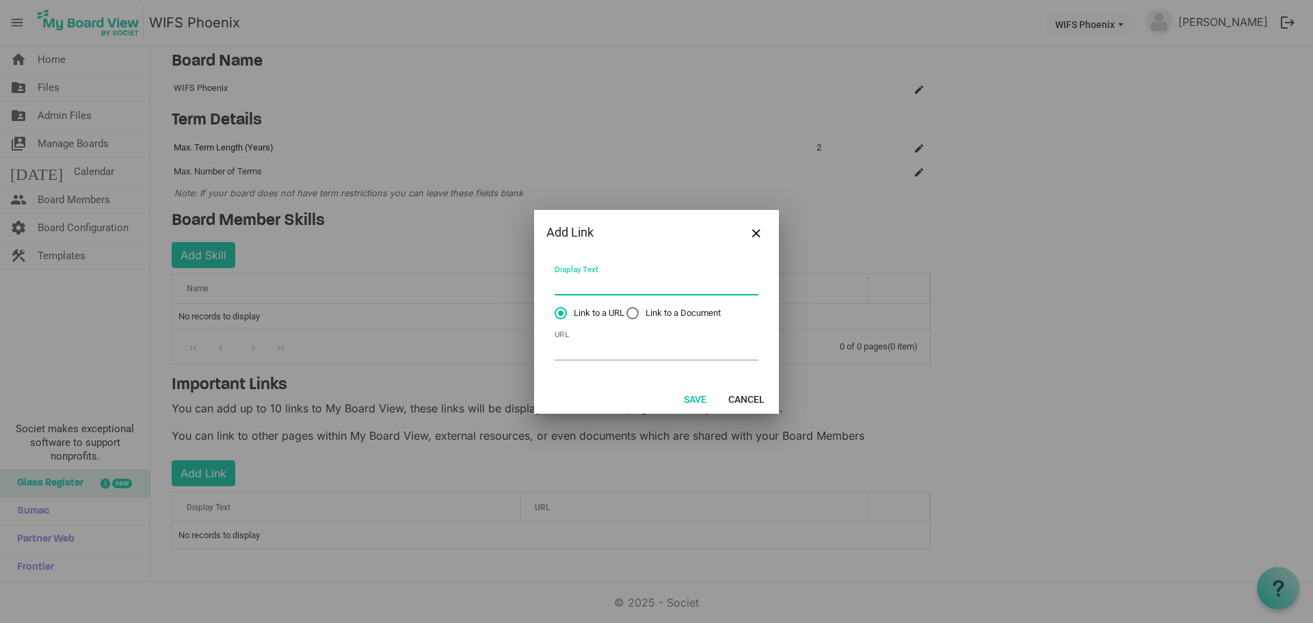
click at [582, 282] on input "Display Text" at bounding box center [656, 284] width 204 height 21
type input "National Website"
click at [654, 336] on td "URL" at bounding box center [656, 345] width 205 height 36
click at [653, 346] on input "URL" at bounding box center [656, 349] width 204 height 21
paste input "[URL][DOMAIN_NAME]"
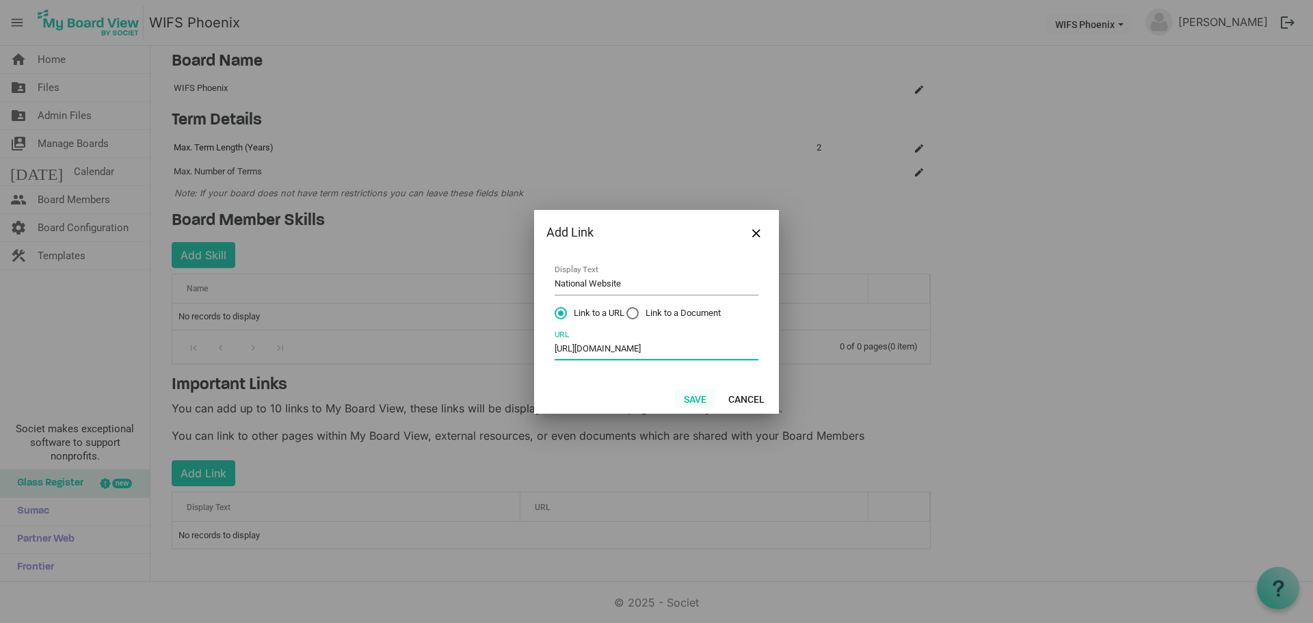
type input "[URL][DOMAIN_NAME]"
click at [701, 396] on button "Save" at bounding box center [695, 398] width 40 height 19
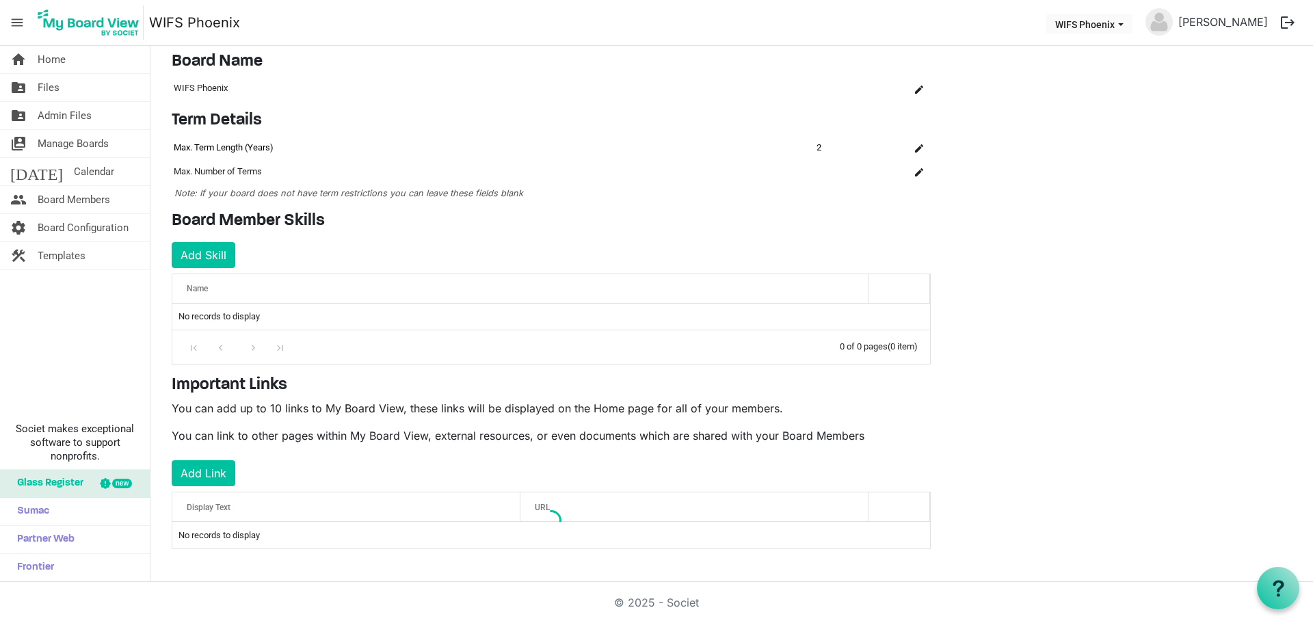
scroll to position [37, 0]
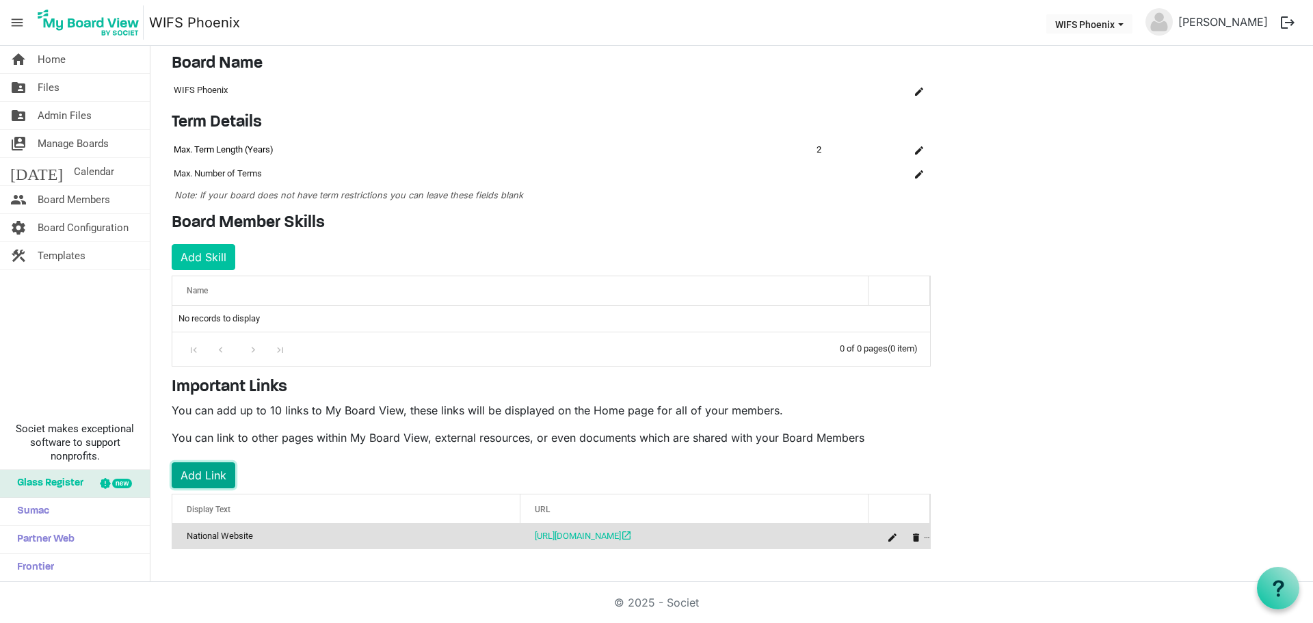
click at [208, 474] on button "Add Link" at bounding box center [204, 475] width 64 height 26
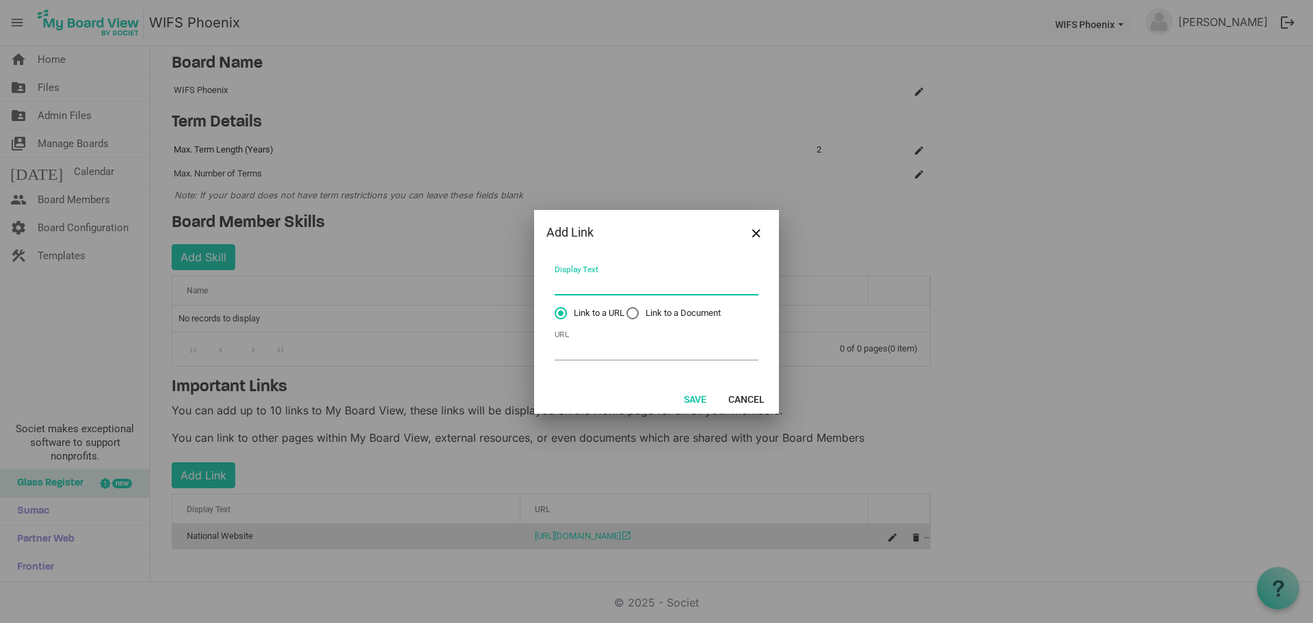
click at [593, 284] on input "Display Text" at bounding box center [656, 284] width 204 height 21
type input "W"
type input "Phoenix Website"
click at [629, 355] on input "URL" at bounding box center [656, 349] width 204 height 21
paste input "https://www.wifsphx.com/"
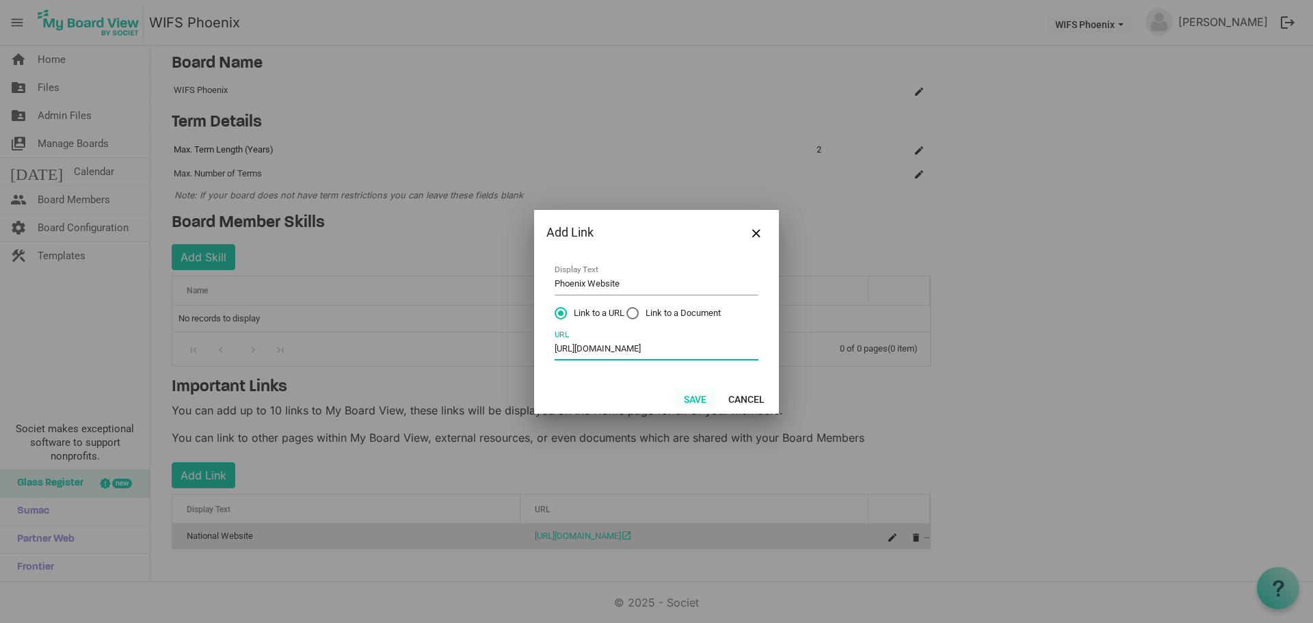
type input "https://www.wifsphx.com/"
click at [690, 398] on button "Save" at bounding box center [695, 398] width 40 height 19
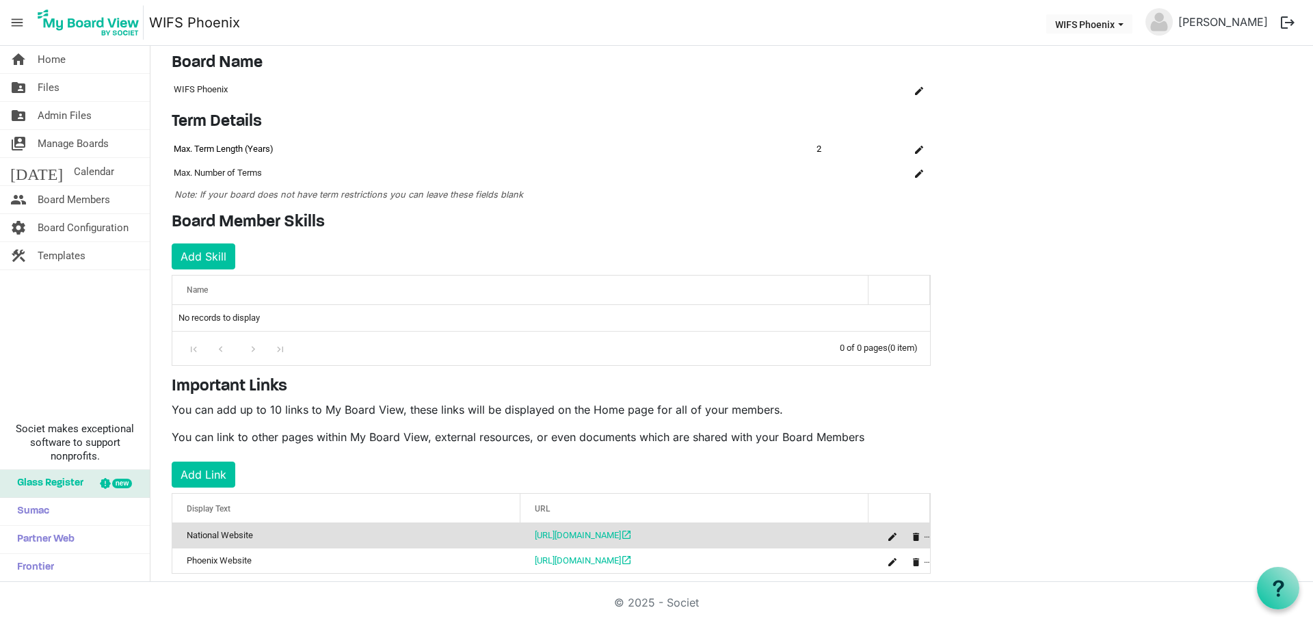
scroll to position [0, 0]
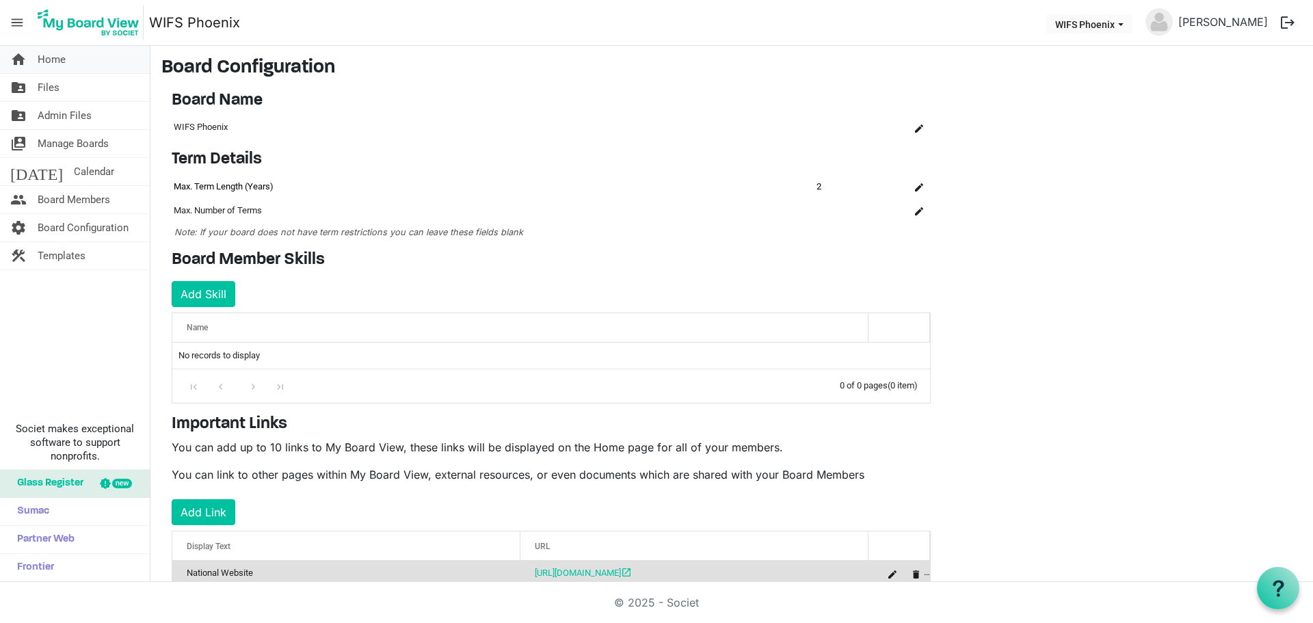
click at [41, 55] on span "Home" at bounding box center [52, 59] width 28 height 27
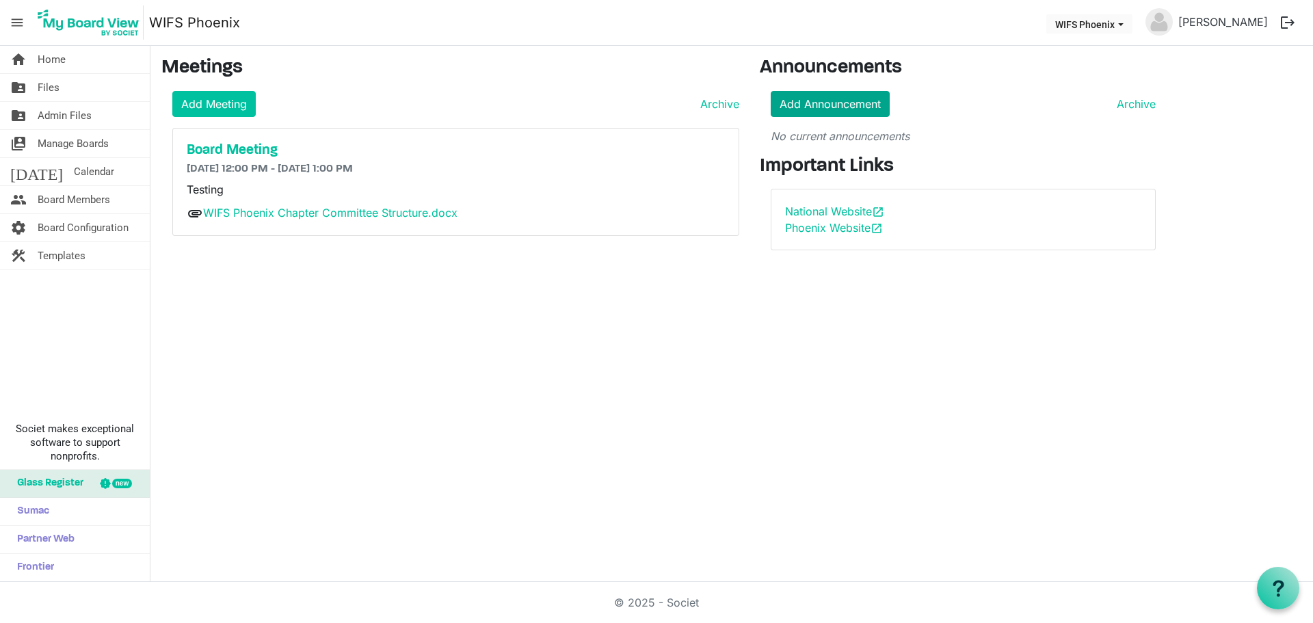
drag, startPoint x: 837, startPoint y: 85, endPoint x: 839, endPoint y: 97, distance: 12.5
click at [837, 88] on div "Announcements Add Announcement Archive No current announcements Important Links…" at bounding box center [962, 159] width 427 height 204
click at [841, 100] on link "Add Announcement" at bounding box center [829, 104] width 119 height 26
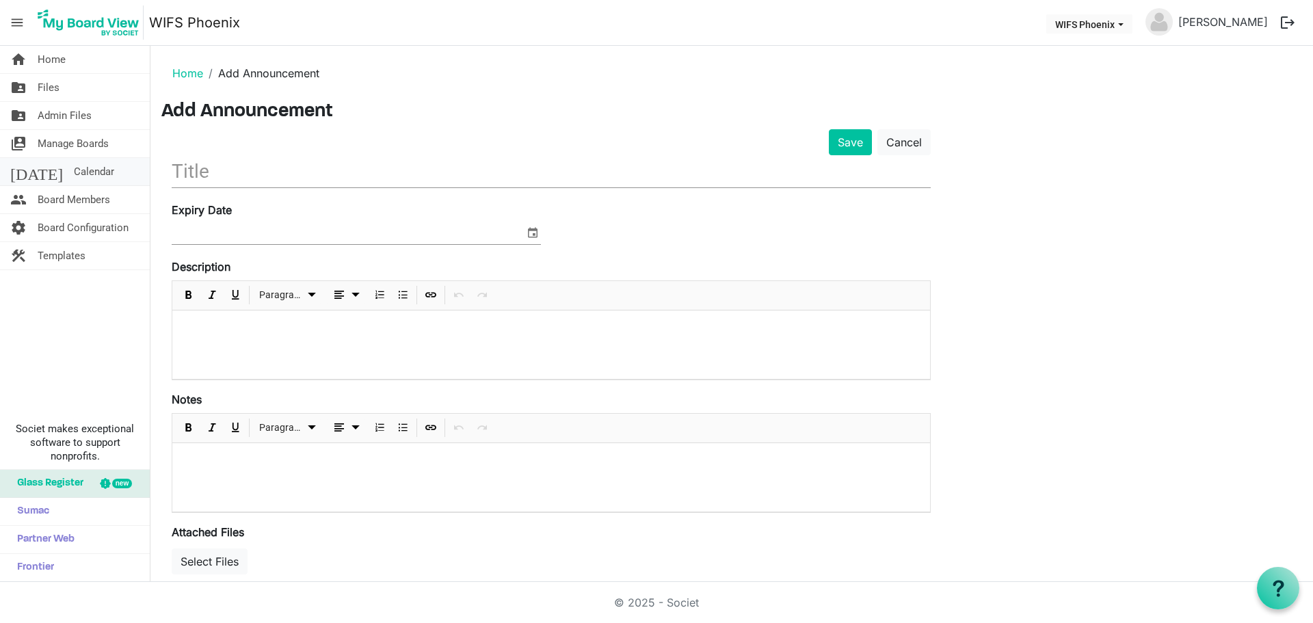
click at [74, 171] on span "Calendar" at bounding box center [94, 171] width 40 height 27
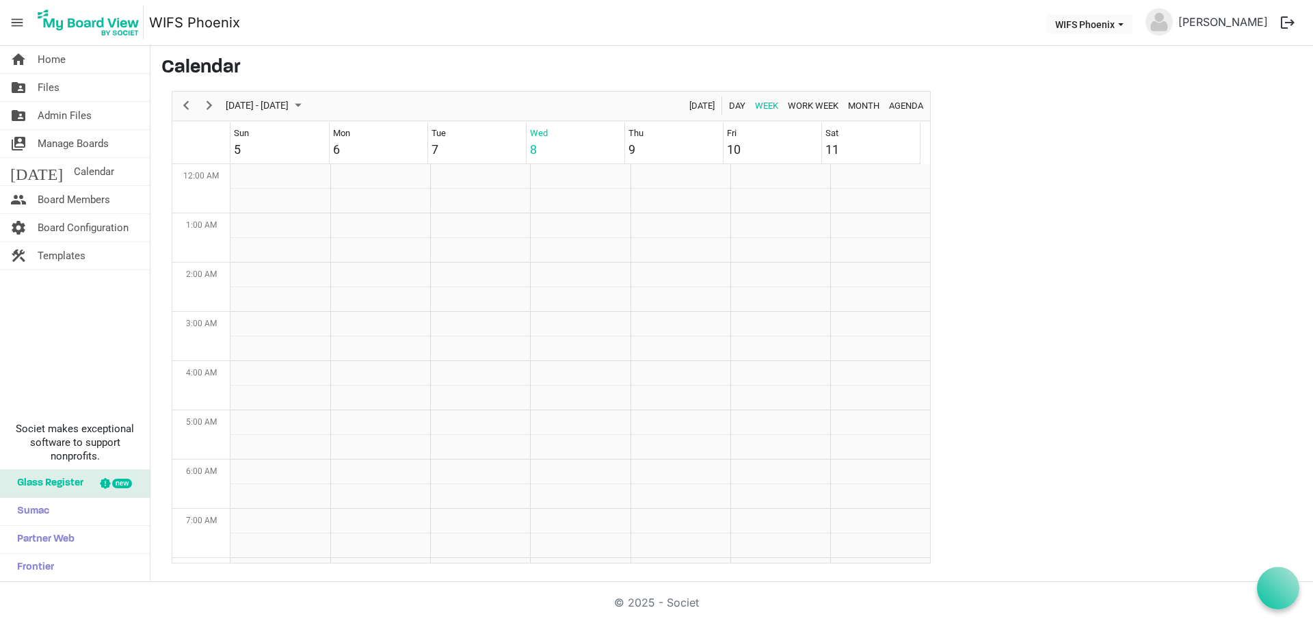
scroll to position [443, 0]
click at [230, 106] on span "[DATE] - [DATE]" at bounding box center [257, 105] width 66 height 17
click at [367, 142] on span "next month" at bounding box center [370, 140] width 24 height 25
click at [300, 233] on span "12" at bounding box center [305, 234] width 21 height 21
click at [559, 335] on div "12:00 PM - 1:00 PM" at bounding box center [577, 331] width 88 height 12
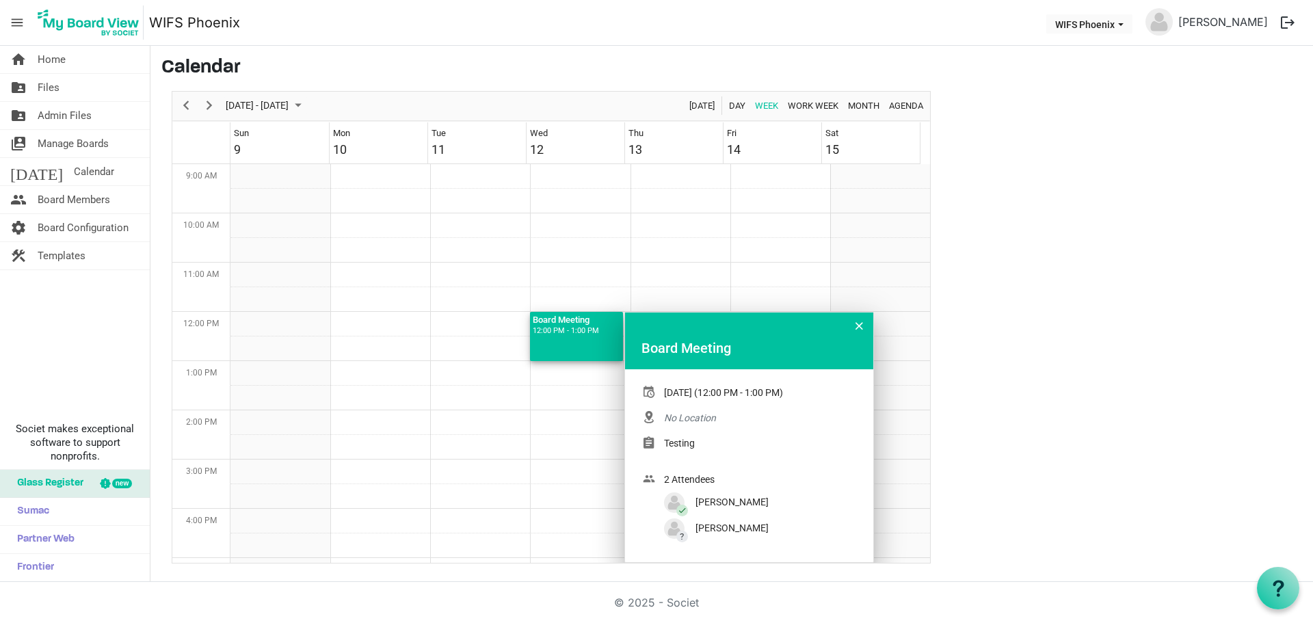
click at [559, 335] on div "12:00 PM - 1:00 PM" at bounding box center [577, 331] width 88 height 12
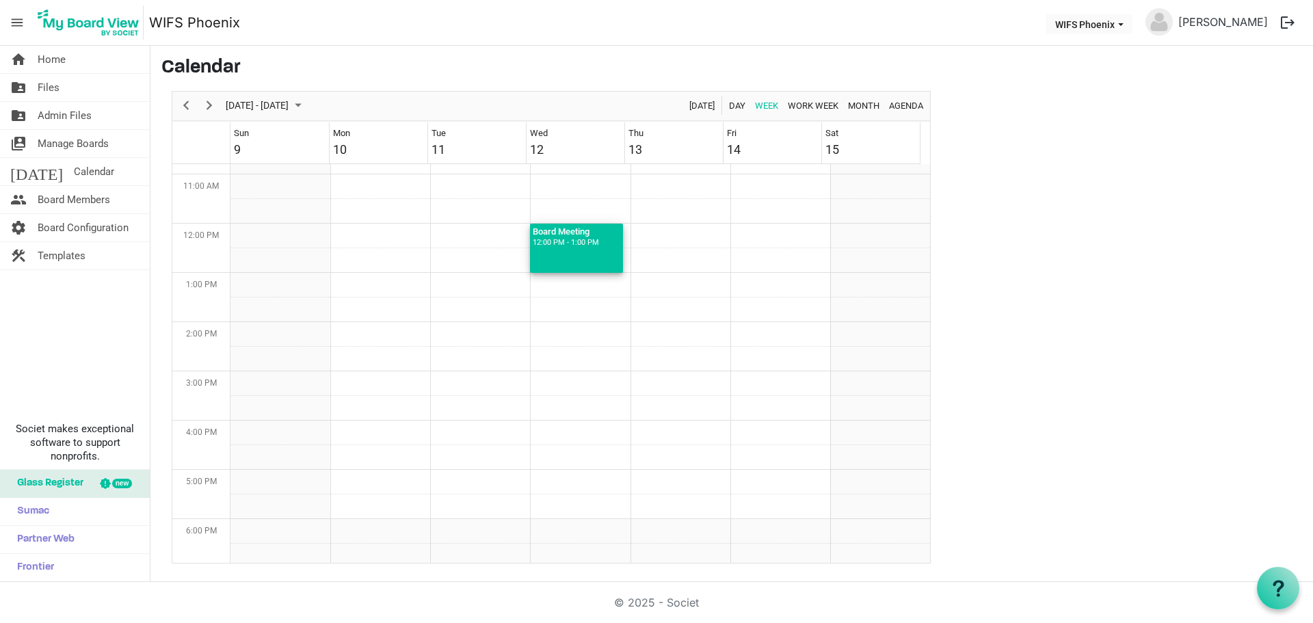
scroll to position [511, 0]
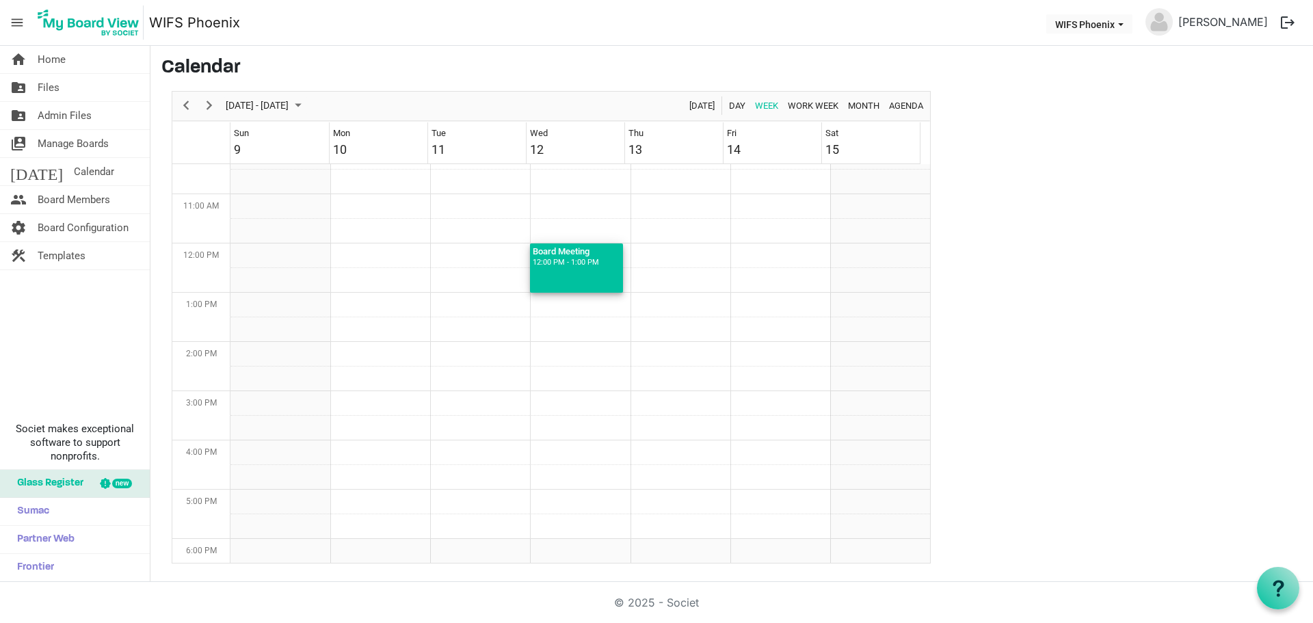
click at [583, 264] on div "12:00 PM - 1:00 PM" at bounding box center [577, 262] width 88 height 12
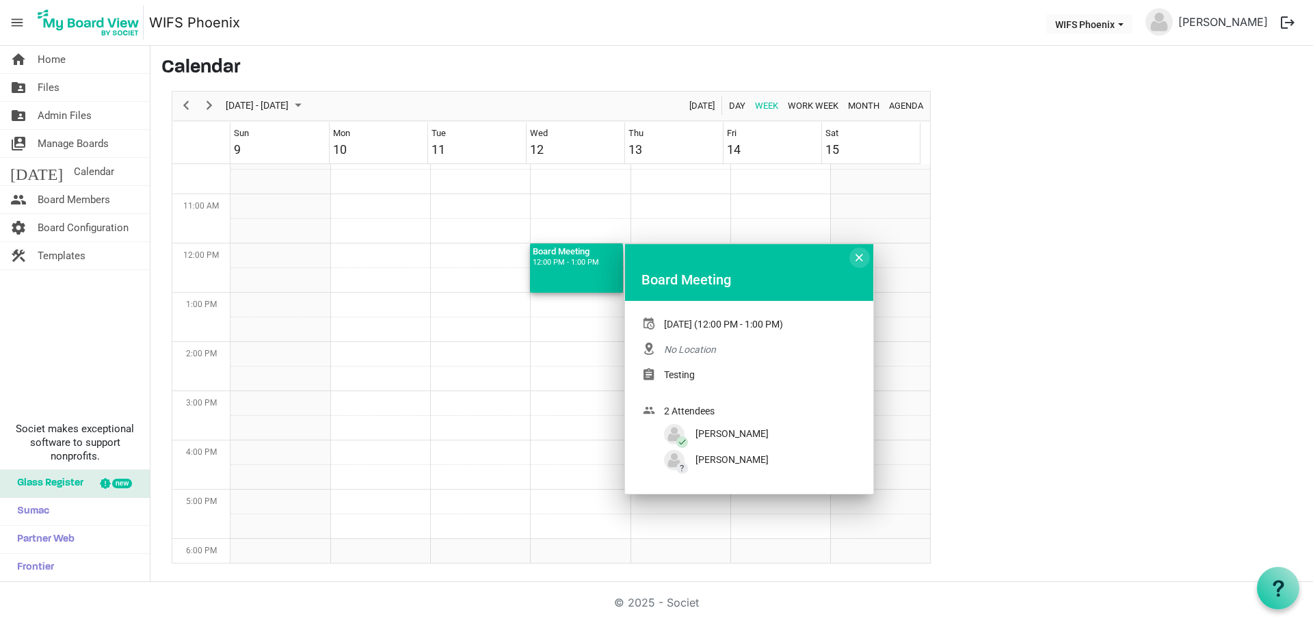
click at [856, 254] on span "Week of November 12, 2025" at bounding box center [859, 258] width 8 height 18
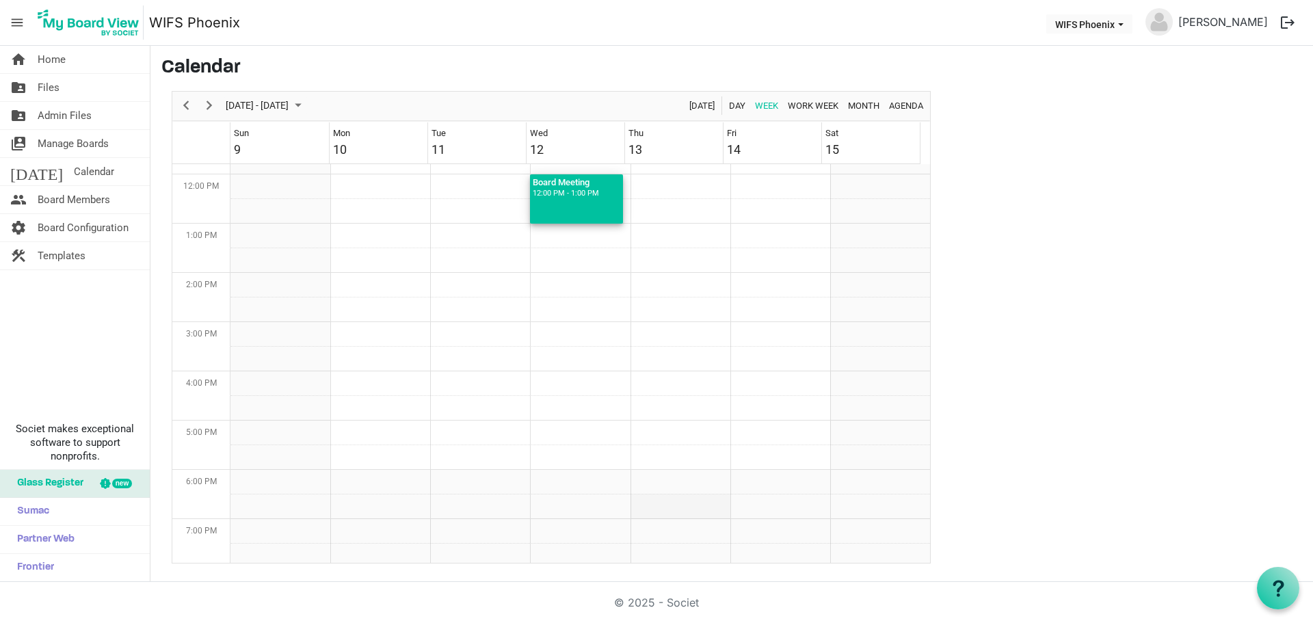
scroll to position [0, 0]
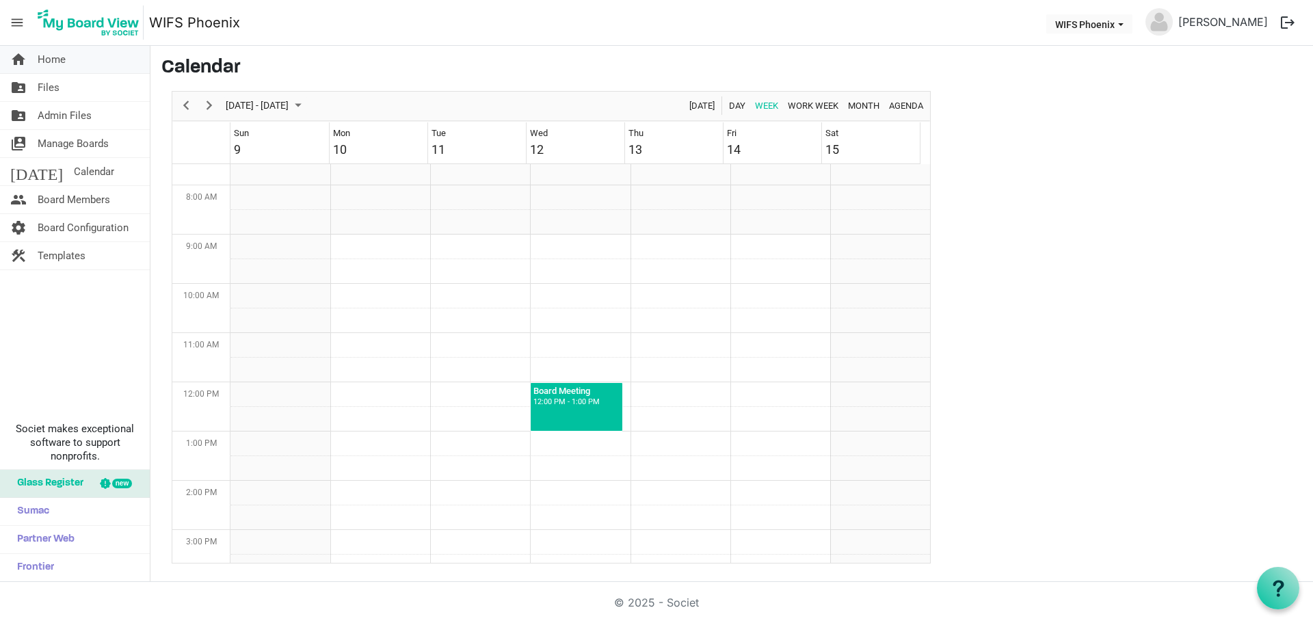
click at [57, 63] on span "Home" at bounding box center [52, 59] width 28 height 27
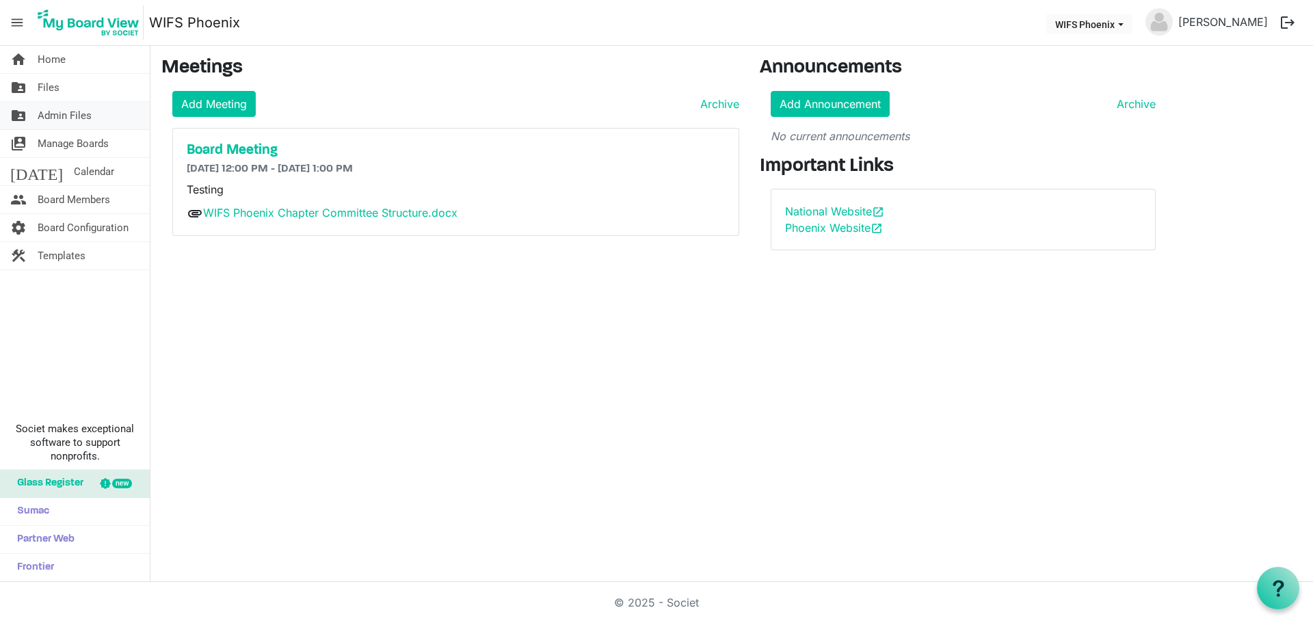
click at [72, 114] on span "Admin Files" at bounding box center [65, 115] width 54 height 27
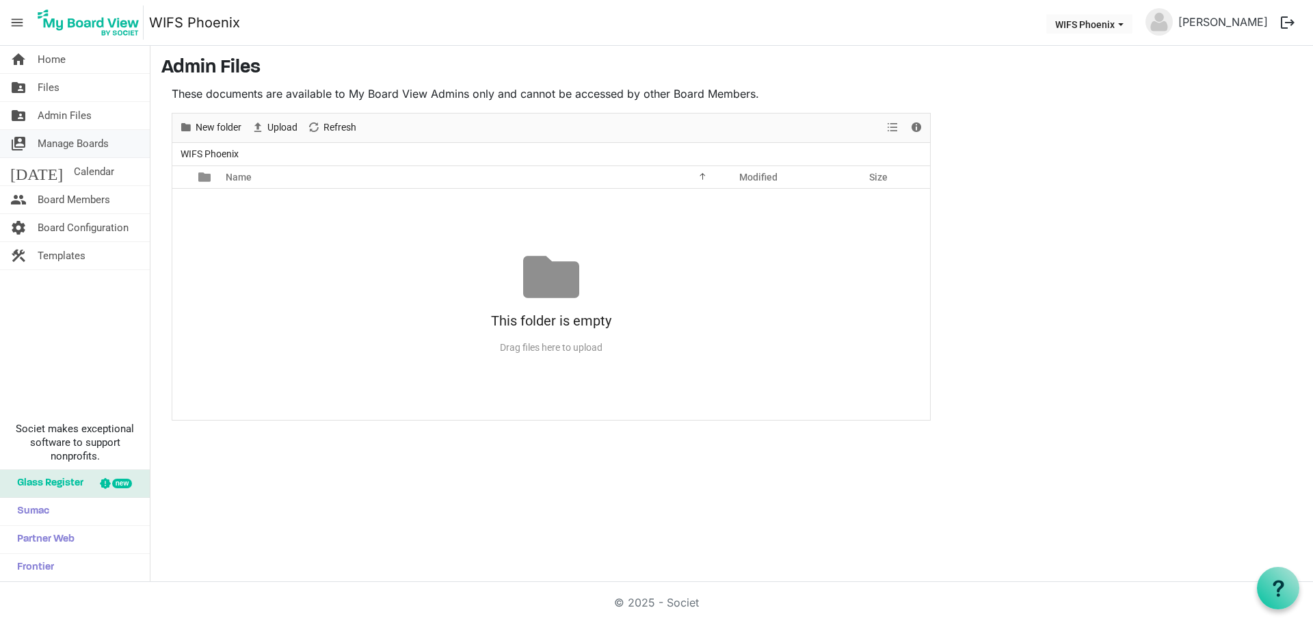
click at [65, 144] on span "Manage Boards" at bounding box center [73, 143] width 71 height 27
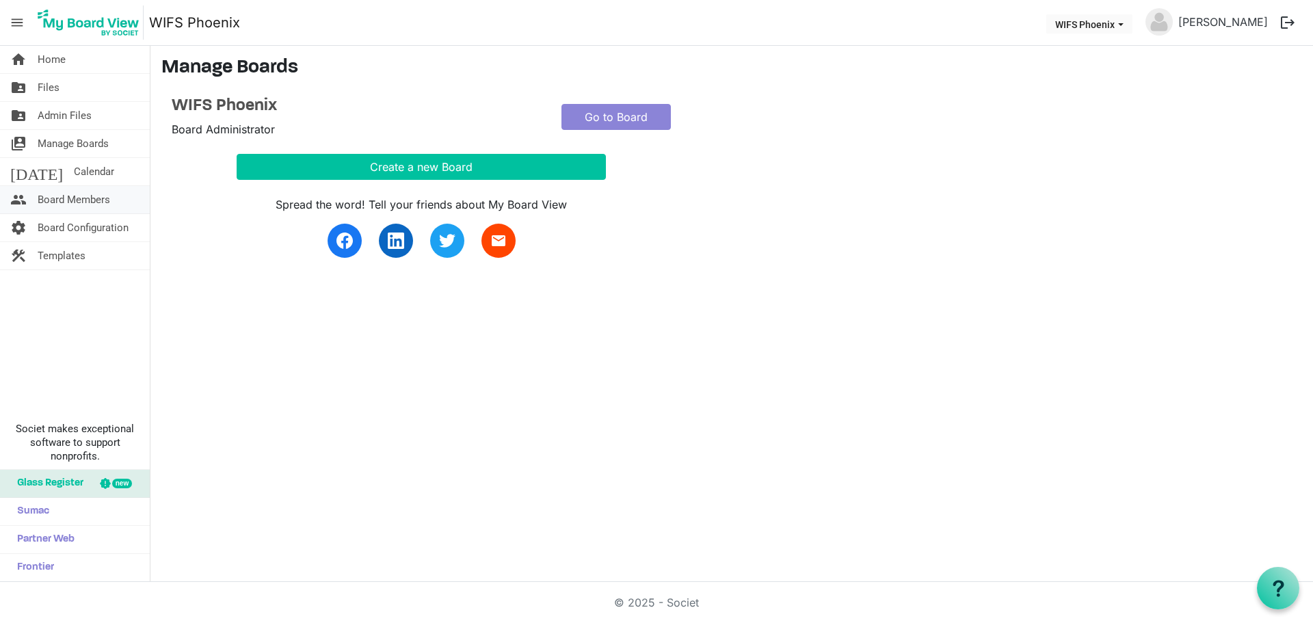
click at [79, 199] on span "Board Members" at bounding box center [74, 199] width 72 height 27
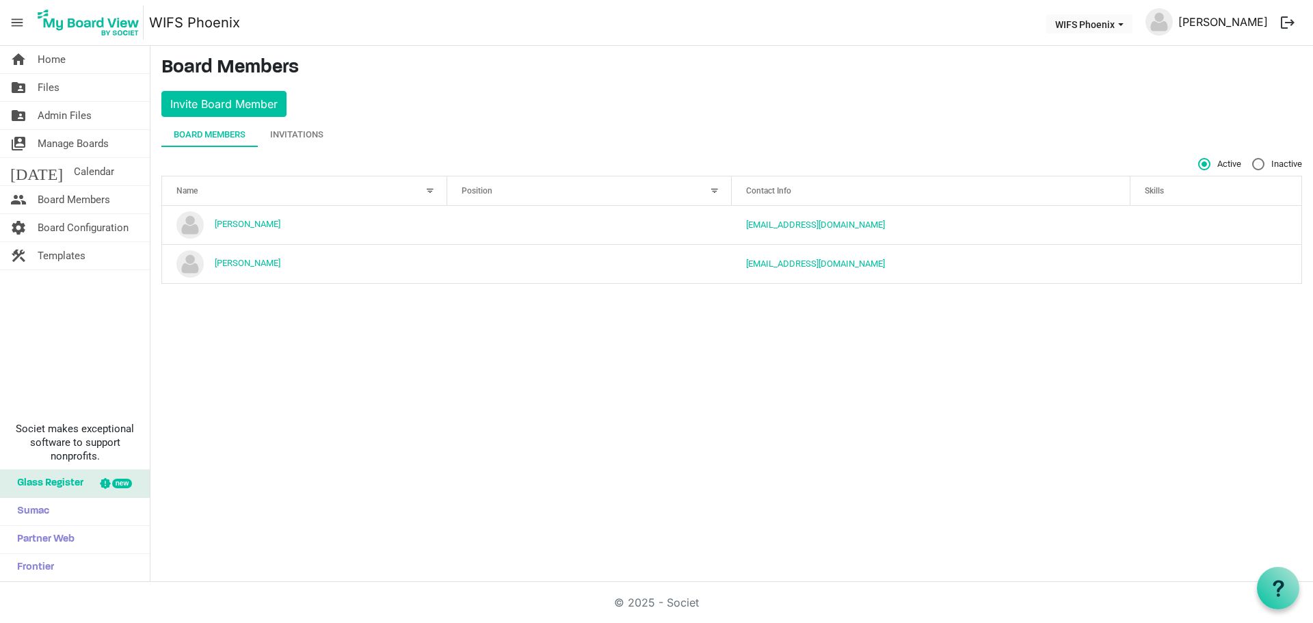
click at [1233, 21] on link "[PERSON_NAME]" at bounding box center [1222, 21] width 100 height 27
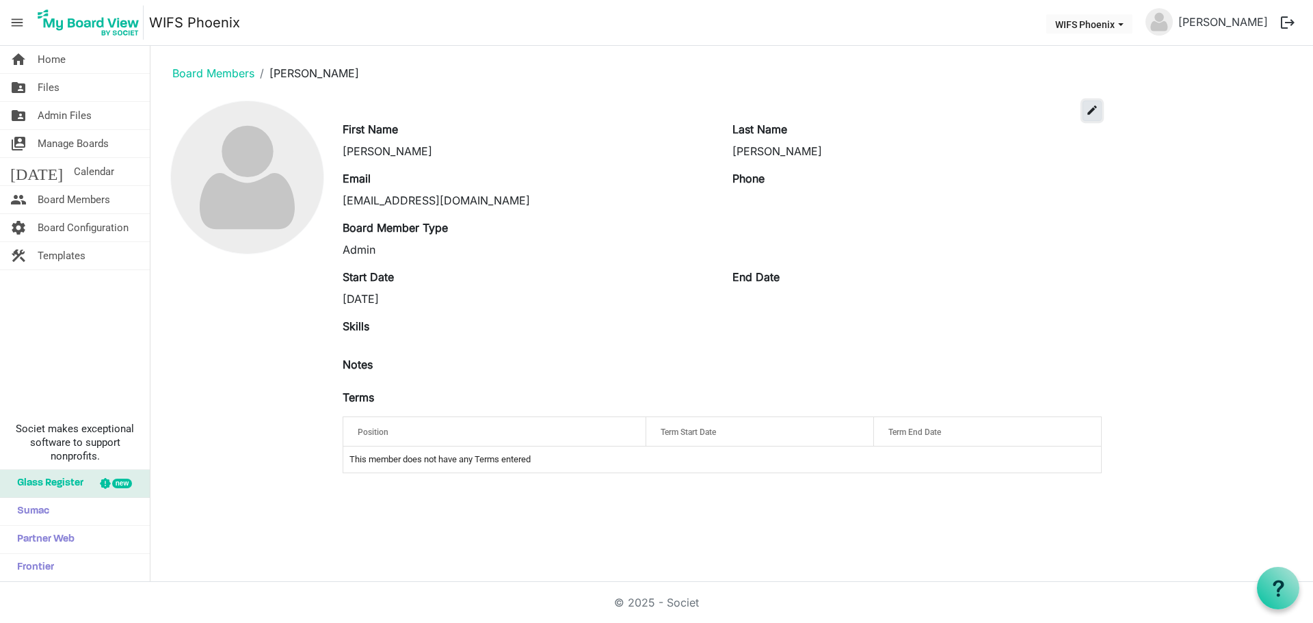
click at [1086, 107] on span "edit" at bounding box center [1092, 110] width 12 height 12
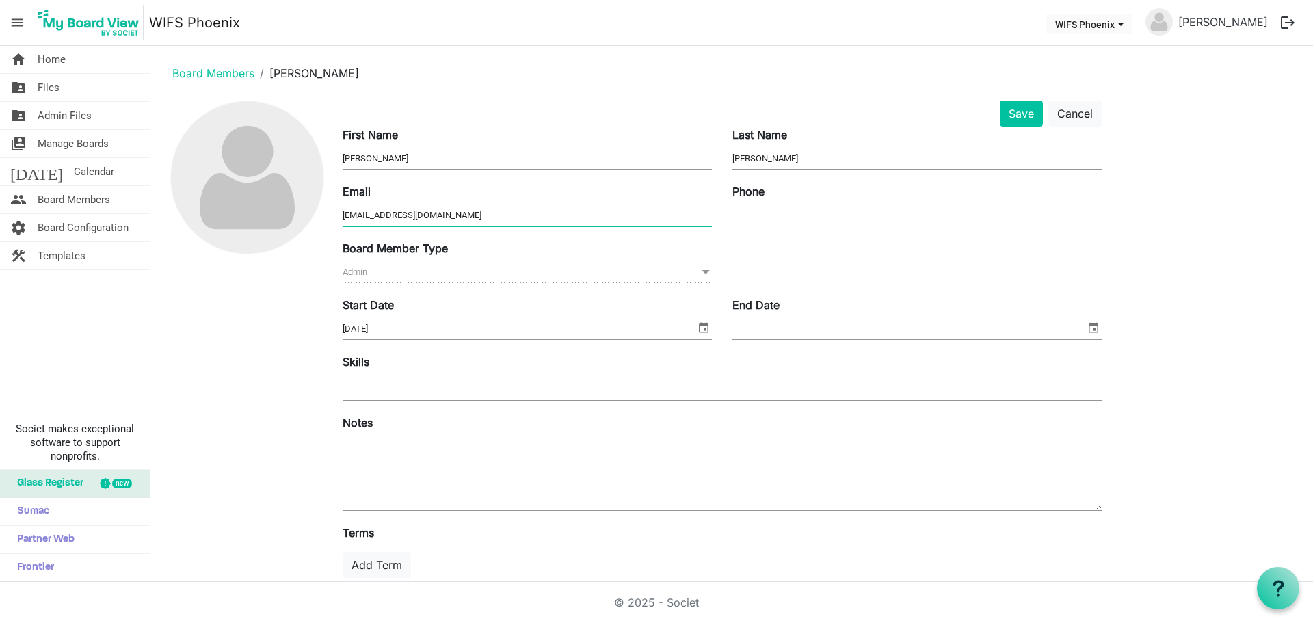
click at [399, 215] on input "[EMAIL_ADDRESS][DOMAIN_NAME]" at bounding box center [526, 215] width 369 height 21
type input "[PERSON_NAME][EMAIL_ADDRESS][PERSON_NAME][DOMAIN_NAME]"
type input "4802785808"
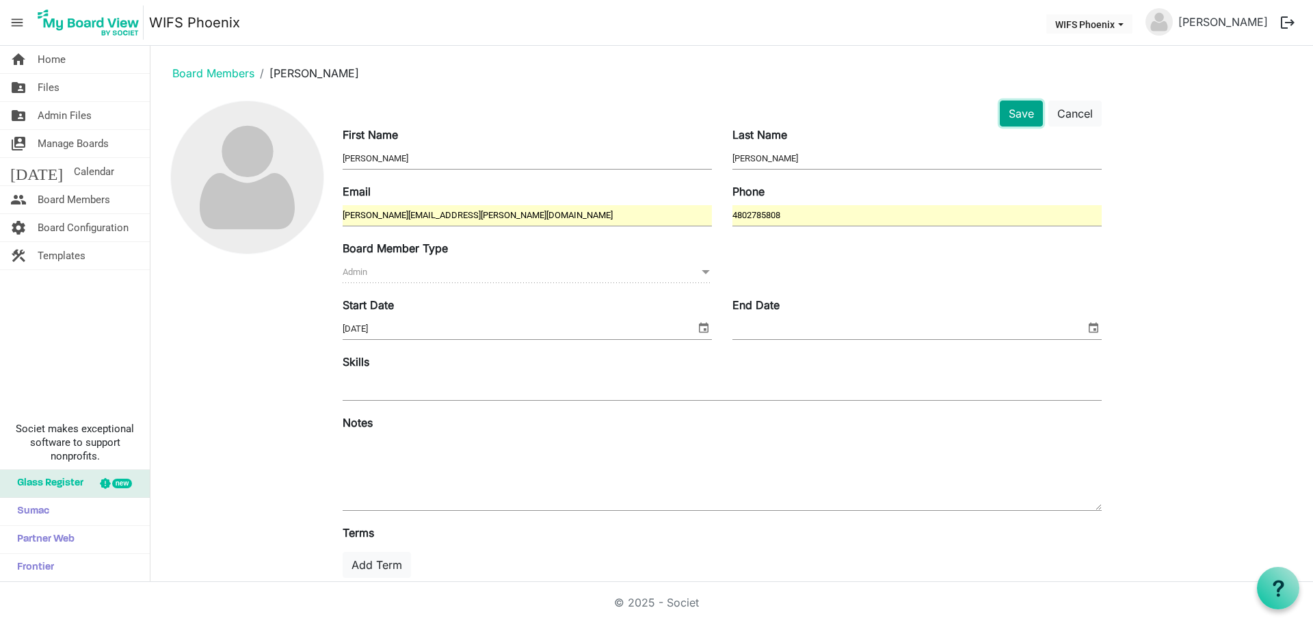
click at [1012, 118] on button "Save" at bounding box center [1020, 113] width 43 height 26
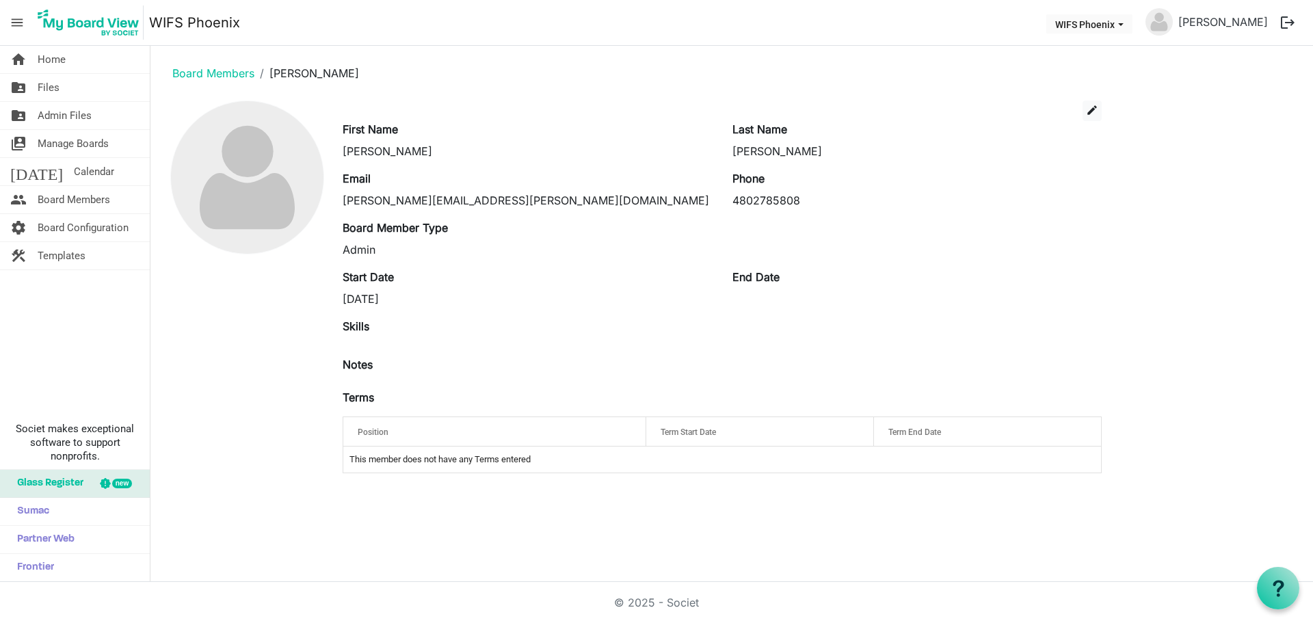
click at [407, 427] on div "Position" at bounding box center [495, 432] width 284 height 20
click at [625, 433] on div at bounding box center [621, 429] width 7 height 7
click at [395, 423] on div "Position" at bounding box center [495, 432] width 284 height 20
click at [375, 432] on span "Position" at bounding box center [373, 432] width 31 height 10
click at [1090, 103] on button "edit" at bounding box center [1091, 110] width 19 height 21
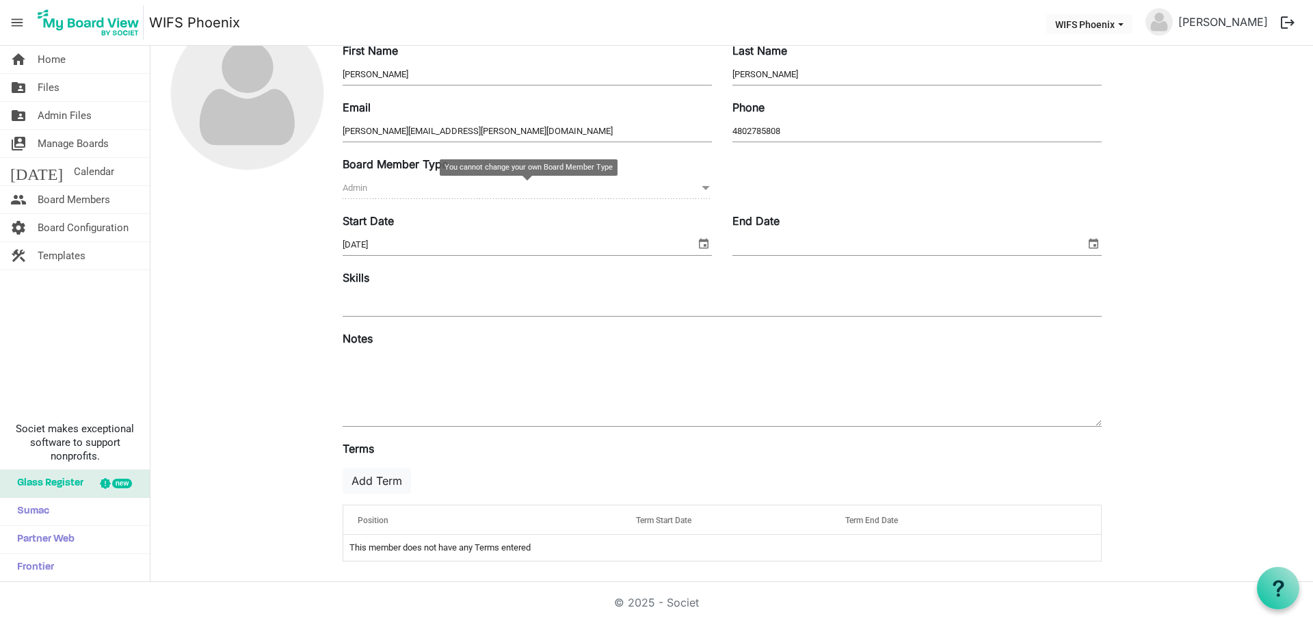
scroll to position [85, 0]
click at [414, 515] on div "Position" at bounding box center [482, 519] width 259 height 20
click at [593, 515] on div at bounding box center [596, 516] width 7 height 7
click at [546, 511] on div "Position" at bounding box center [482, 519] width 259 height 20
click at [86, 232] on span "Board Configuration" at bounding box center [83, 227] width 91 height 27
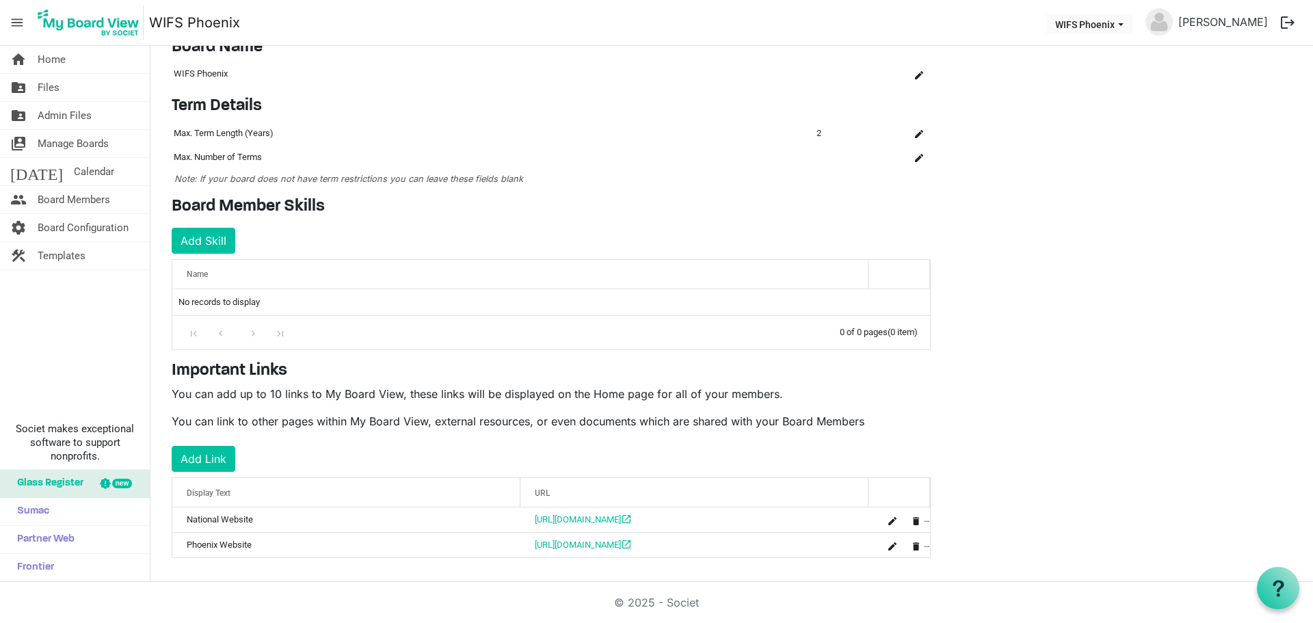
scroll to position [62, 0]
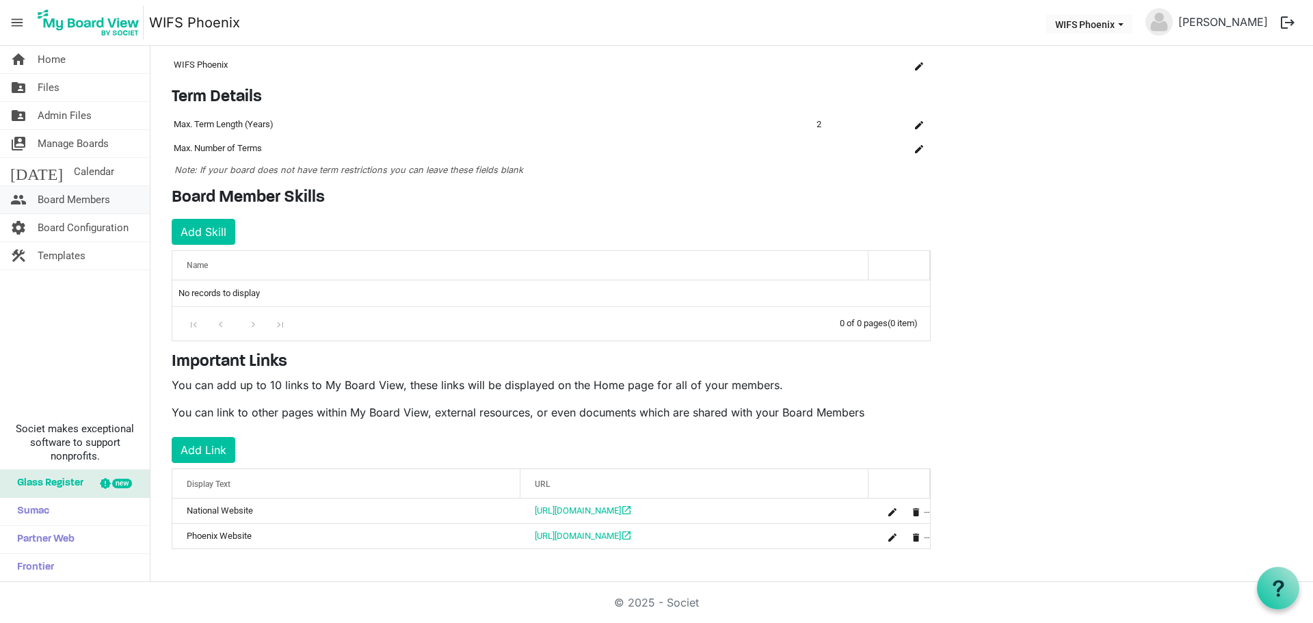
click at [75, 200] on span "Board Members" at bounding box center [74, 199] width 72 height 27
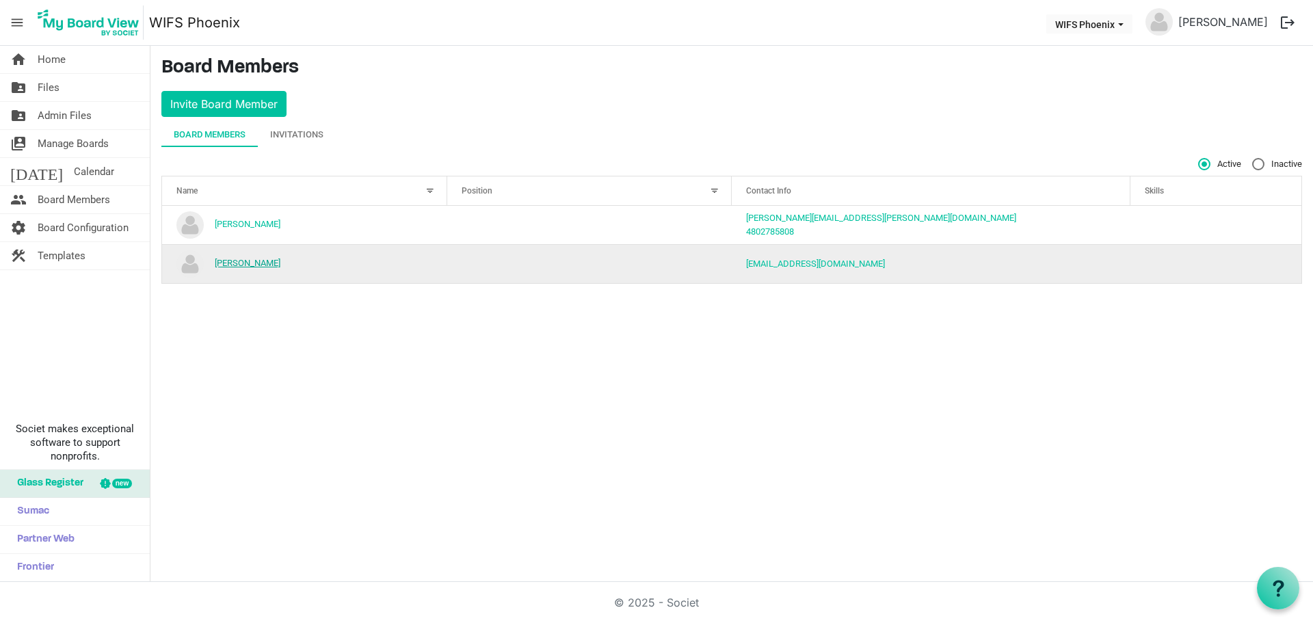
click at [239, 261] on link "[PERSON_NAME]" at bounding box center [248, 263] width 66 height 10
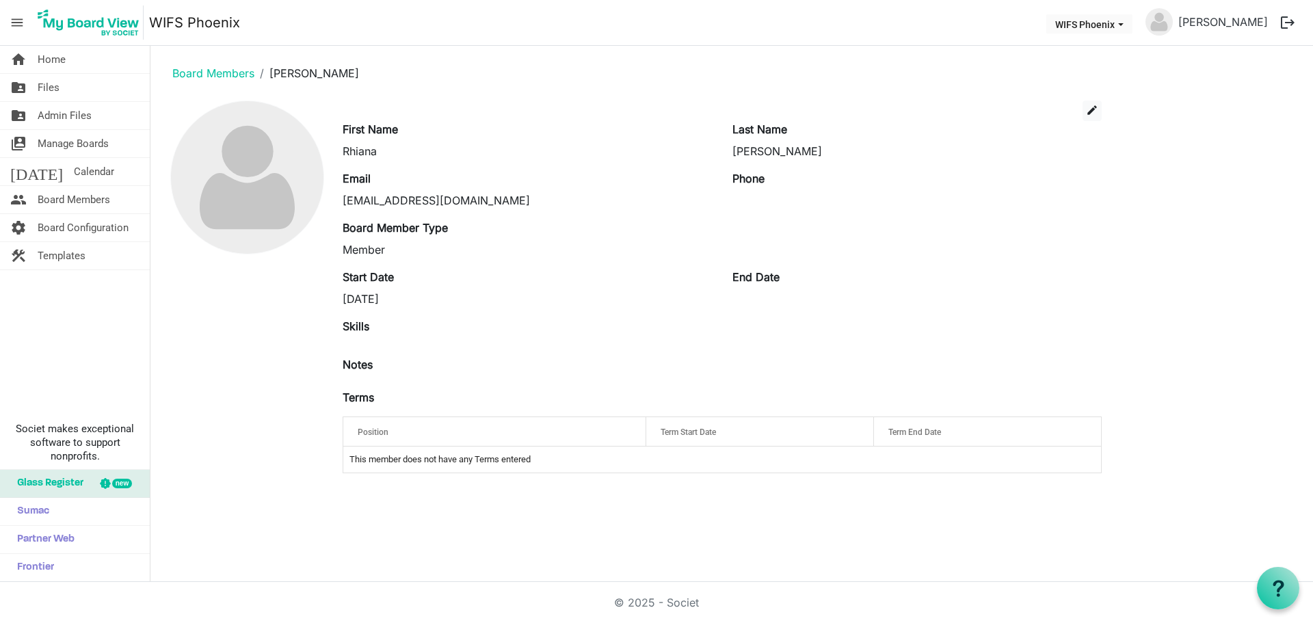
click at [380, 429] on span "Position" at bounding box center [373, 432] width 31 height 10
click at [565, 425] on div "Position" at bounding box center [495, 432] width 284 height 20
click at [557, 435] on div "Position" at bounding box center [495, 432] width 284 height 20
click at [475, 461] on td "This member does not have any Terms entered" at bounding box center [721, 459] width 757 height 26
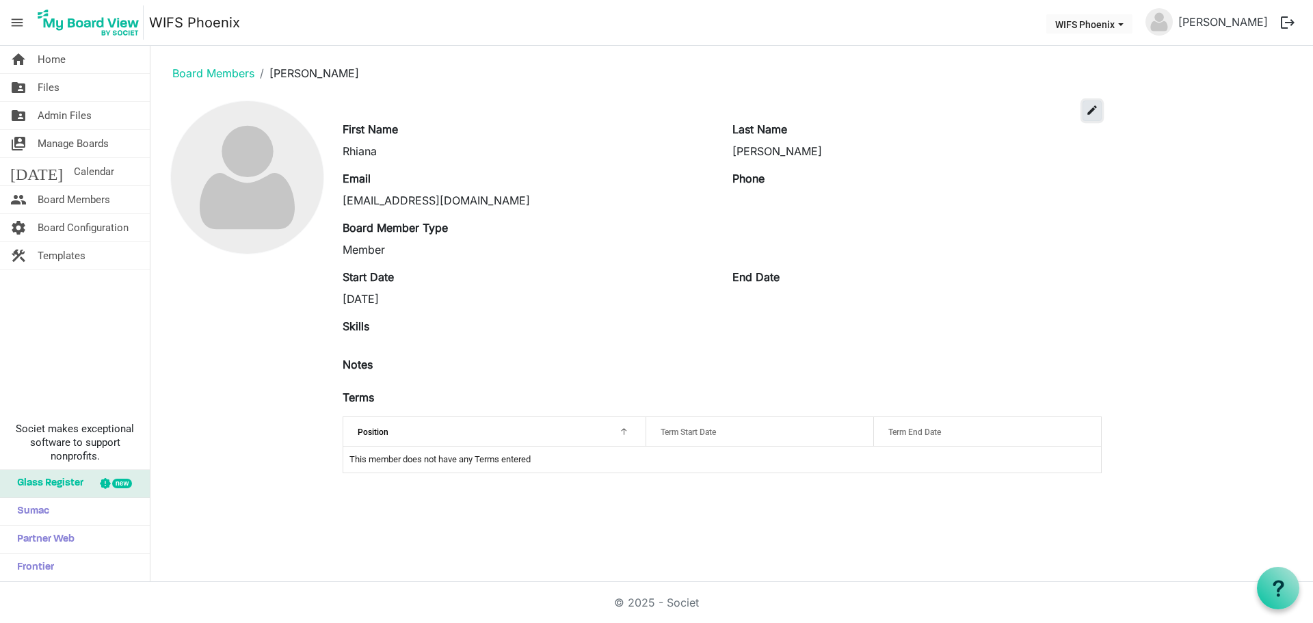
click at [1088, 110] on span "edit" at bounding box center [1092, 110] width 12 height 12
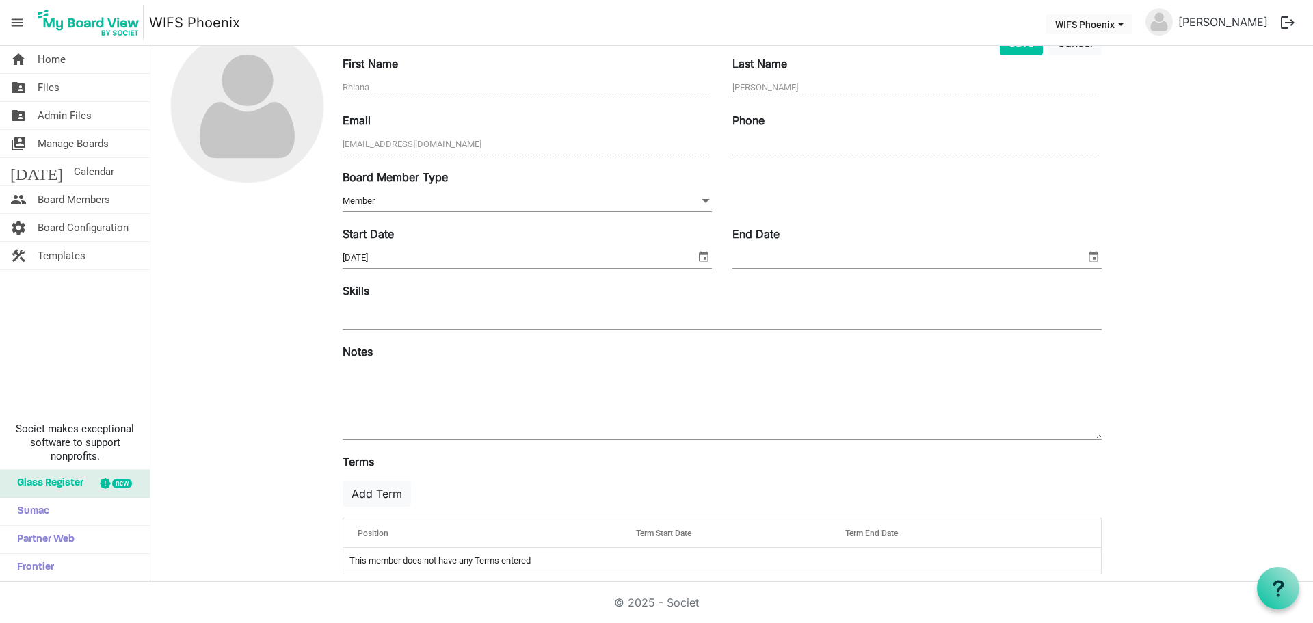
scroll to position [85, 0]
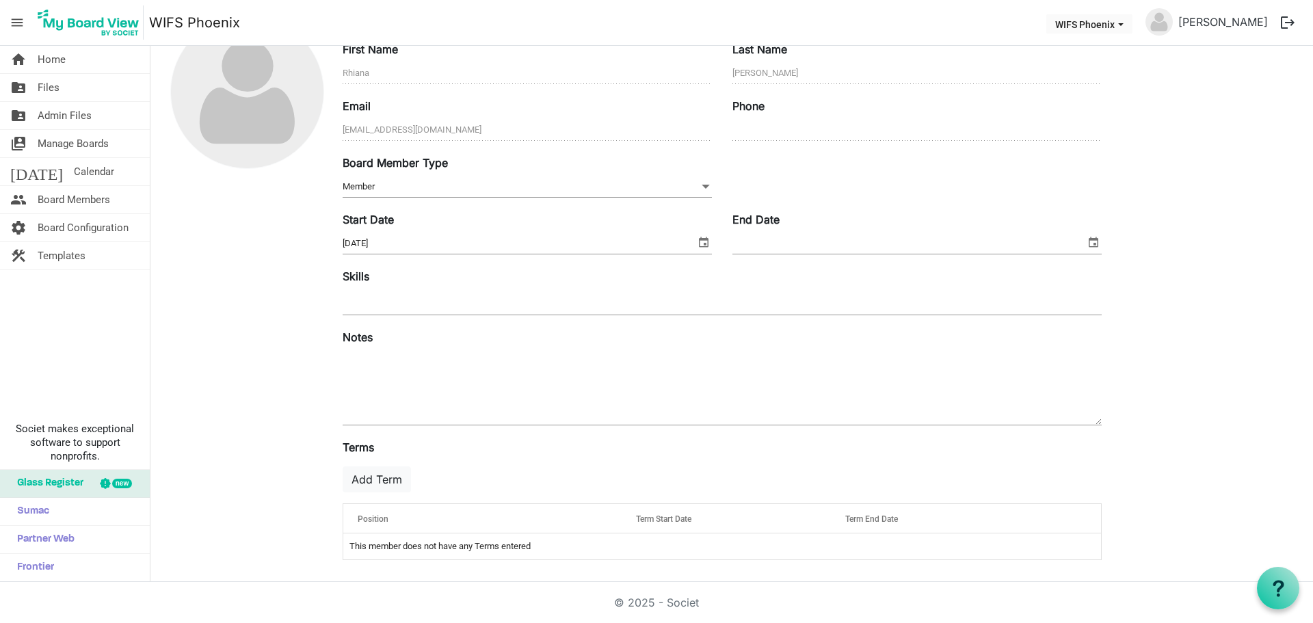
click at [691, 515] on span "Term Start Date" at bounding box center [663, 519] width 55 height 10
click at [711, 519] on div "Term Start Date" at bounding box center [725, 519] width 189 height 20
click at [427, 239] on input "10/8/2025" at bounding box center [518, 243] width 353 height 21
click at [380, 478] on button "Add Term" at bounding box center [376, 479] width 68 height 26
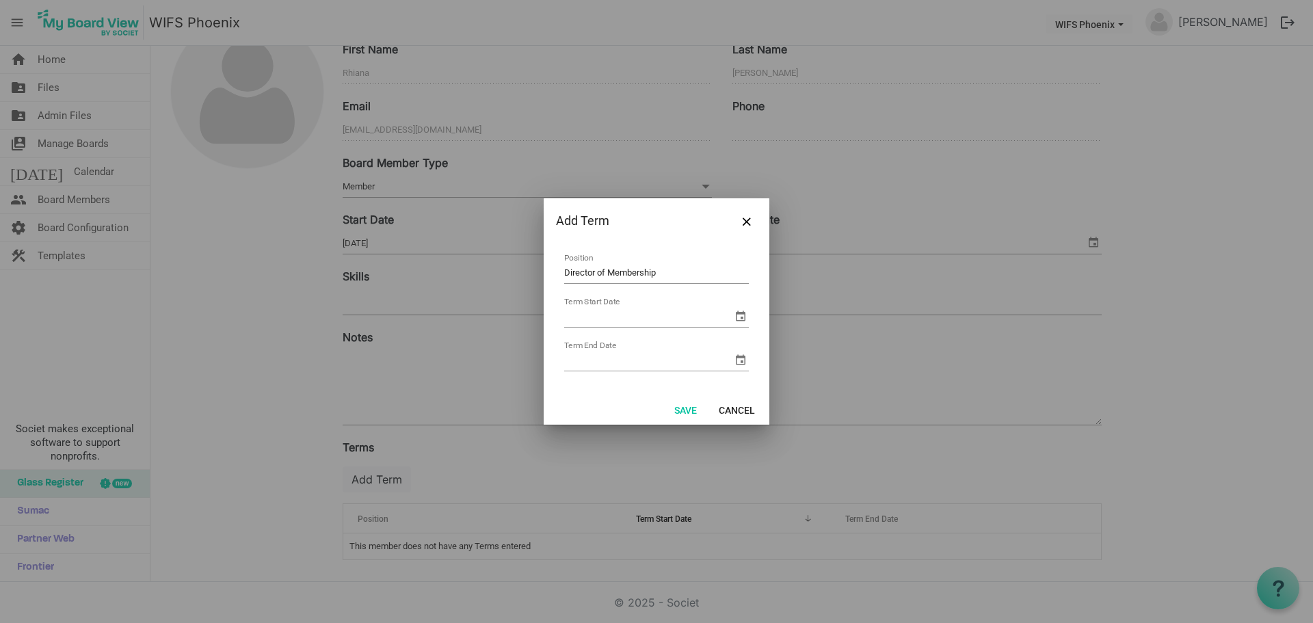
type input "Director of Membership"
click at [646, 319] on input "Term Start Date" at bounding box center [648, 316] width 168 height 21
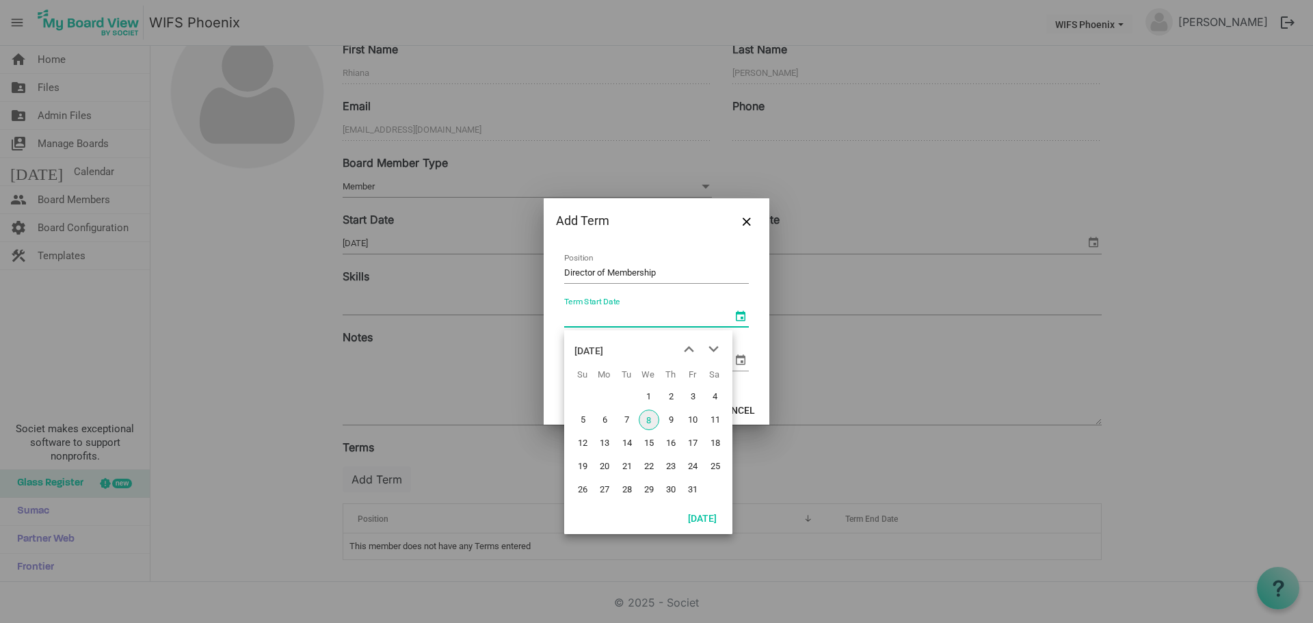
click at [741, 320] on span "select" at bounding box center [740, 316] width 16 height 16
click at [714, 351] on span "next month" at bounding box center [713, 349] width 24 height 25
click at [716, 391] on span "1" at bounding box center [715, 396] width 21 height 21
type input "11/1/2025"
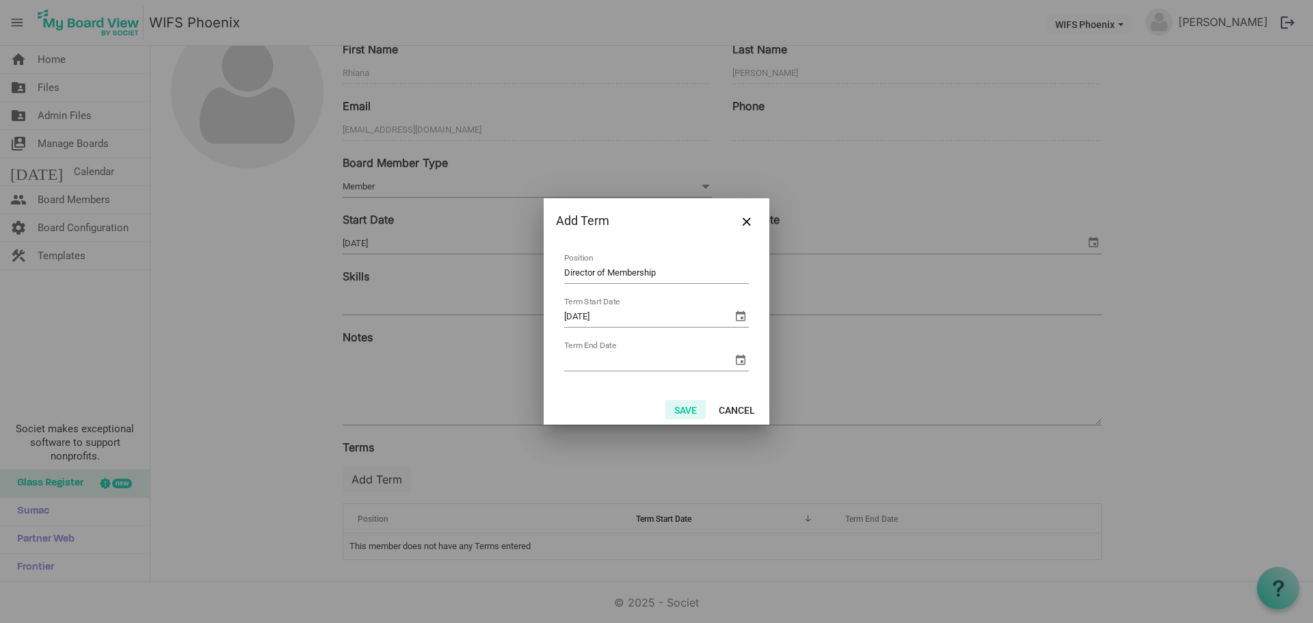
click at [690, 409] on button "Save" at bounding box center [685, 409] width 40 height 19
click at [738, 362] on table "Director of Membership Position 11/1/2025 Term Start Date Term End Date" at bounding box center [656, 312] width 201 height 139
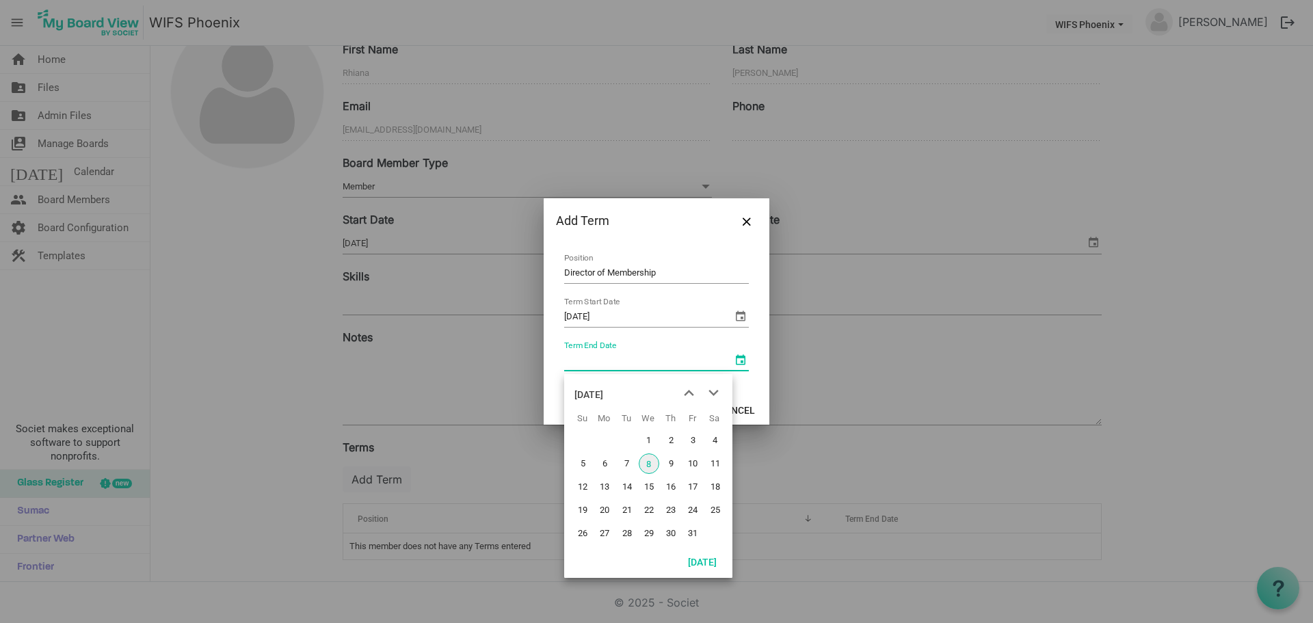
click at [734, 360] on span "select" at bounding box center [740, 359] width 16 height 16
click at [603, 392] on div "[DATE]" at bounding box center [588, 394] width 29 height 27
click at [589, 397] on div "2025" at bounding box center [585, 394] width 22 height 27
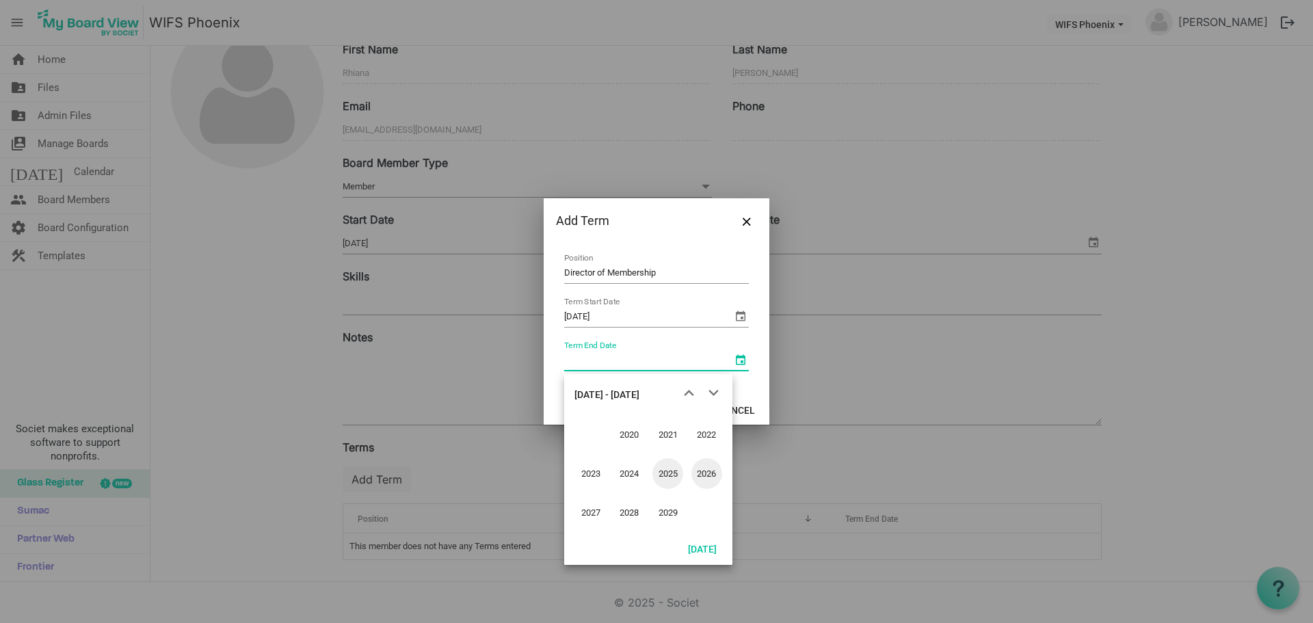
click at [710, 475] on span "2026" at bounding box center [706, 473] width 31 height 31
click at [629, 518] on span "Oct" at bounding box center [629, 512] width 31 height 31
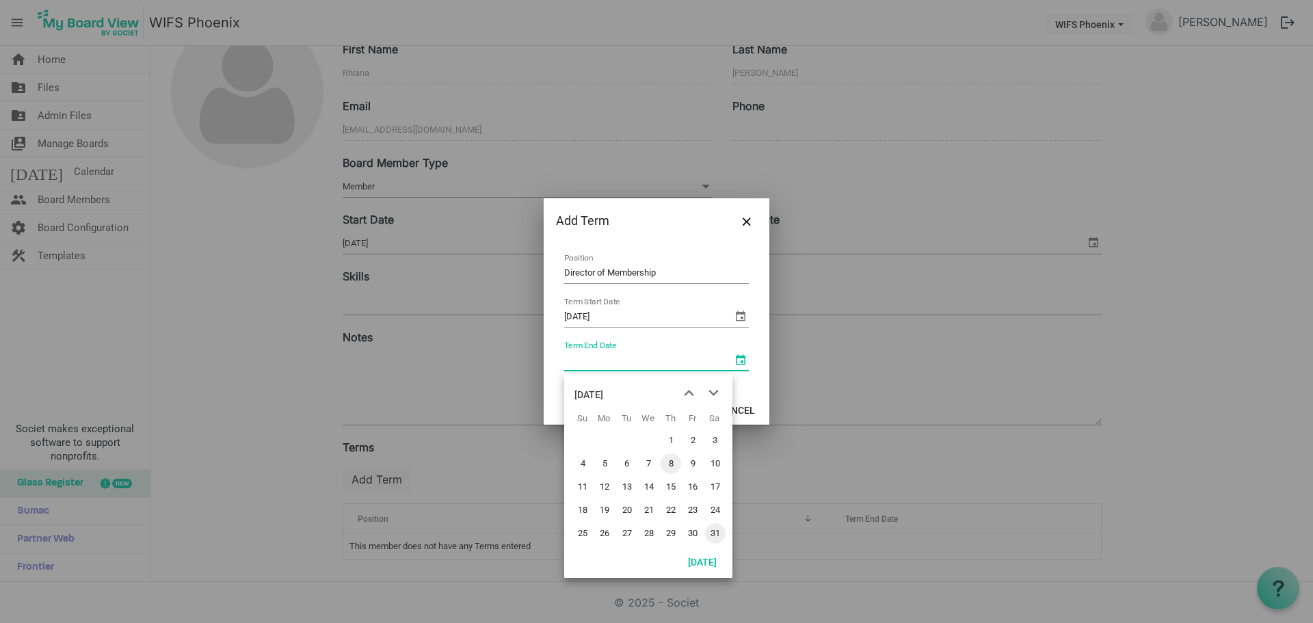
click at [716, 536] on span "31" at bounding box center [715, 533] width 21 height 21
type input "[DATE]"
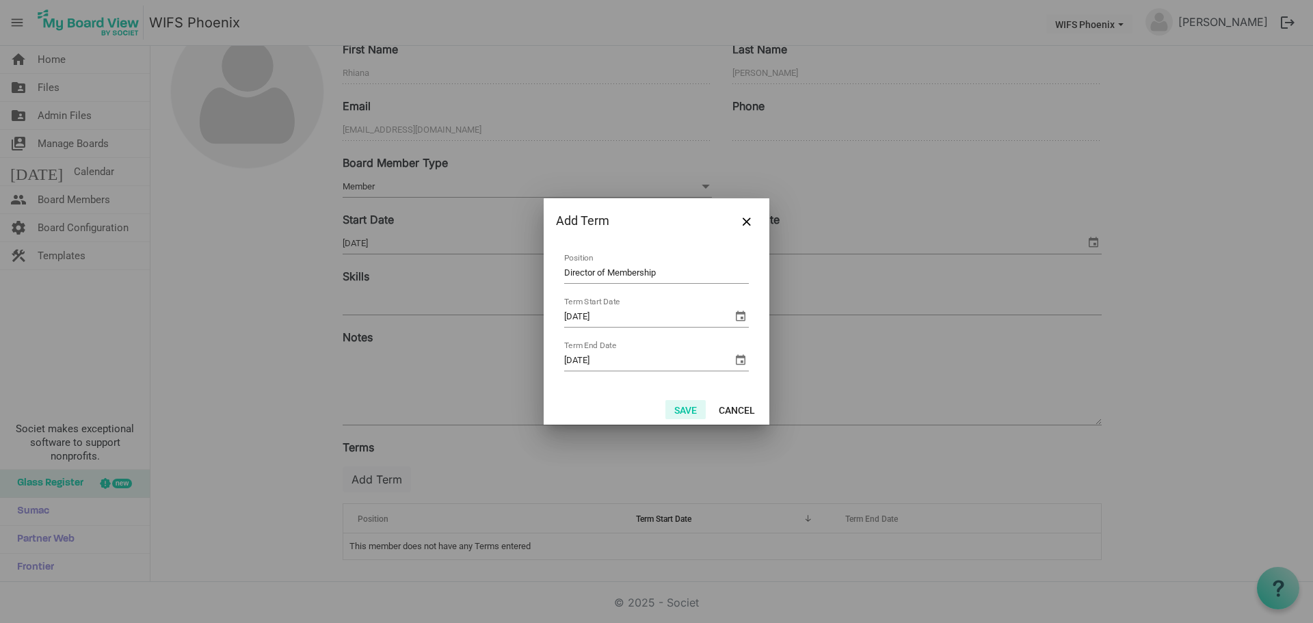
click at [683, 411] on button "Save" at bounding box center [685, 409] width 40 height 19
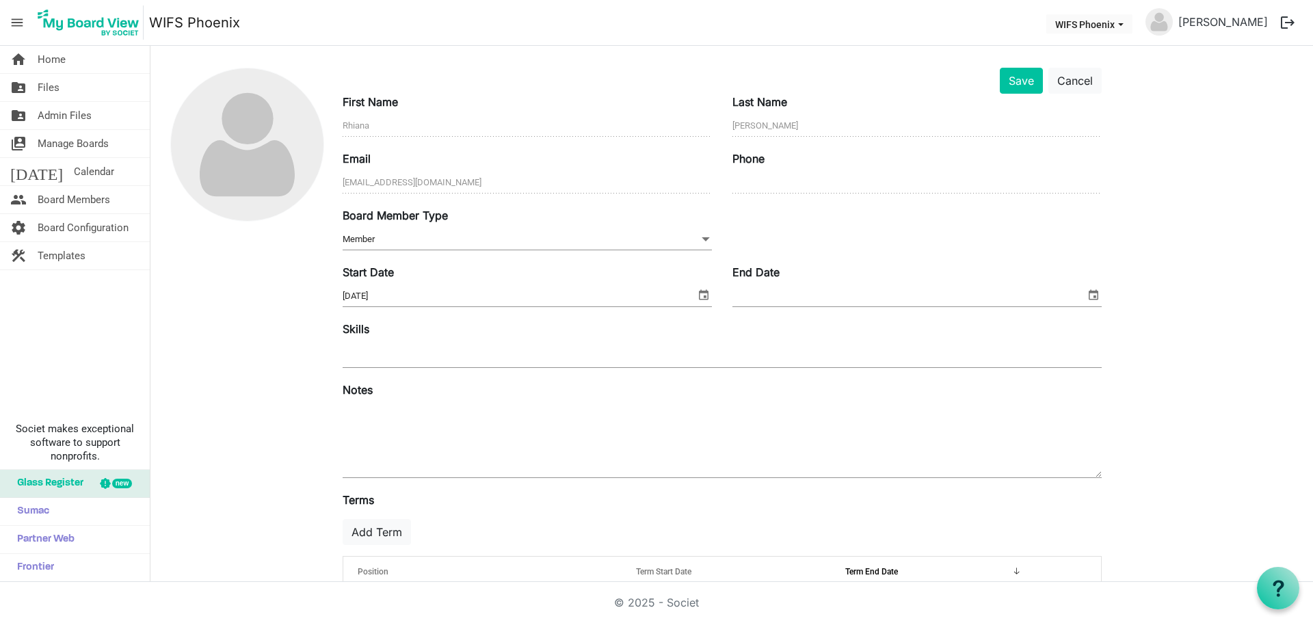
scroll to position [0, 0]
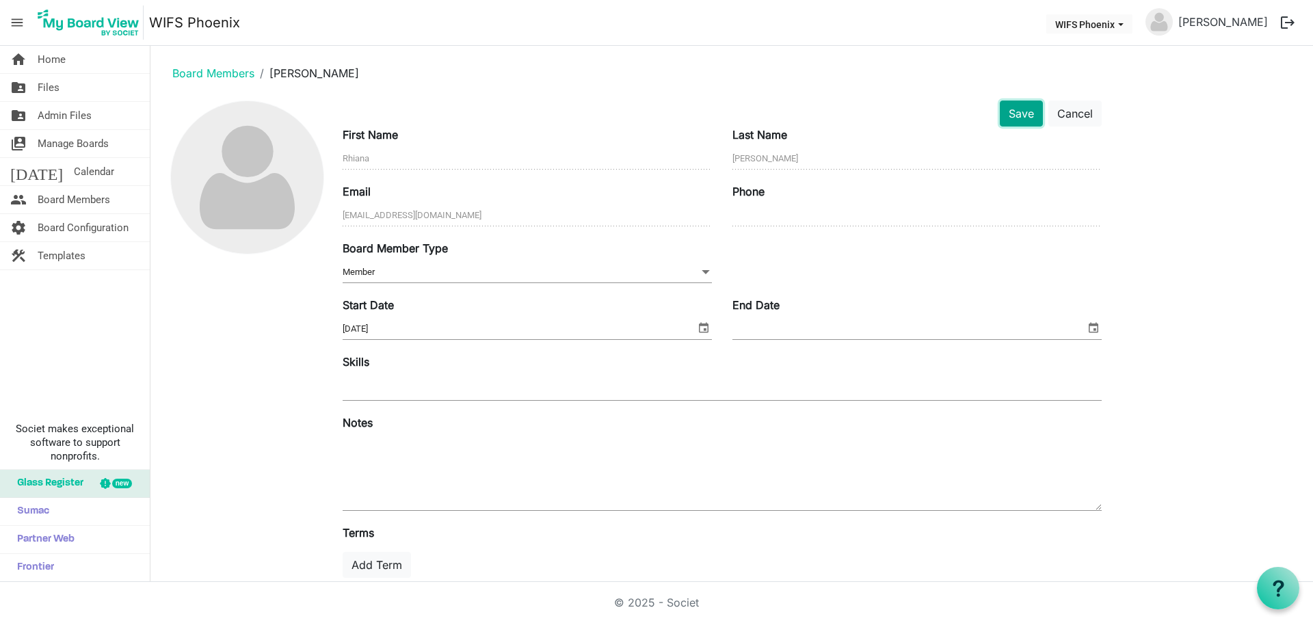
click at [1024, 111] on button "Save" at bounding box center [1020, 113] width 43 height 26
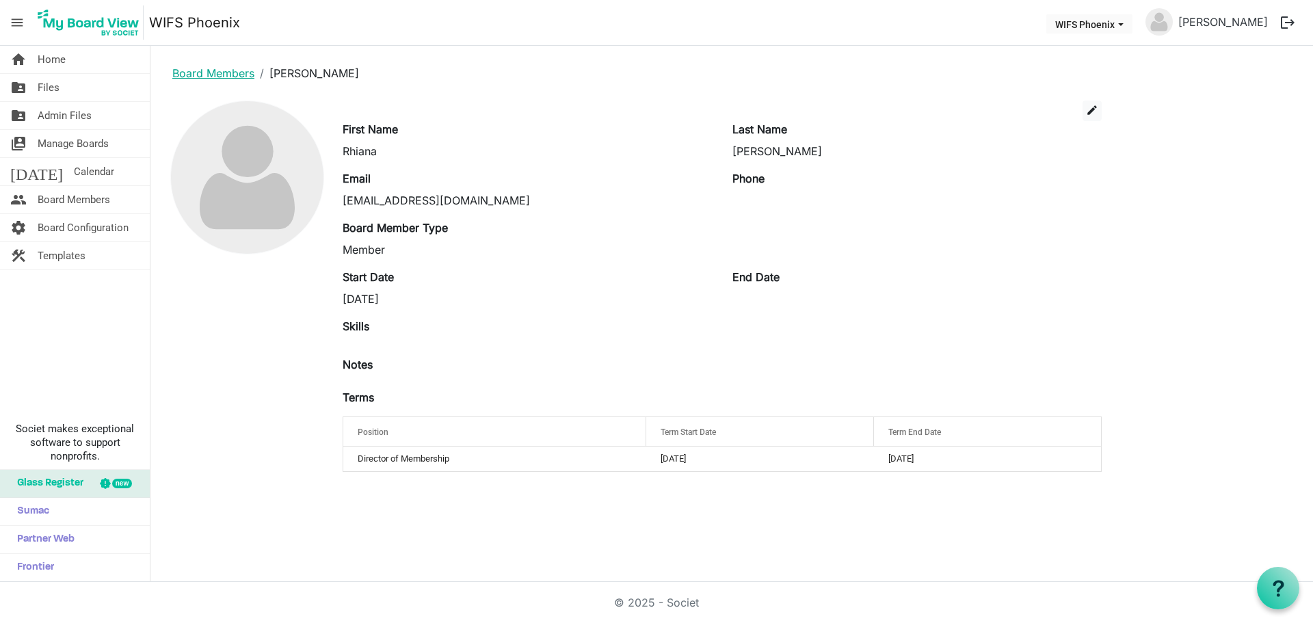
click at [231, 75] on link "Board Members" at bounding box center [213, 73] width 82 height 14
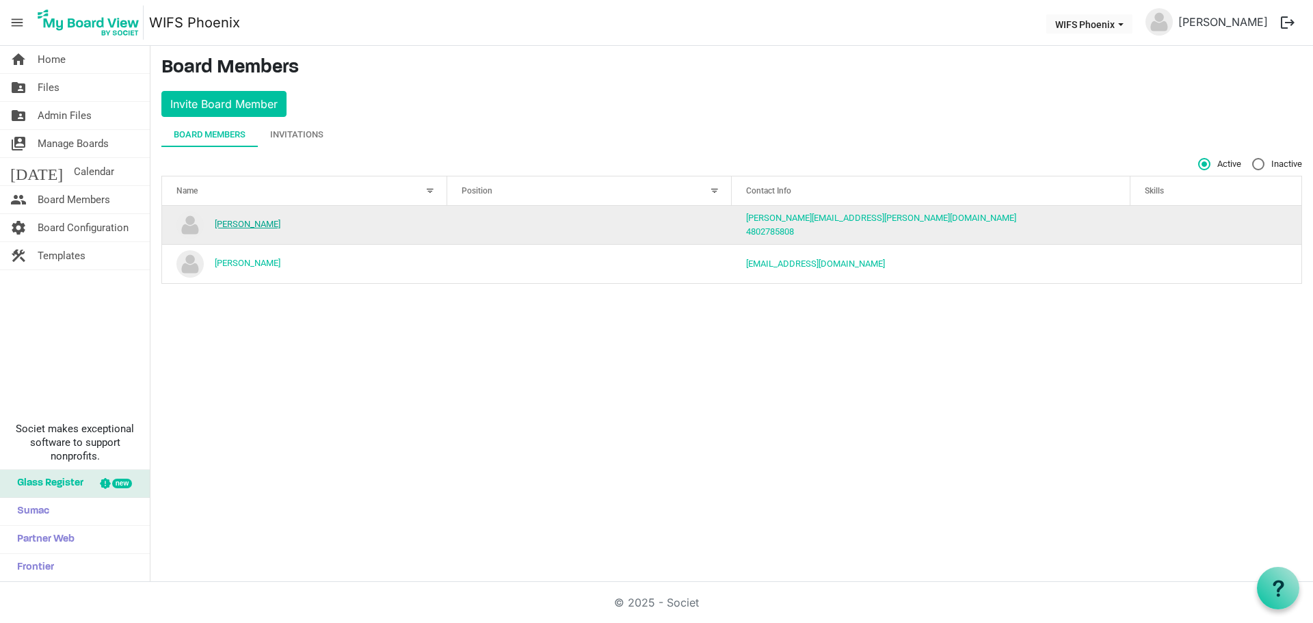
click at [247, 224] on link "[PERSON_NAME]" at bounding box center [248, 224] width 66 height 10
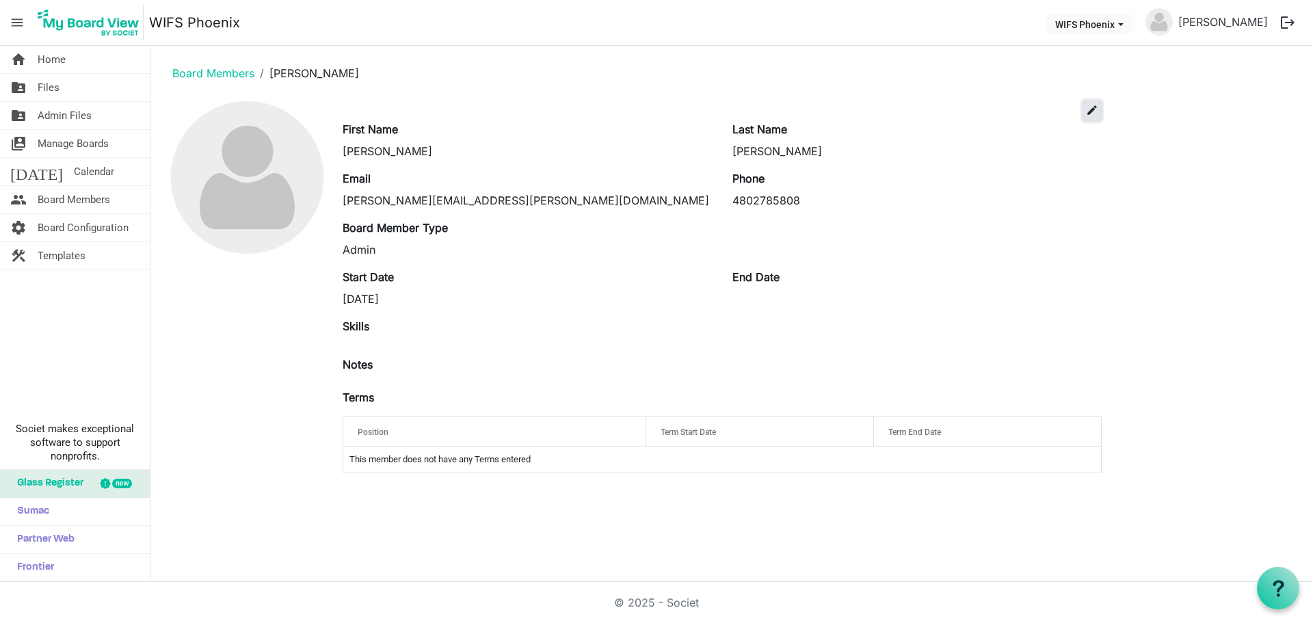
click at [1094, 111] on span "edit" at bounding box center [1092, 110] width 12 height 12
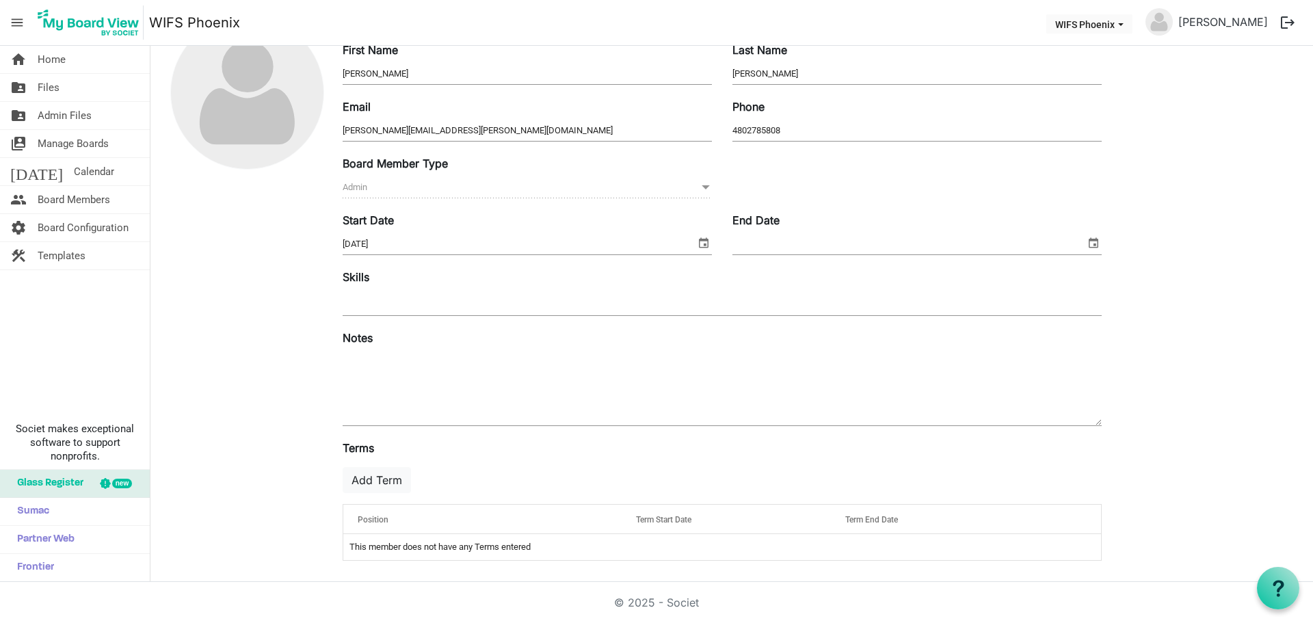
scroll to position [85, 0]
click at [375, 477] on button "Add Term" at bounding box center [376, 479] width 68 height 26
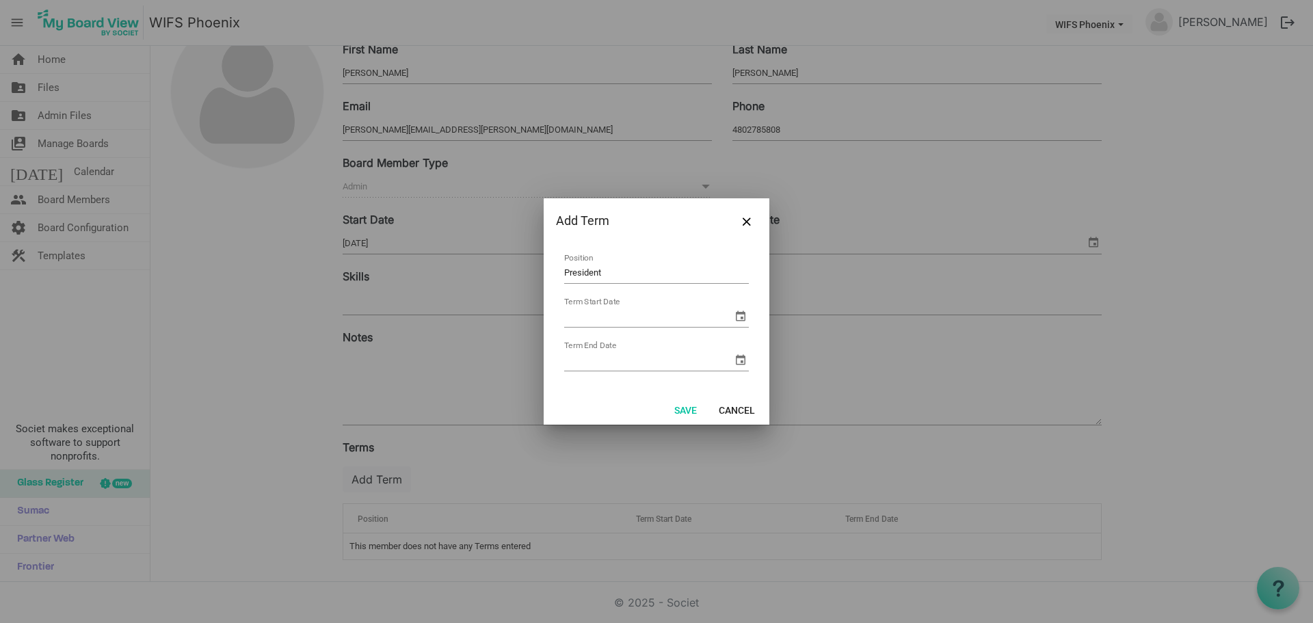
type input "President"
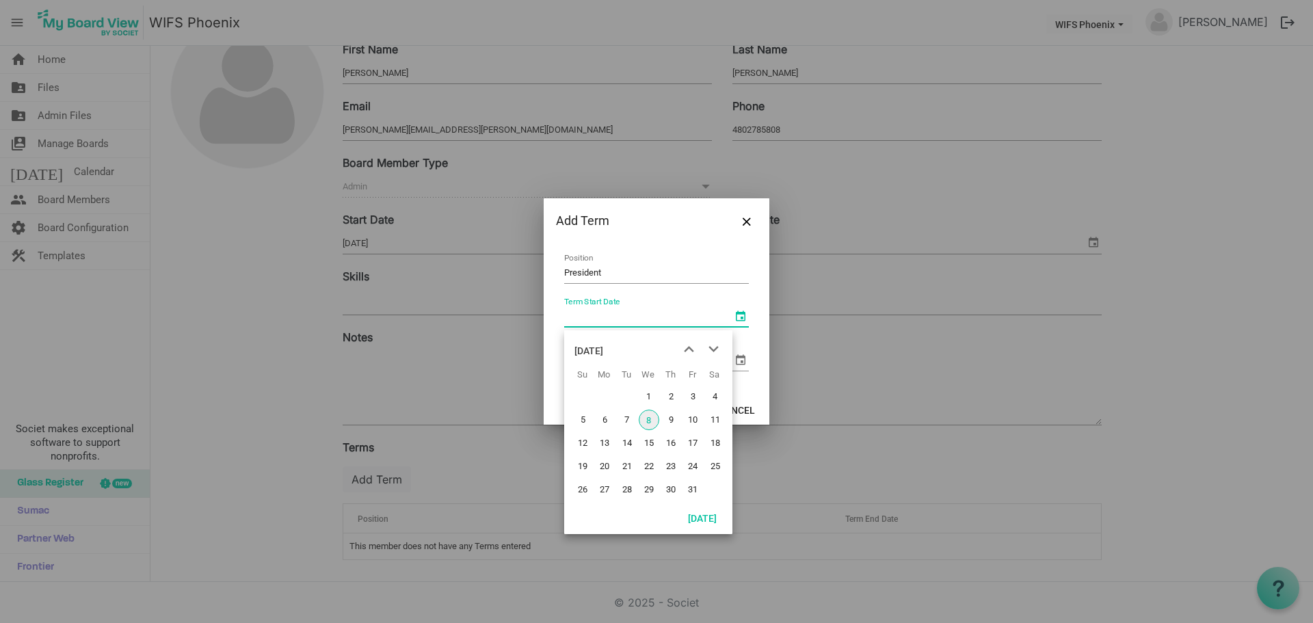
click at [741, 316] on span "select" at bounding box center [740, 316] width 16 height 16
click at [603, 349] on div "[DATE]" at bounding box center [588, 350] width 29 height 27
drag, startPoint x: 669, startPoint y: 467, endPoint x: 659, endPoint y: 440, distance: 29.2
click at [668, 465] on span "Nov" at bounding box center [667, 468] width 31 height 31
click at [603, 353] on div "[DATE]" at bounding box center [588, 350] width 29 height 27
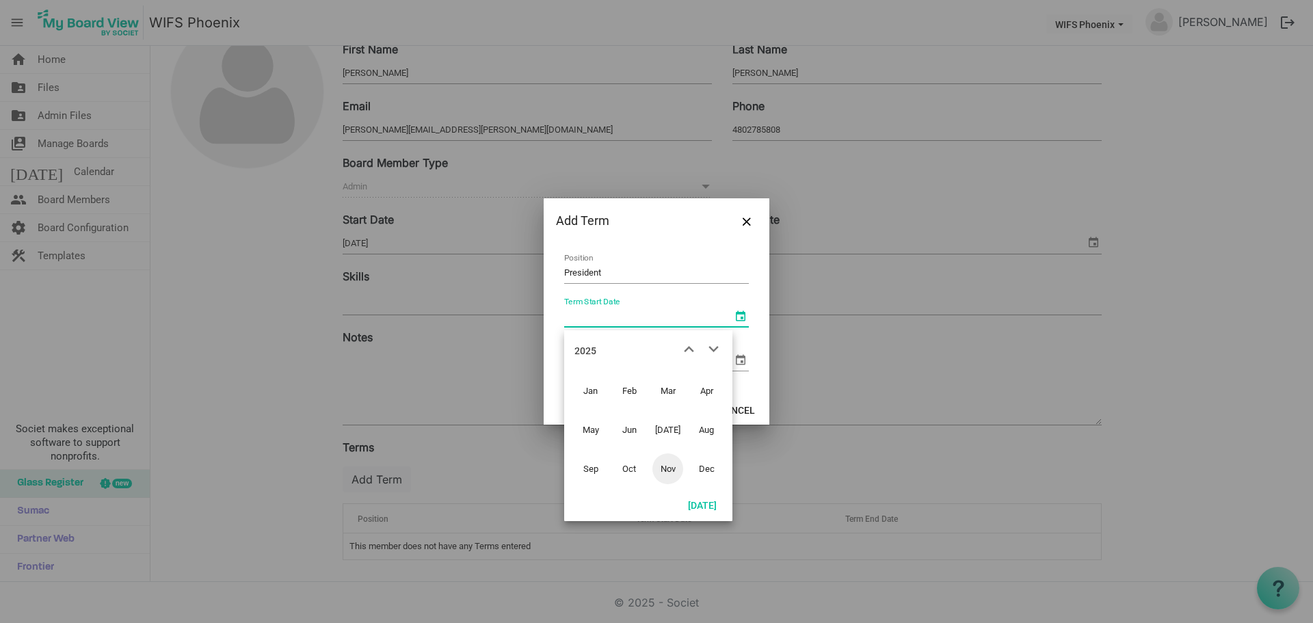
click at [586, 346] on div "2025" at bounding box center [585, 350] width 22 height 27
click at [628, 427] on span "2024" at bounding box center [629, 429] width 31 height 31
click at [665, 471] on span "Nov" at bounding box center [667, 468] width 31 height 31
click at [695, 398] on span "1" at bounding box center [692, 396] width 21 height 21
type input "[DATE]"
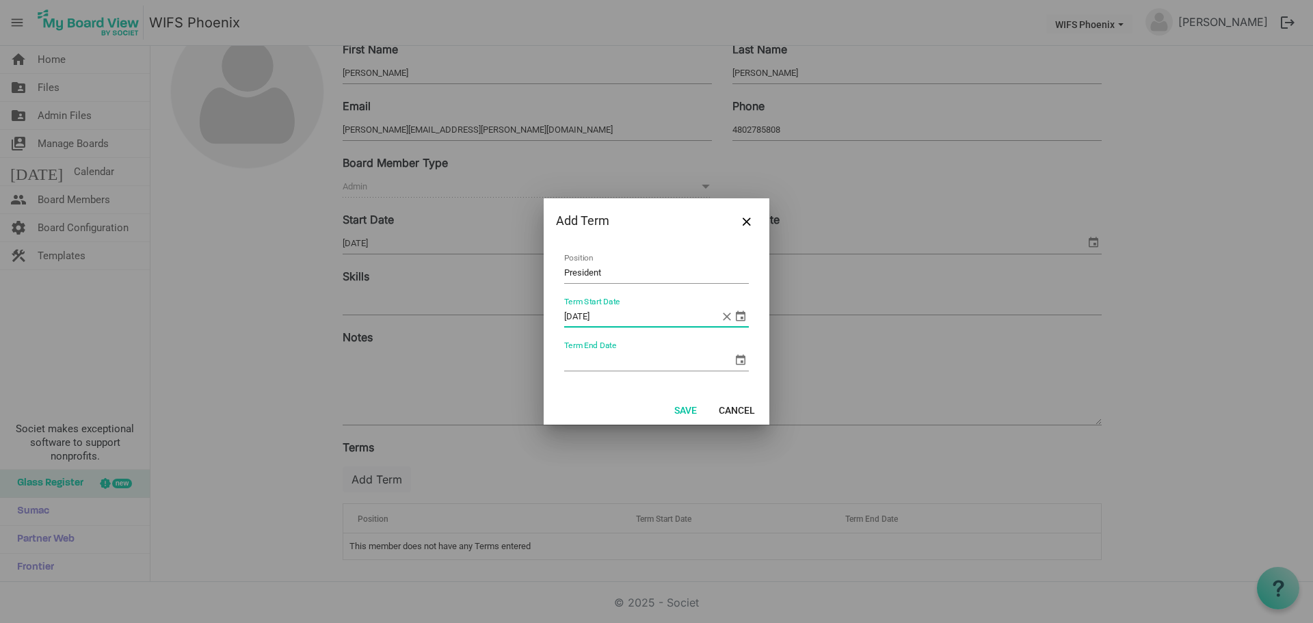
click at [742, 360] on span "select" at bounding box center [740, 359] width 16 height 16
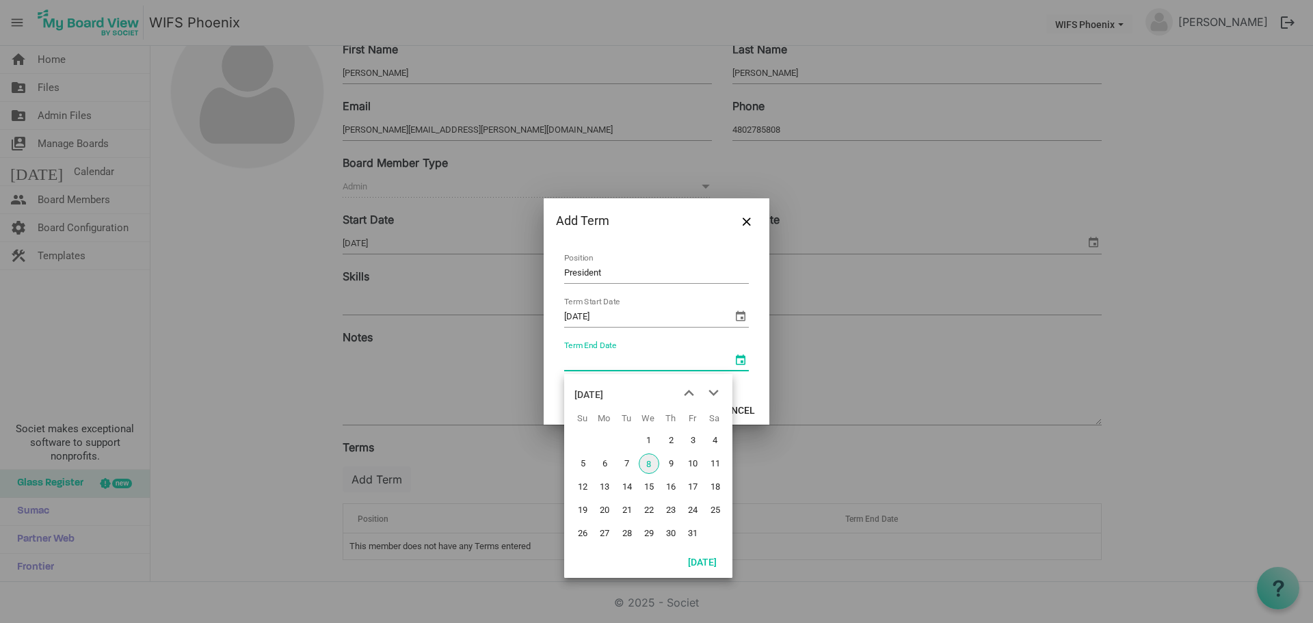
click at [603, 392] on div "October 2025" at bounding box center [588, 394] width 29 height 27
click at [705, 513] on span "Dec" at bounding box center [706, 512] width 31 height 31
click at [603, 395] on div "December 2025" at bounding box center [588, 394] width 29 height 27
click at [593, 395] on div "2025" at bounding box center [585, 394] width 22 height 27
click at [714, 473] on span "2026" at bounding box center [706, 473] width 31 height 31
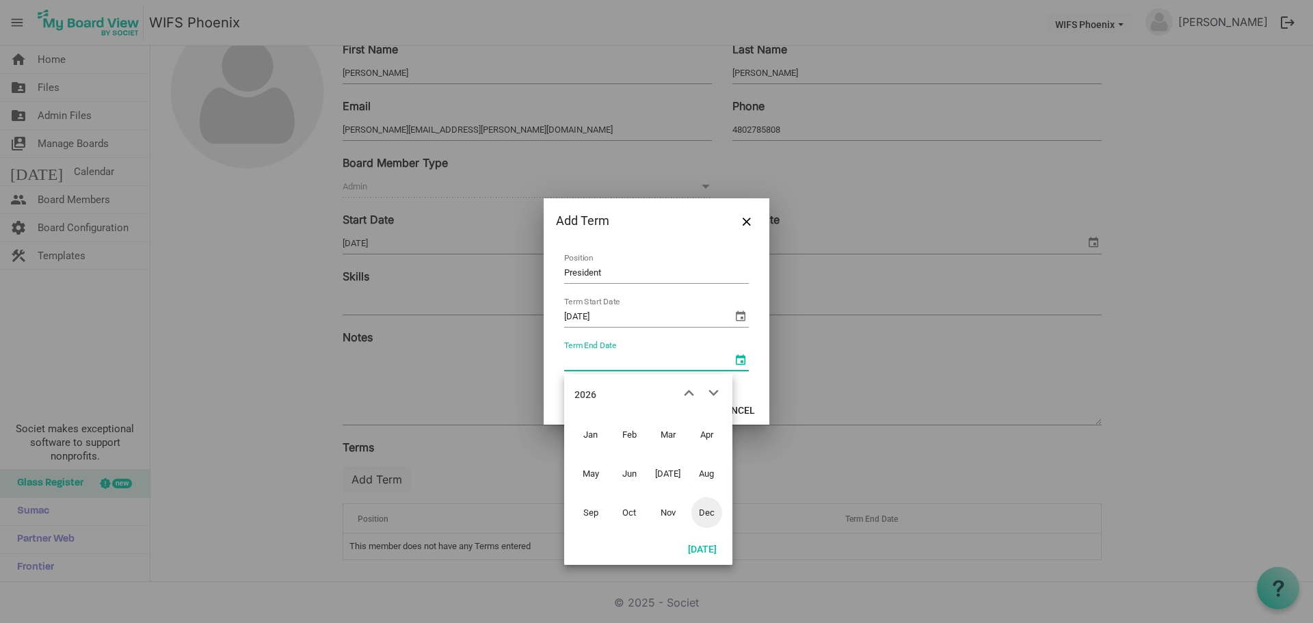
click at [709, 509] on span "Dec" at bounding box center [706, 512] width 31 height 31
click at [671, 529] on span "31" at bounding box center [670, 533] width 21 height 21
type input "12/31/2026"
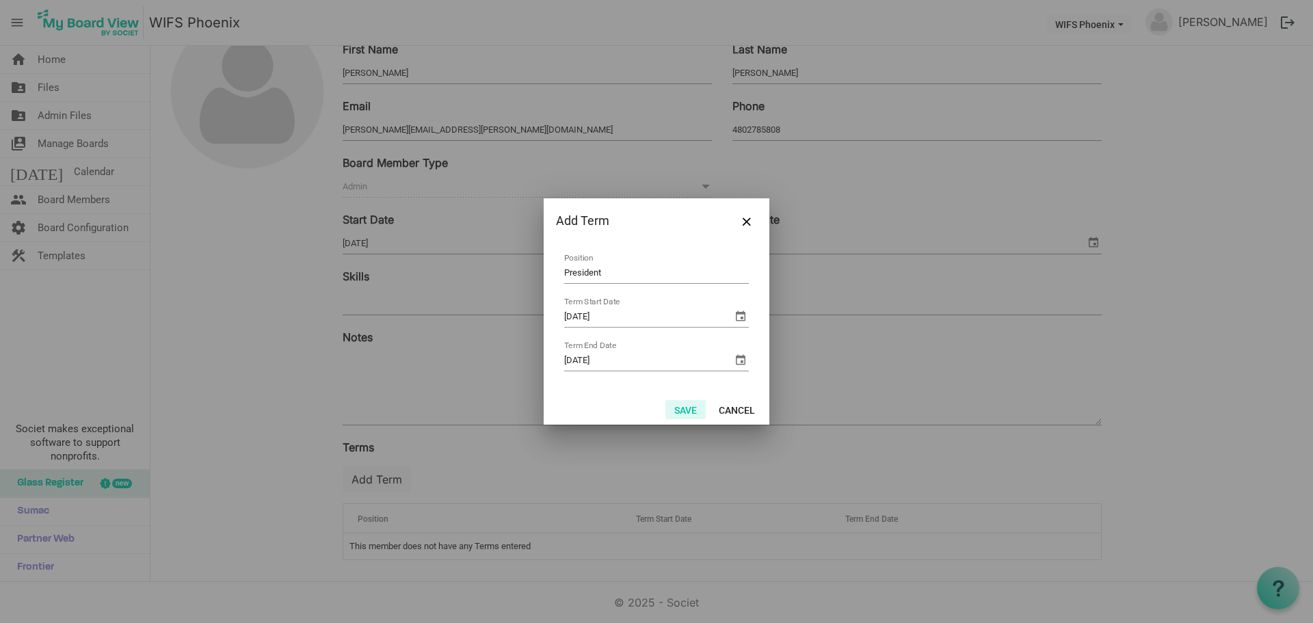
click at [686, 407] on button "Save" at bounding box center [685, 409] width 40 height 19
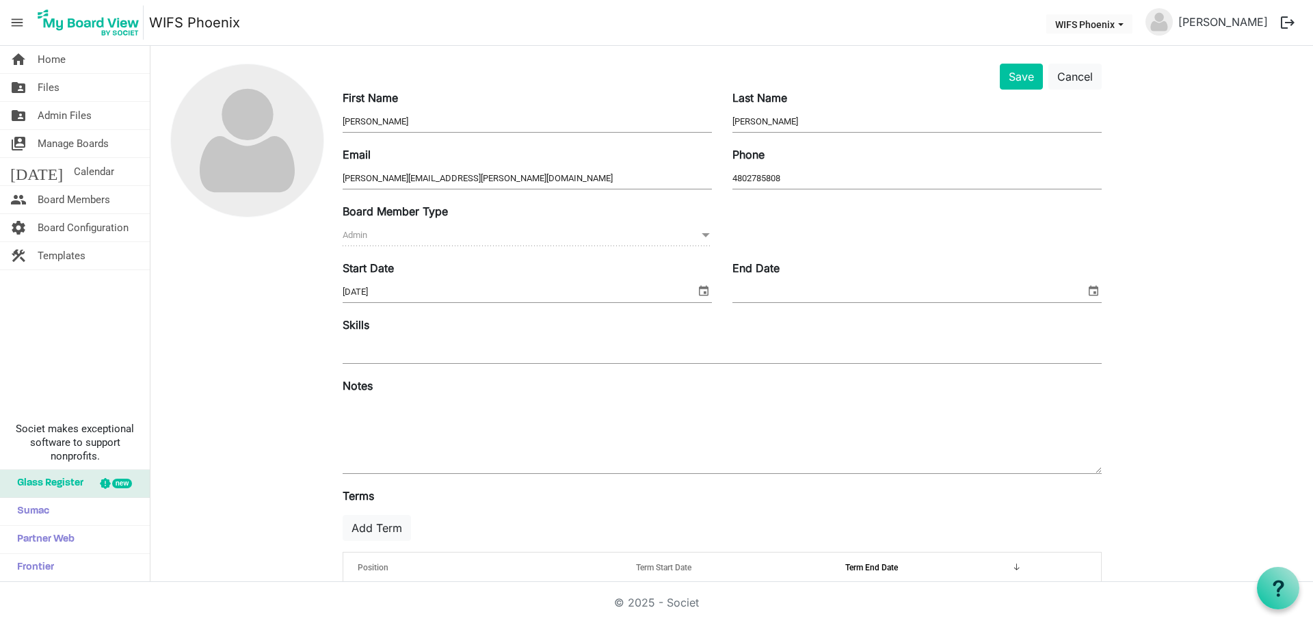
scroll to position [0, 0]
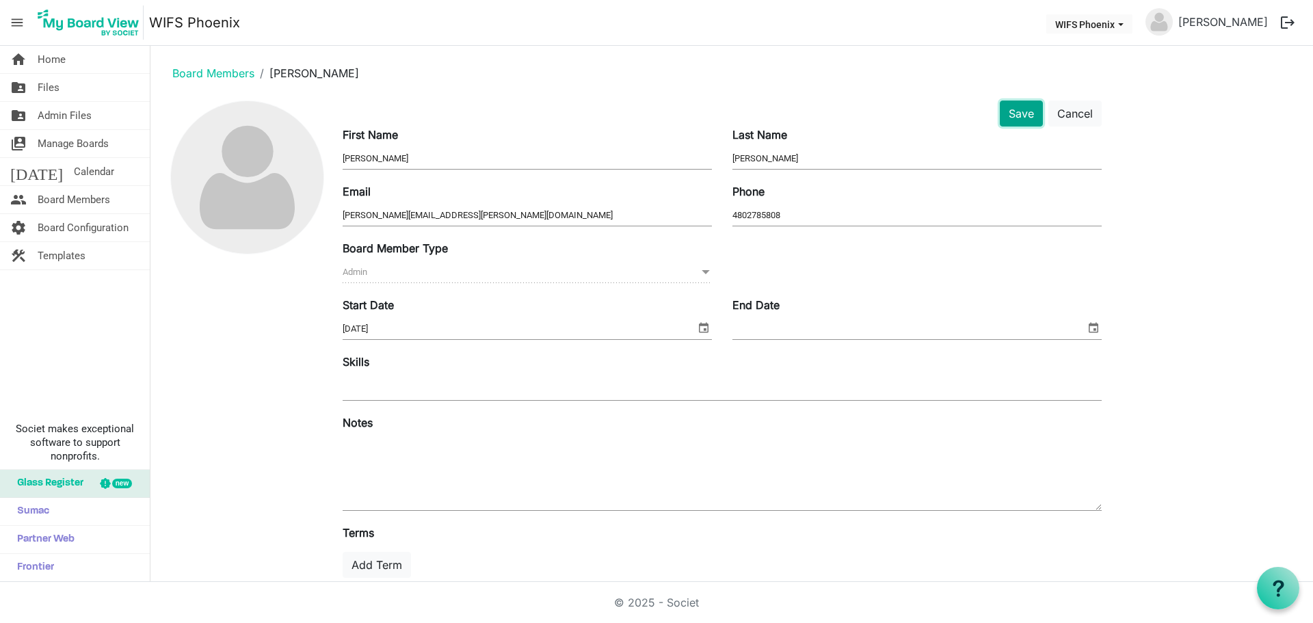
click at [1018, 118] on button "Save" at bounding box center [1020, 113] width 43 height 26
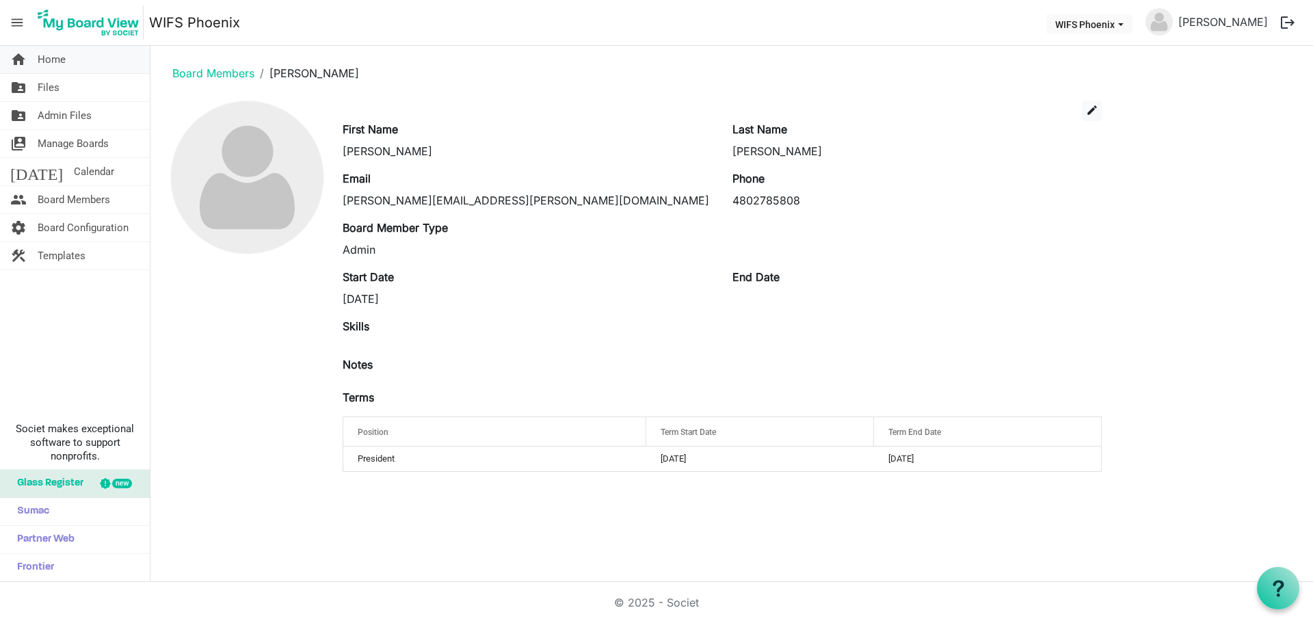
click at [53, 63] on span "Home" at bounding box center [52, 59] width 28 height 27
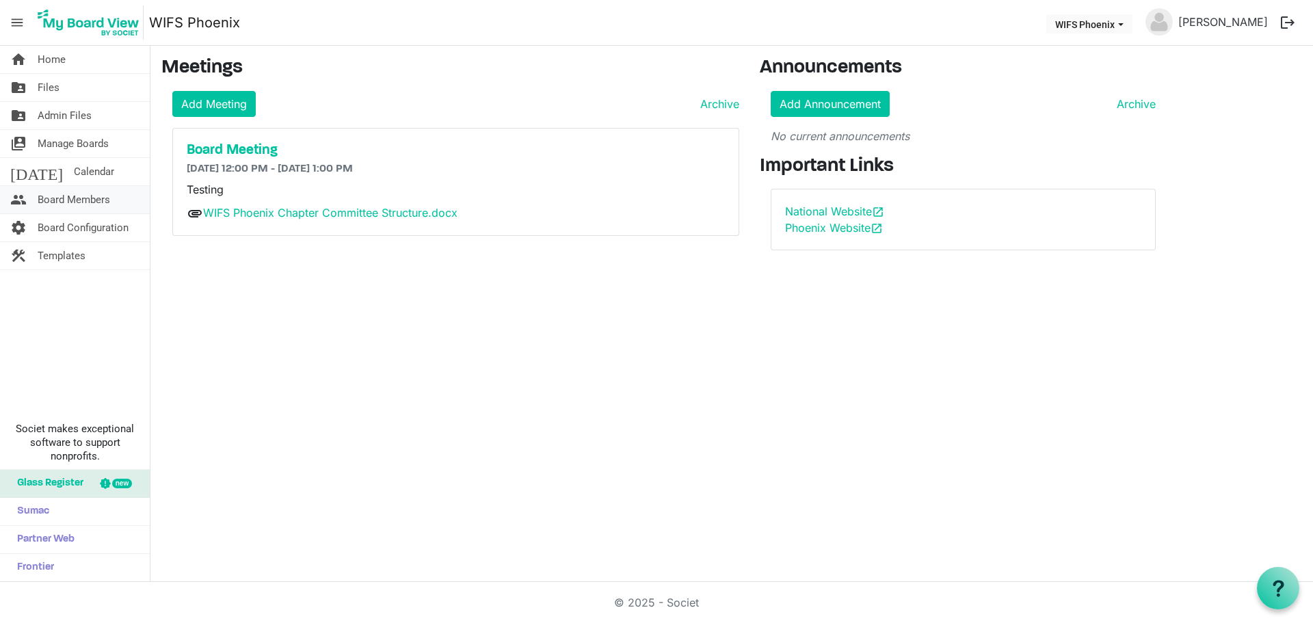
click at [88, 204] on span "Board Members" at bounding box center [74, 199] width 72 height 27
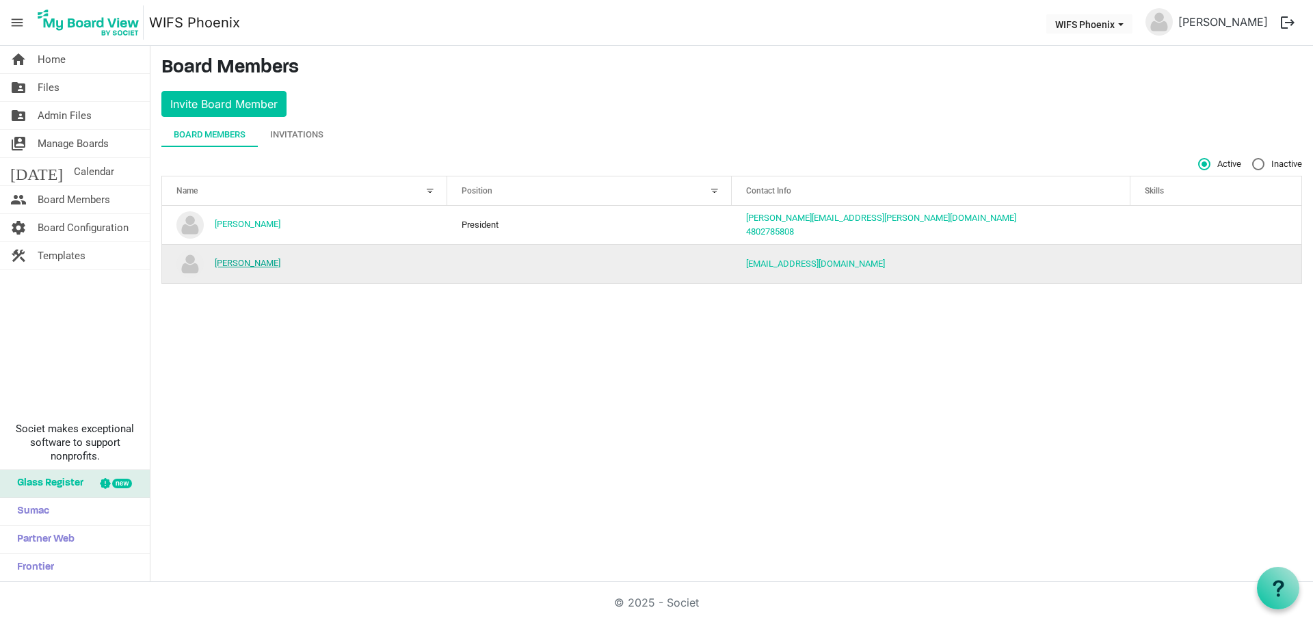
click at [264, 264] on link "[PERSON_NAME]" at bounding box center [248, 263] width 66 height 10
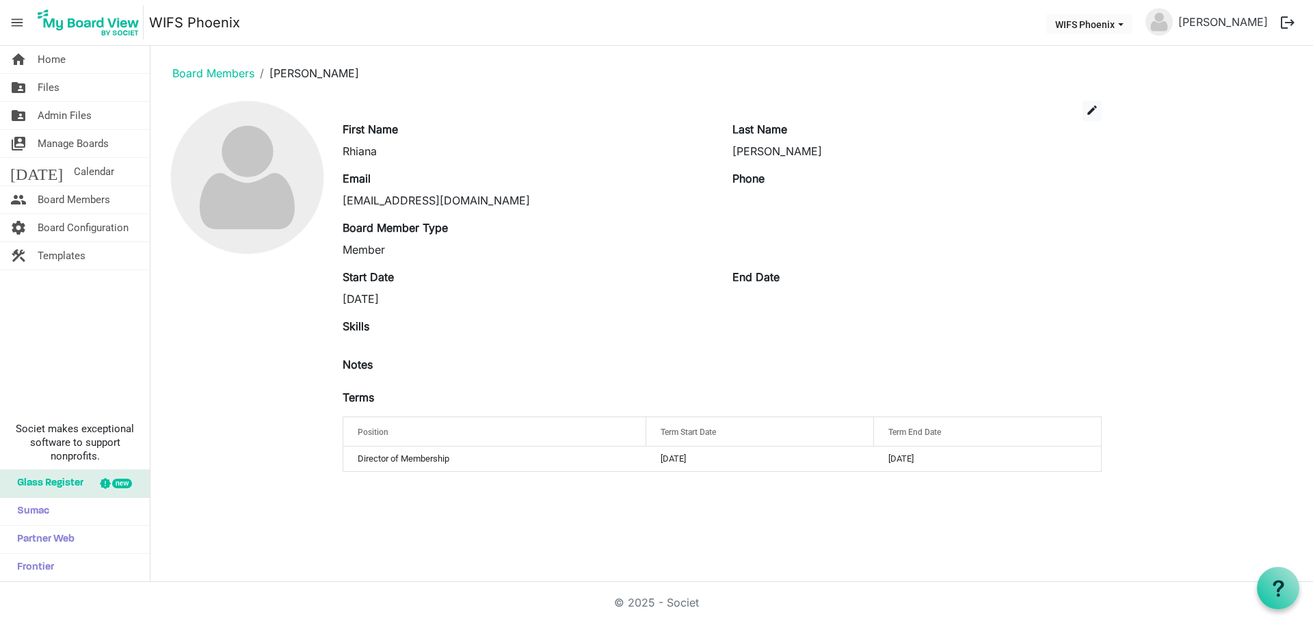
click at [226, 81] on li "Board Members" at bounding box center [213, 73] width 82 height 16
click at [226, 72] on link "Board Members" at bounding box center [213, 73] width 82 height 14
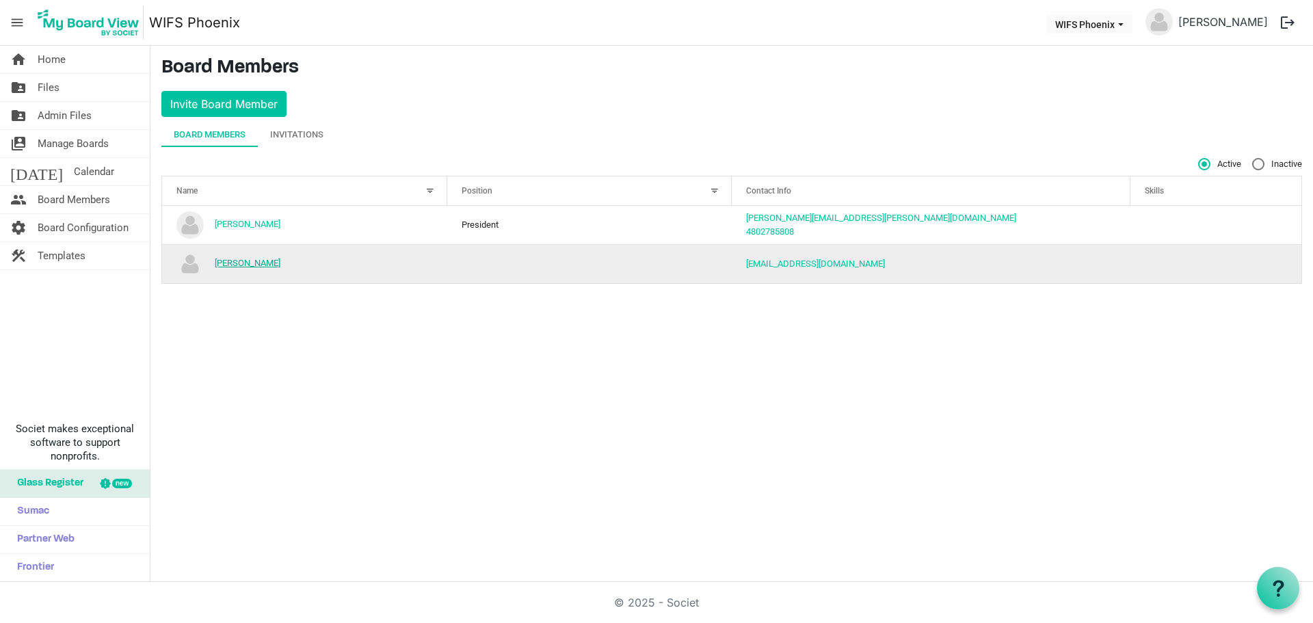
click at [254, 263] on link "[PERSON_NAME]" at bounding box center [248, 263] width 66 height 10
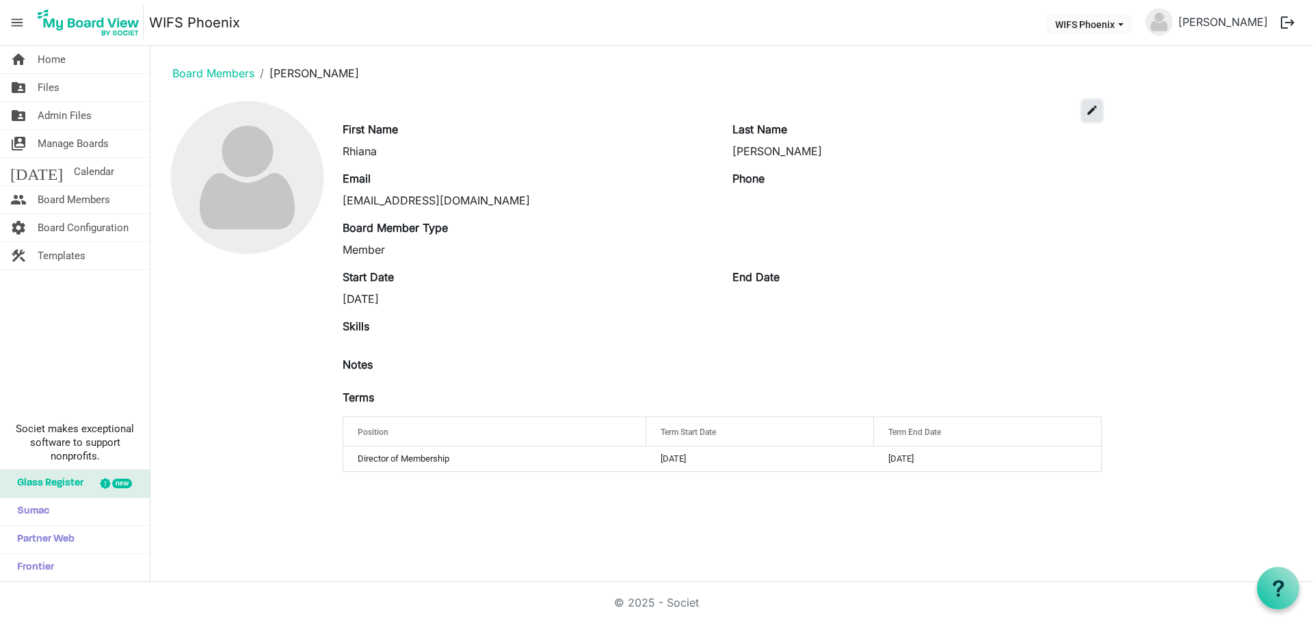
click at [1097, 113] on span "edit" at bounding box center [1092, 110] width 12 height 12
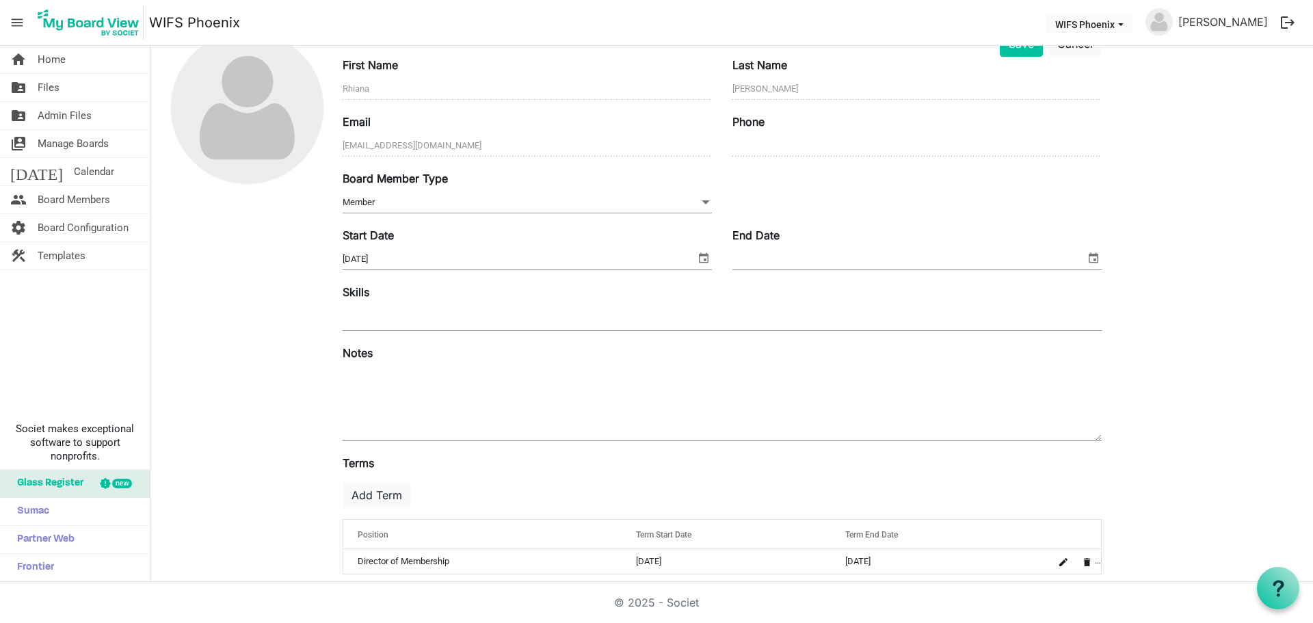
scroll to position [84, 0]
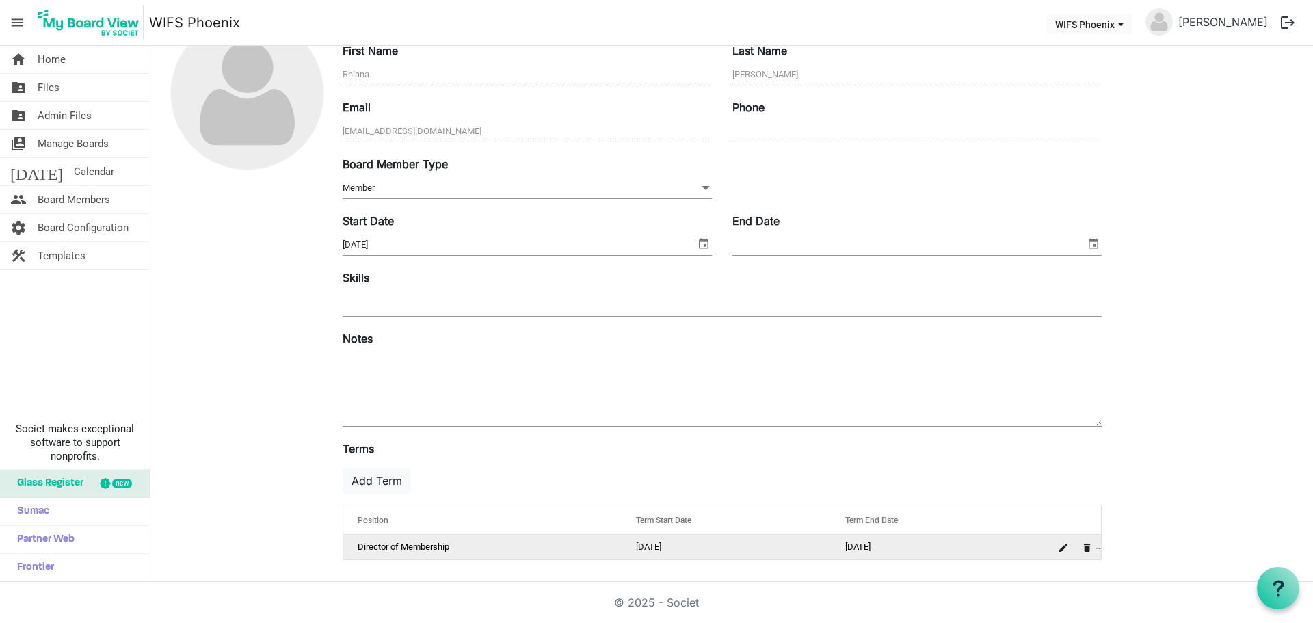
click at [667, 540] on td "[DATE]" at bounding box center [725, 547] width 208 height 25
click at [1063, 550] on span "is Command column column header" at bounding box center [1063, 547] width 8 height 8
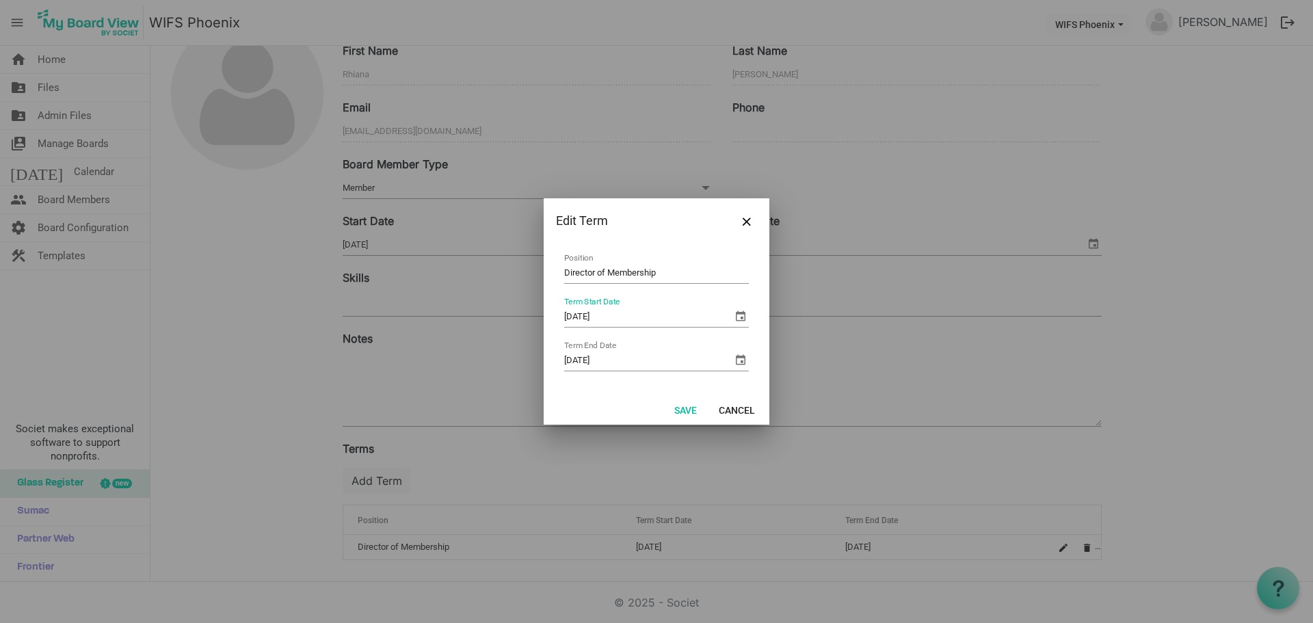
click at [744, 313] on span "select" at bounding box center [740, 316] width 16 height 16
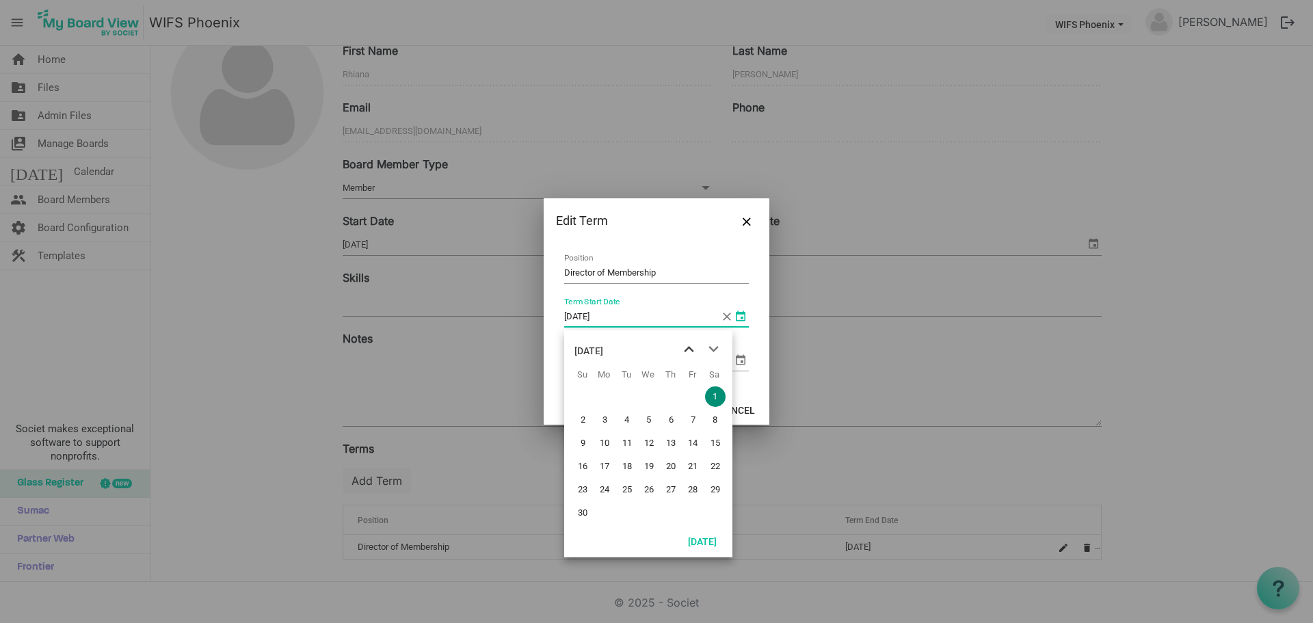
click at [693, 351] on span "previous month" at bounding box center [689, 349] width 24 height 25
click at [647, 421] on span "8" at bounding box center [648, 419] width 21 height 21
type input "[DATE]"
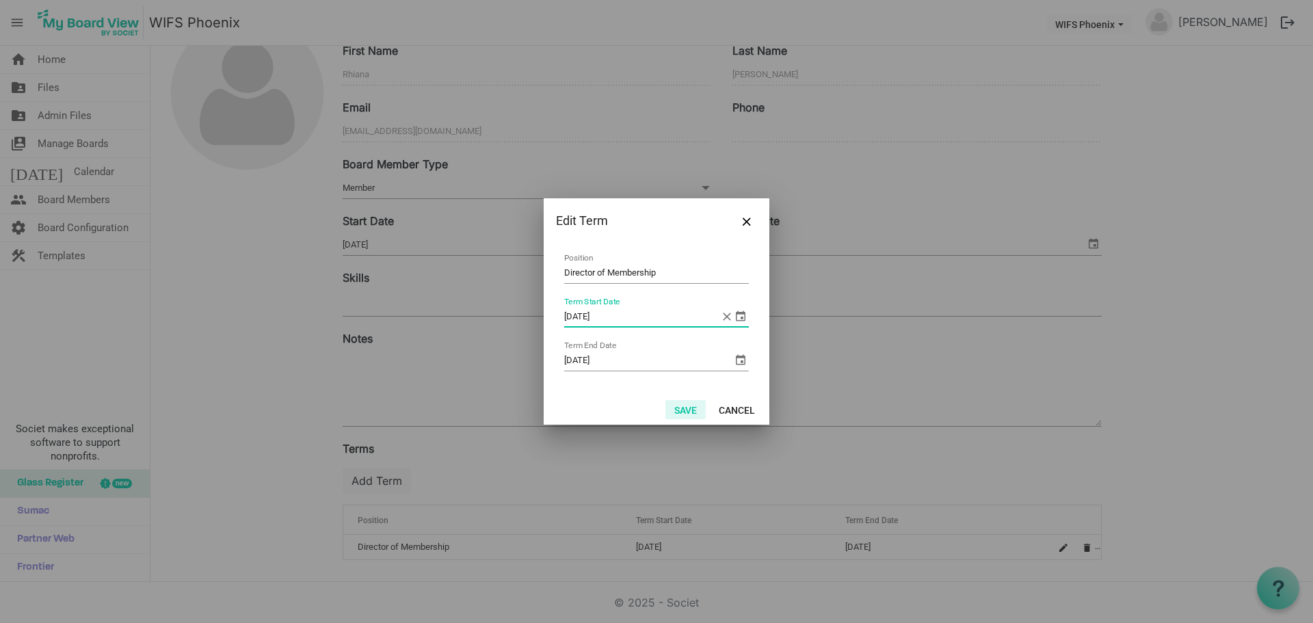
click at [690, 405] on button "Save" at bounding box center [685, 409] width 40 height 19
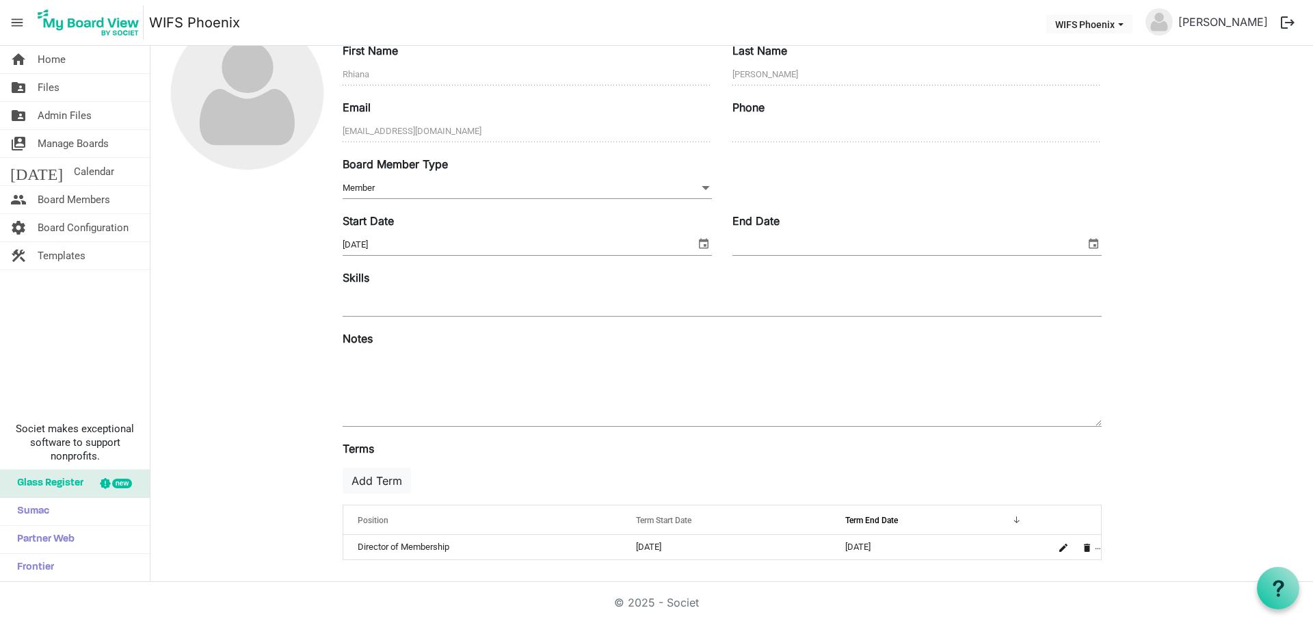
scroll to position [0, 0]
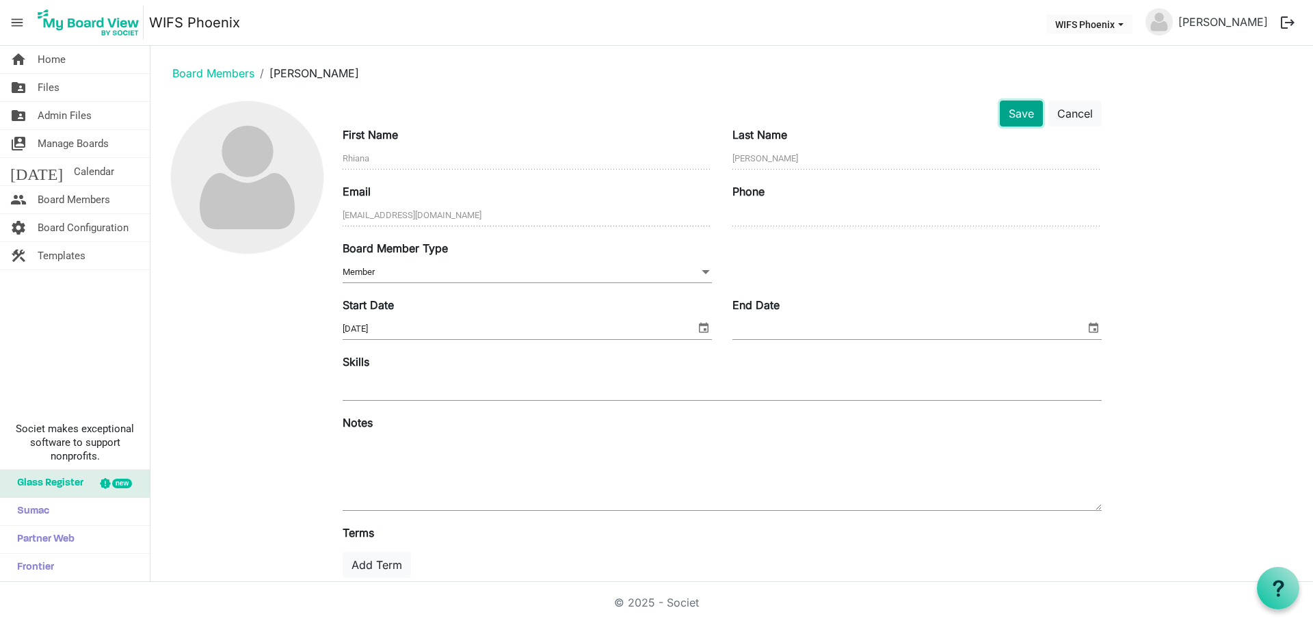
click at [1020, 104] on button "Save" at bounding box center [1020, 113] width 43 height 26
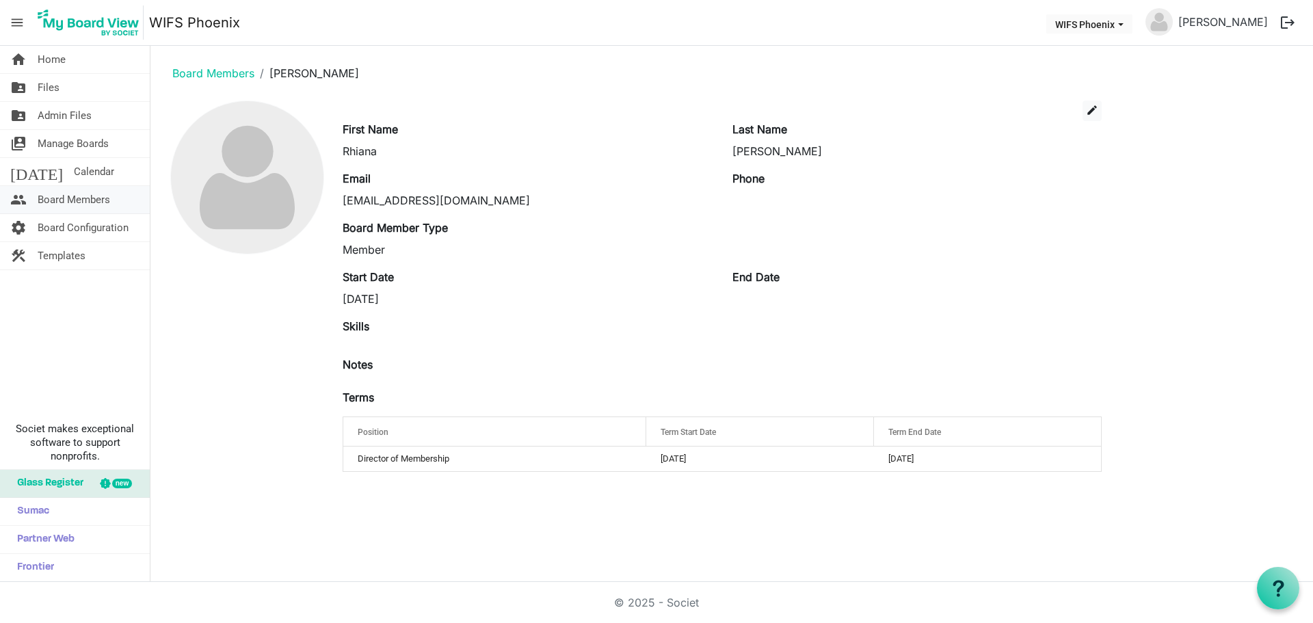
click at [73, 195] on span "Board Members" at bounding box center [74, 199] width 72 height 27
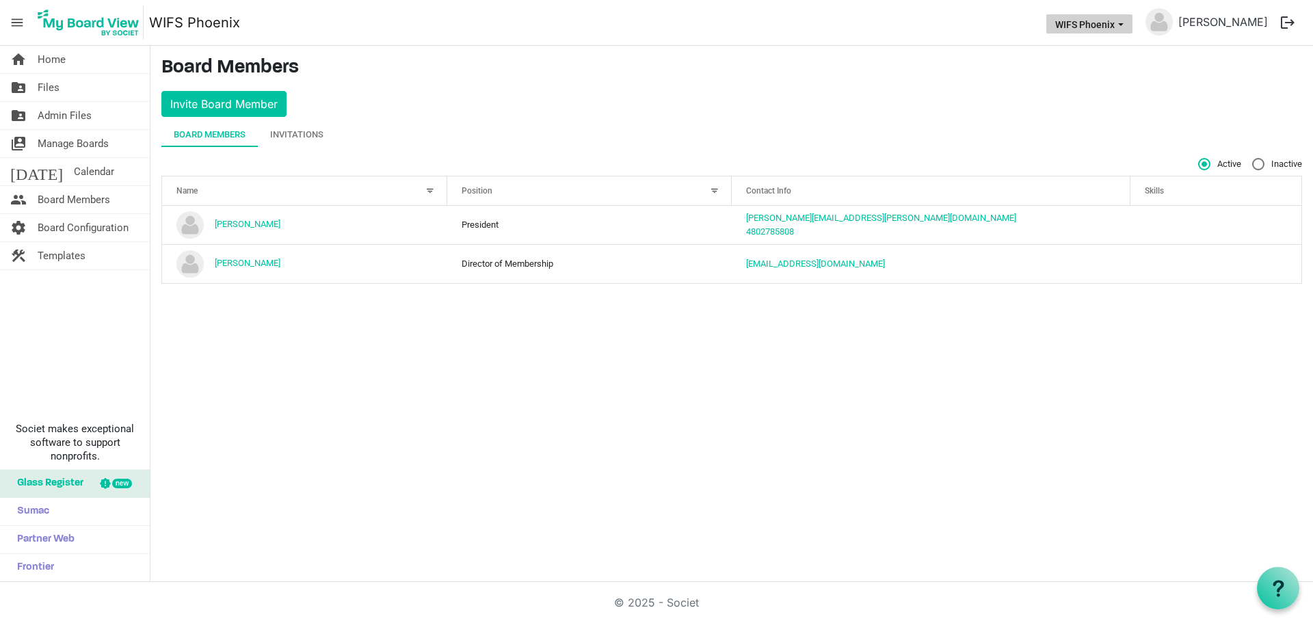
click at [1125, 21] on button "WIFS Phoenix" at bounding box center [1089, 23] width 86 height 19
